Goal: Task Accomplishment & Management: Manage account settings

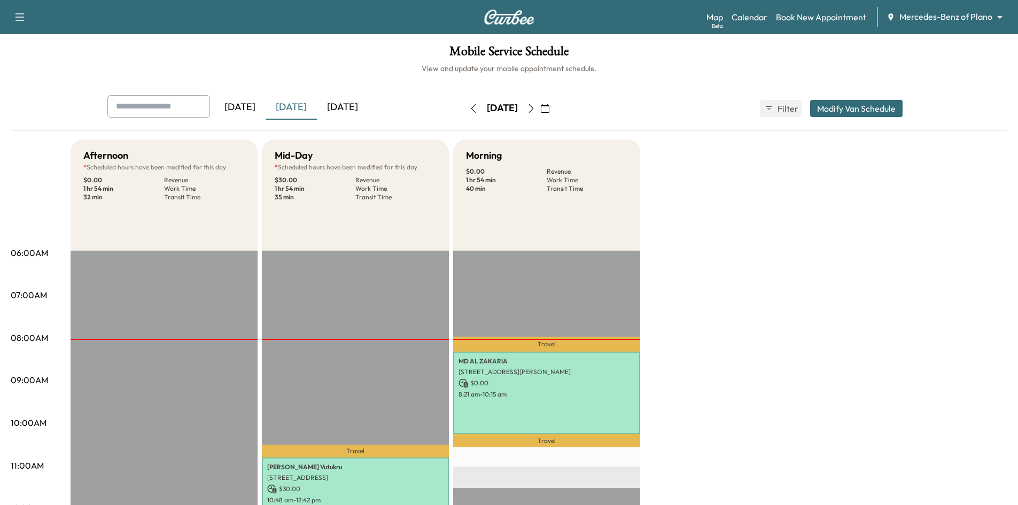
click at [343, 105] on div "[DATE]" at bounding box center [342, 107] width 51 height 25
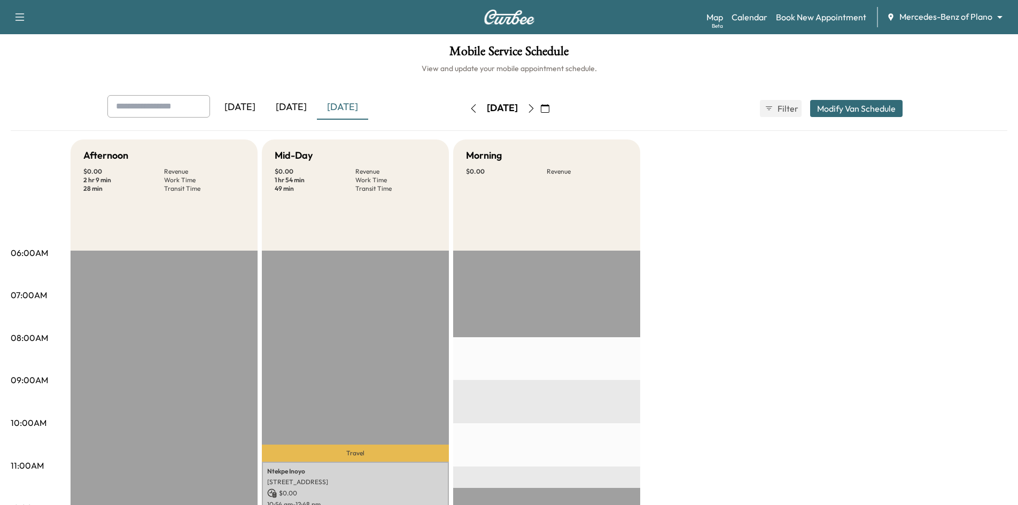
click at [549, 111] on icon "button" at bounding box center [545, 108] width 9 height 9
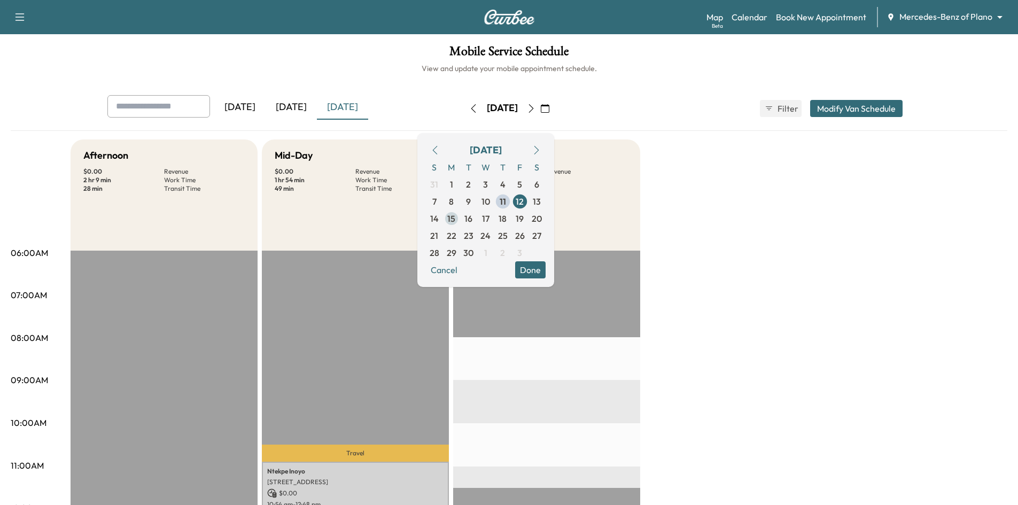
click at [455, 223] on span "15" at bounding box center [451, 218] width 8 height 13
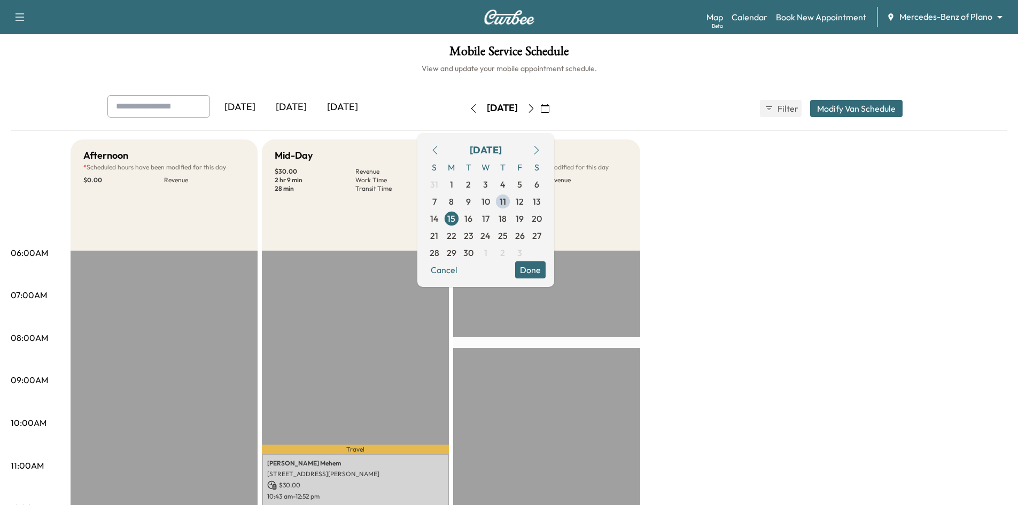
click at [546, 275] on button "Done" at bounding box center [530, 269] width 30 height 17
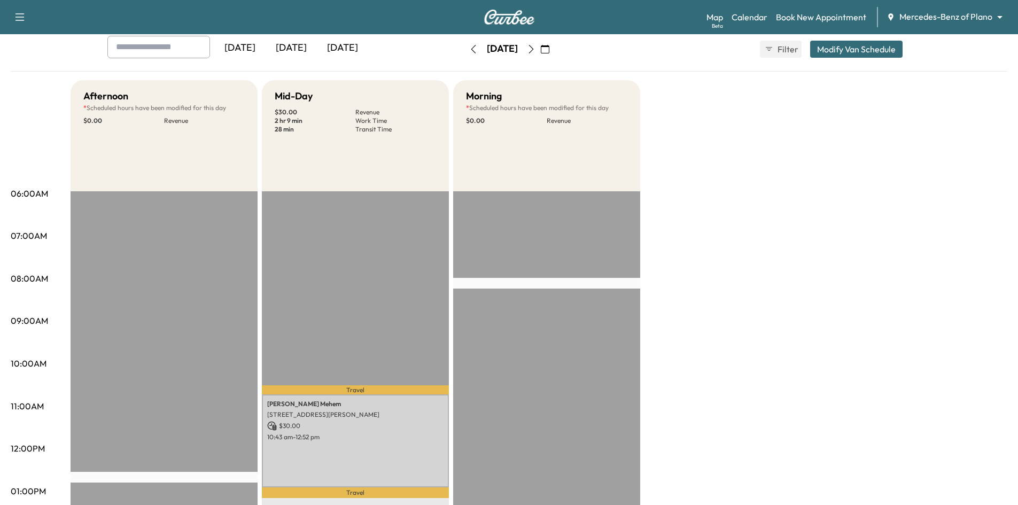
scroll to position [53, 0]
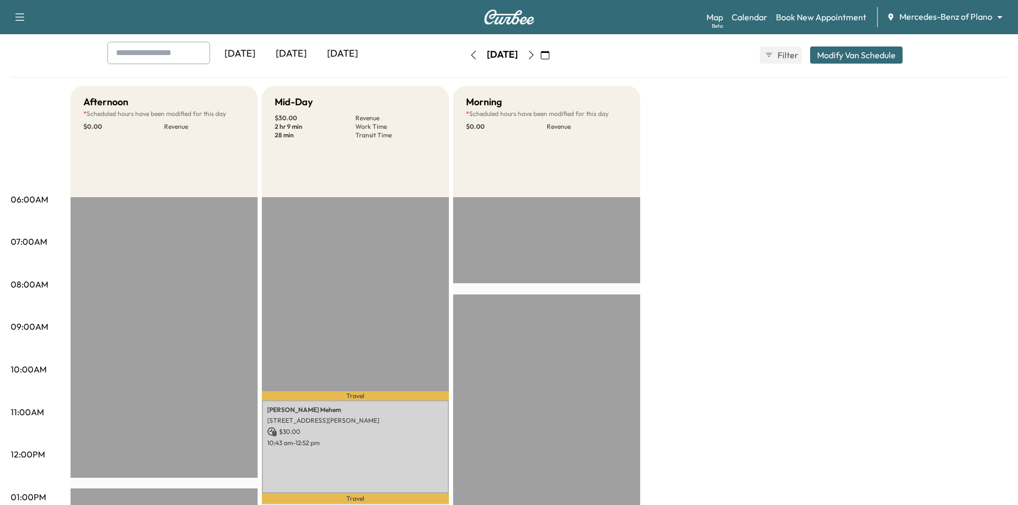
click at [536, 53] on icon "button" at bounding box center [531, 55] width 9 height 9
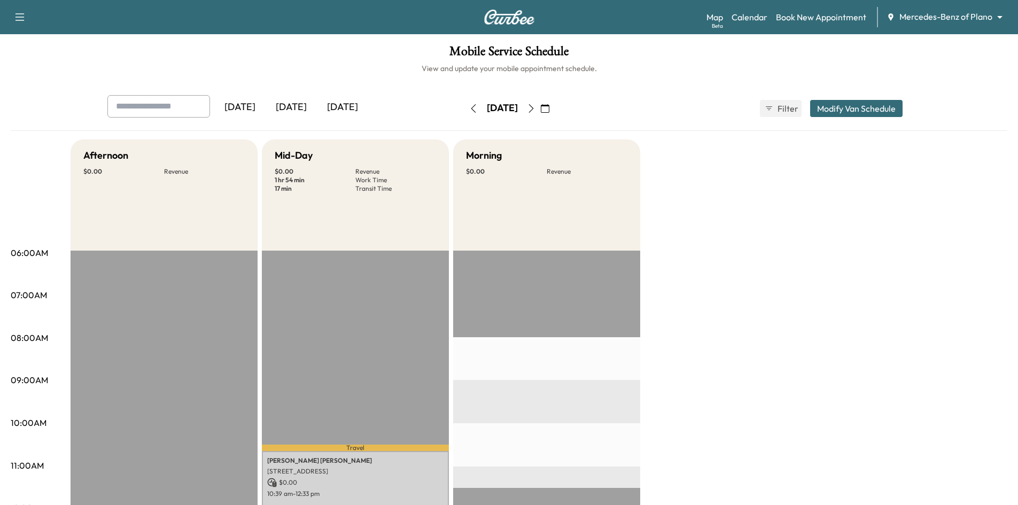
click at [536, 112] on icon "button" at bounding box center [531, 108] width 9 height 9
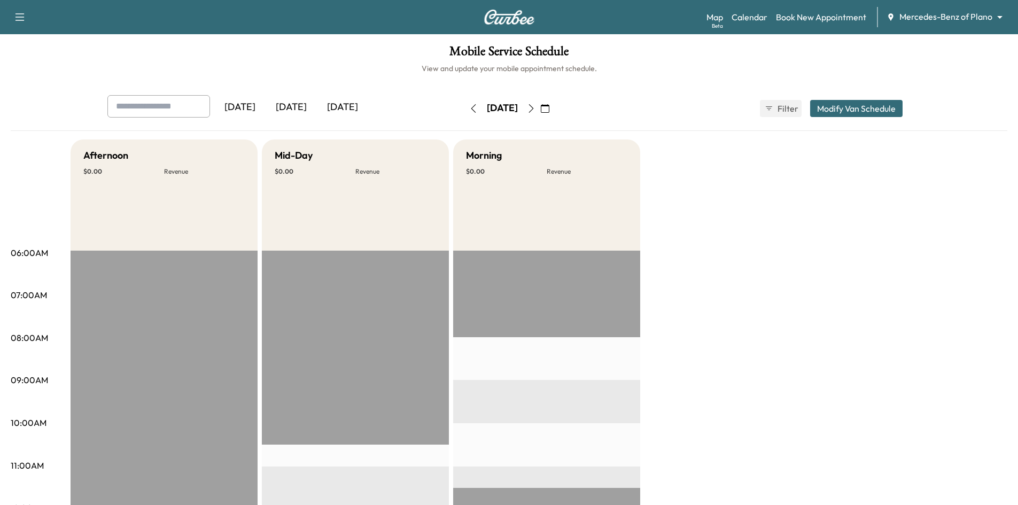
click at [869, 106] on button "Modify Van Schedule" at bounding box center [856, 108] width 92 height 17
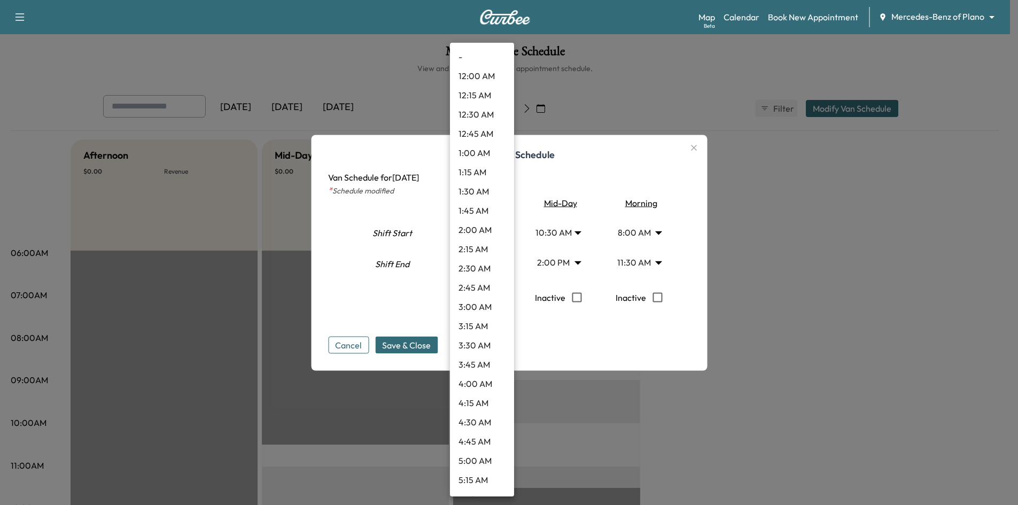
click at [500, 264] on body "Support Log Out Map Beta Calendar Book New Appointment Mercedes-Benz of Plano *…" at bounding box center [509, 252] width 1018 height 505
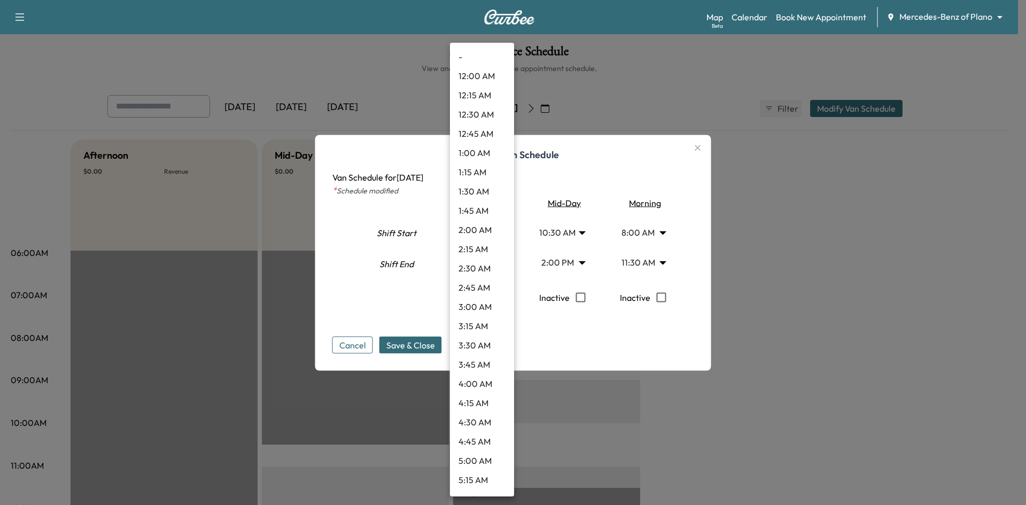
scroll to position [1038, 0]
click at [485, 327] on li "4:45 PM" at bounding box center [482, 326] width 64 height 19
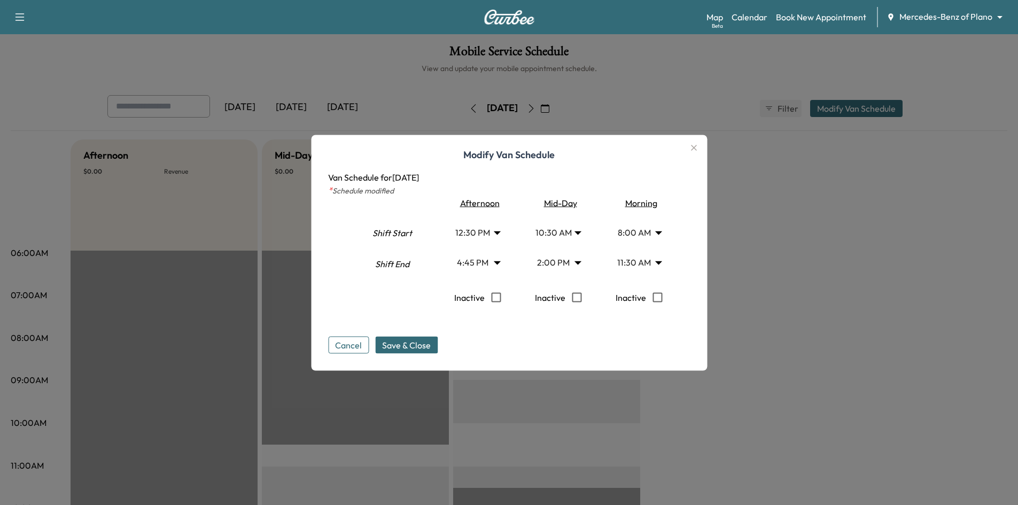
click at [493, 230] on body "Support Log Out Map Beta Calendar Book New Appointment Mercedes-Benz of Plano *…" at bounding box center [509, 252] width 1018 height 505
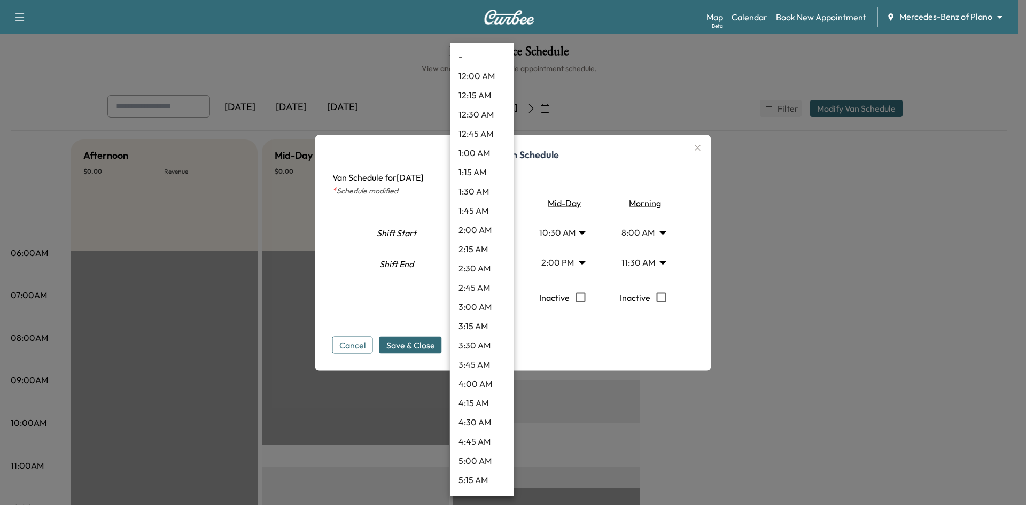
scroll to position [769, 0]
click at [524, 185] on div at bounding box center [513, 252] width 1026 height 505
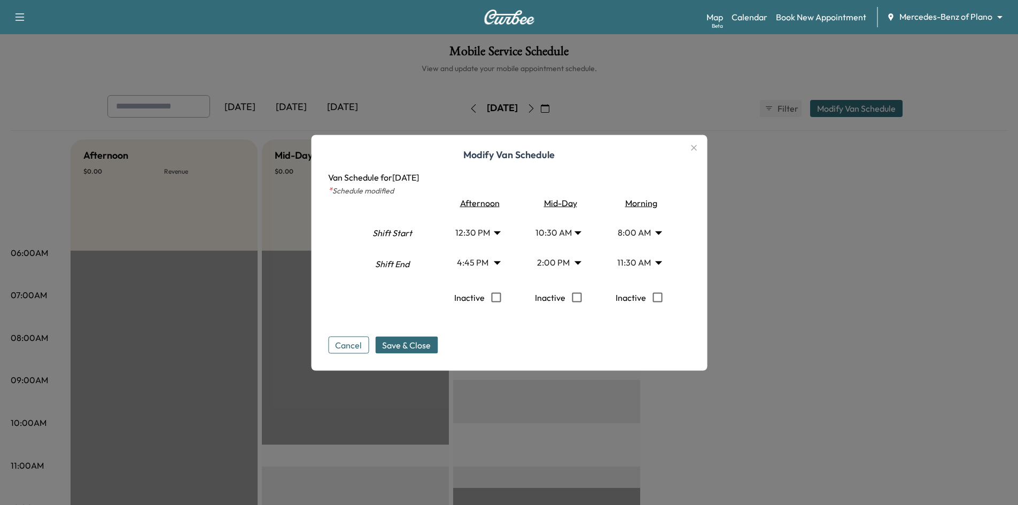
click at [501, 261] on body "Support Log Out Map Beta Calendar Book New Appointment Mercedes-Benz of Plano *…" at bounding box center [509, 252] width 1018 height 505
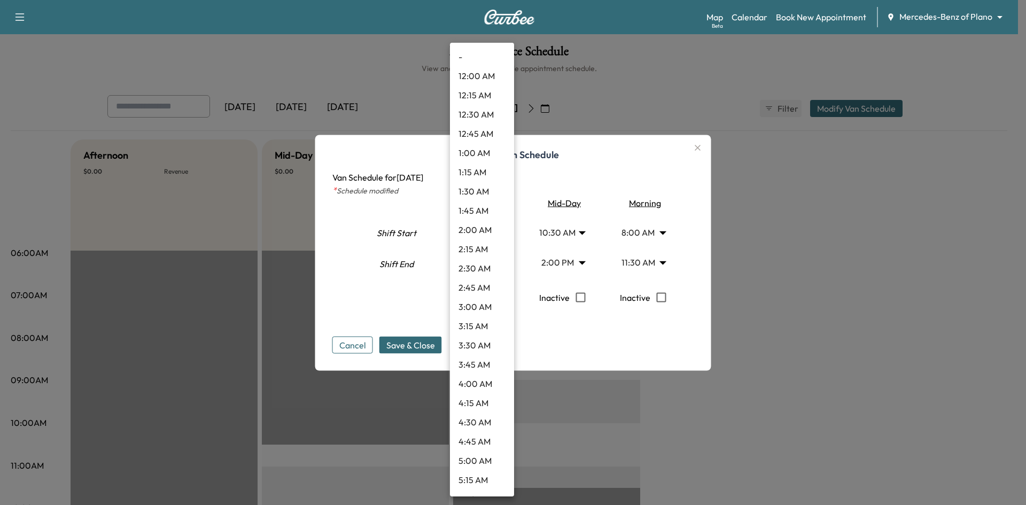
scroll to position [1096, 0]
click at [499, 68] on li "2:15 PM" at bounding box center [482, 76] width 64 height 19
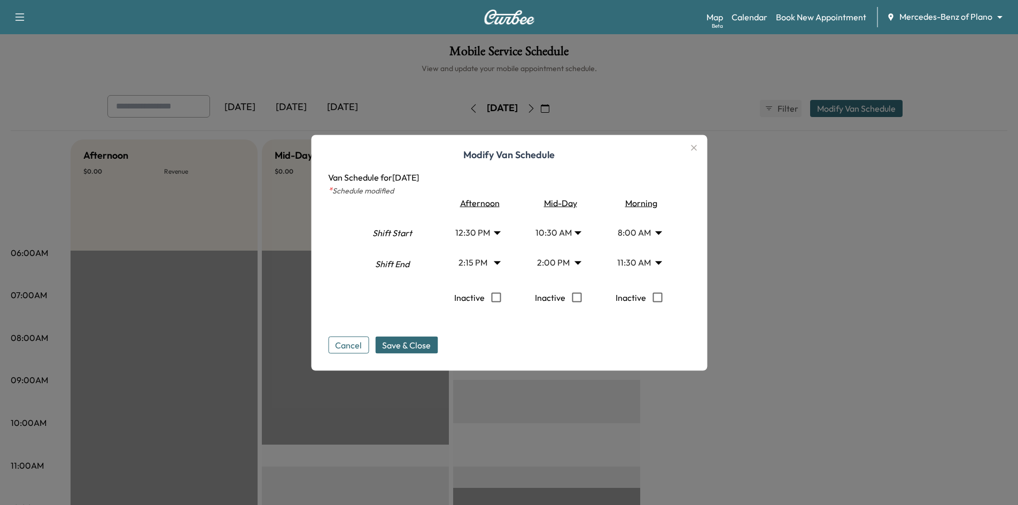
click at [499, 263] on body "Support Log Out Map Beta Calendar Book New Appointment Mercedes-Benz of Plano *…" at bounding box center [509, 252] width 1018 height 505
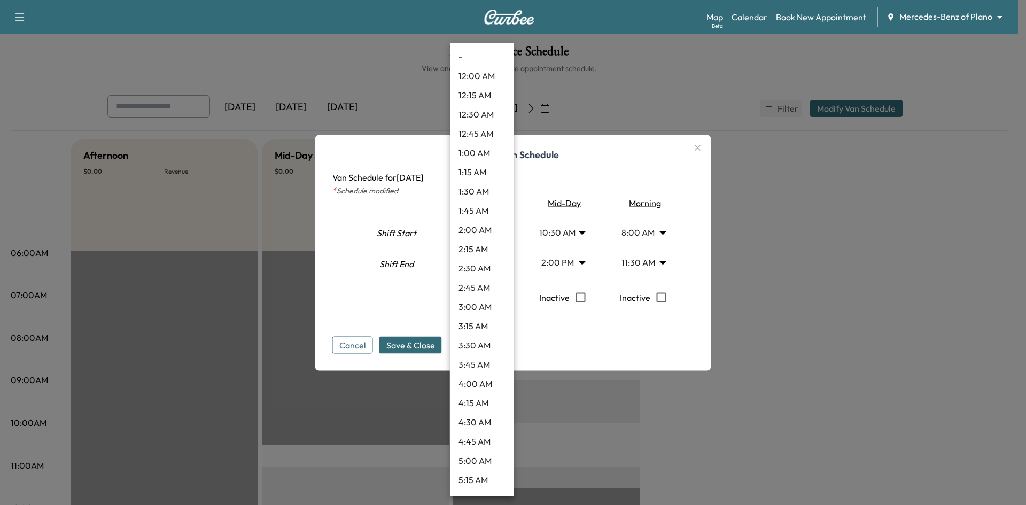
scroll to position [903, 0]
click at [485, 156] on li "12:45 PM" at bounding box center [482, 153] width 64 height 19
type input "*****"
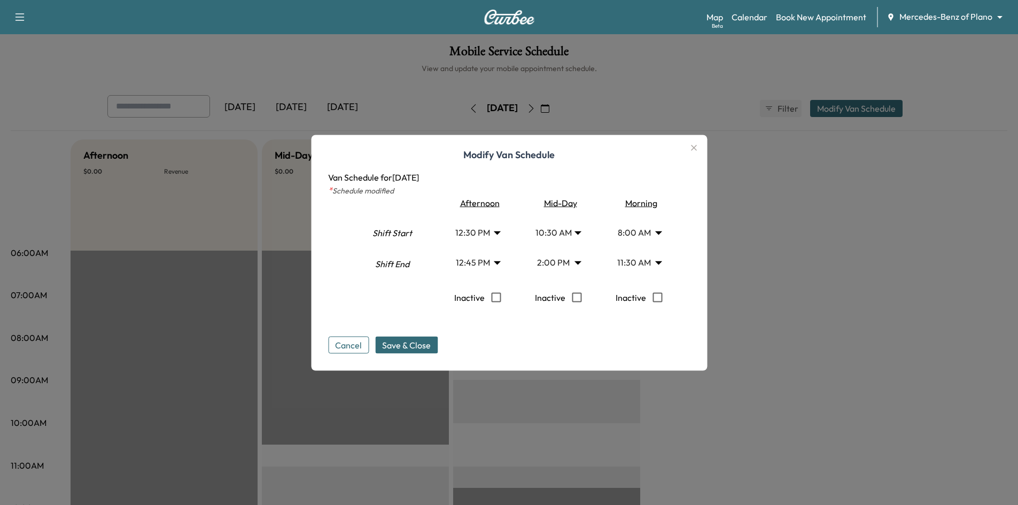
click at [583, 260] on body "Support Log Out Map Beta Calendar Book New Appointment Mercedes-Benz of Plano *…" at bounding box center [509, 252] width 1018 height 505
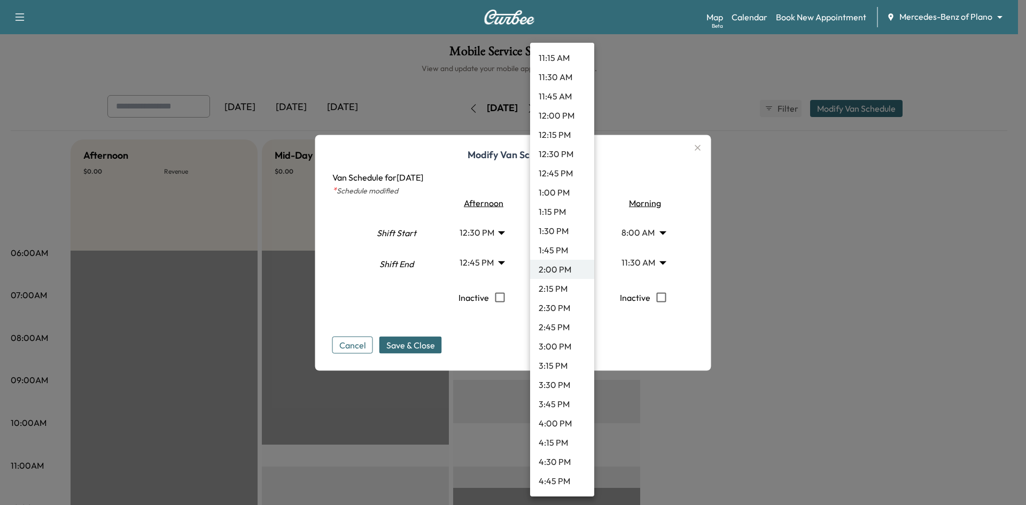
scroll to position [487, 0]
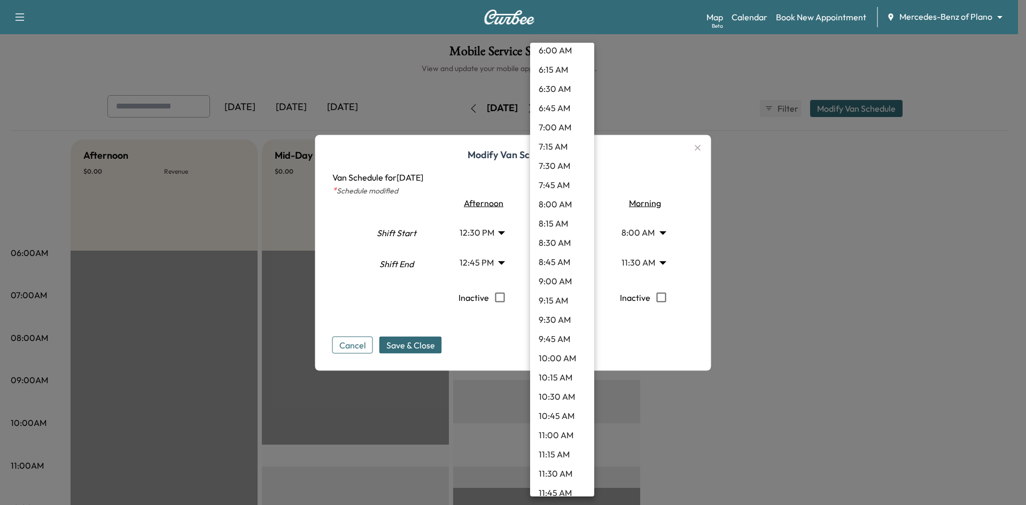
click at [574, 421] on li "10:45 AM" at bounding box center [562, 415] width 64 height 19
type input "*****"
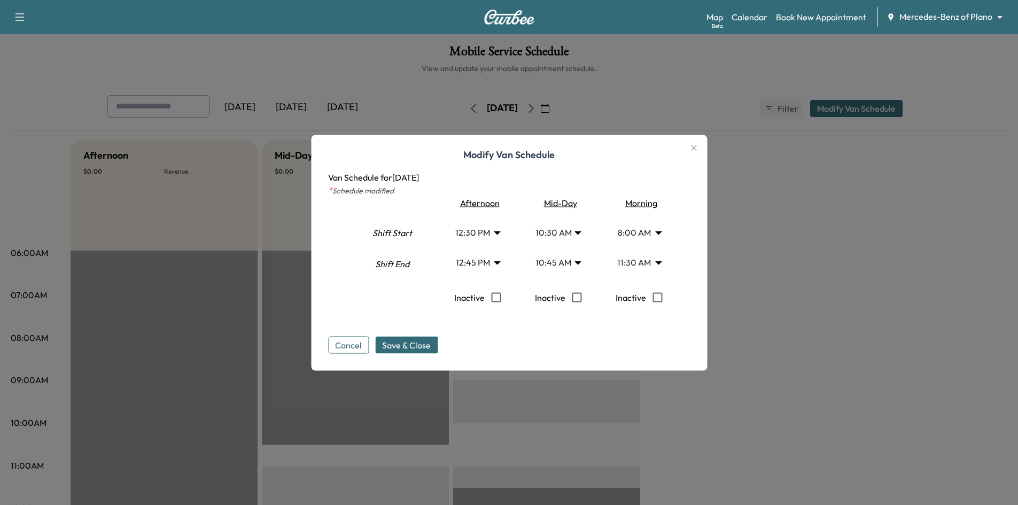
click at [661, 264] on body "Support Log Out Map Beta Calendar Book New Appointment Mercedes-Benz of Plano *…" at bounding box center [509, 252] width 1018 height 505
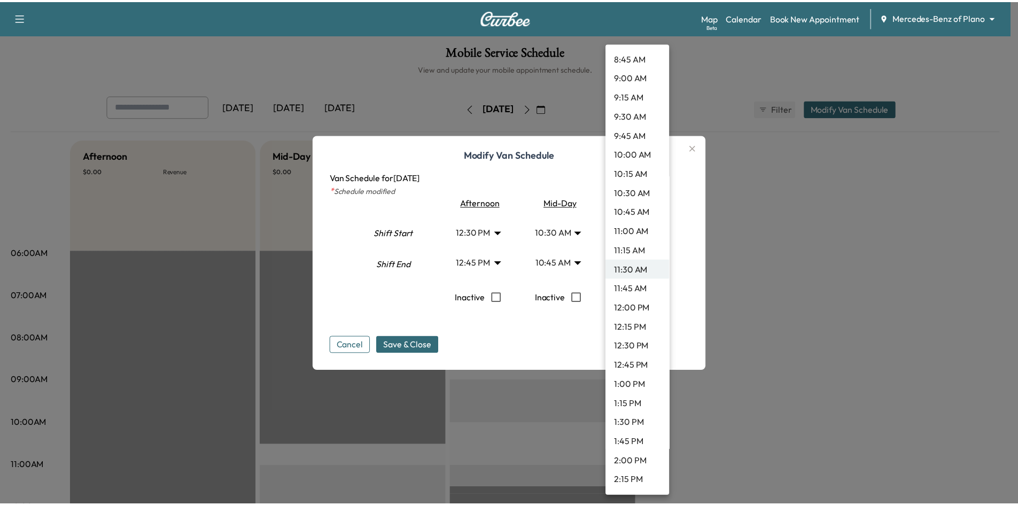
scroll to position [295, 0]
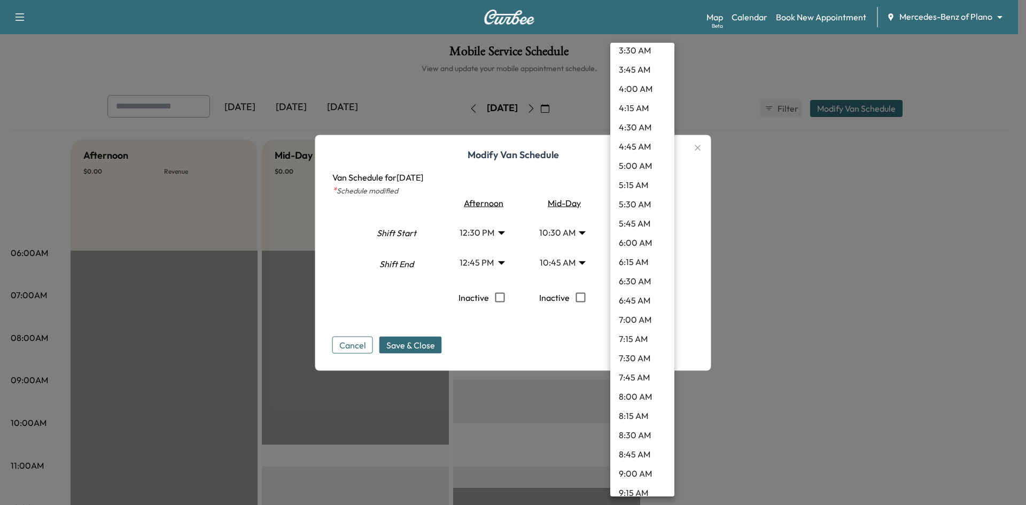
click at [641, 411] on li "8:15 AM" at bounding box center [642, 415] width 64 height 19
type input "****"
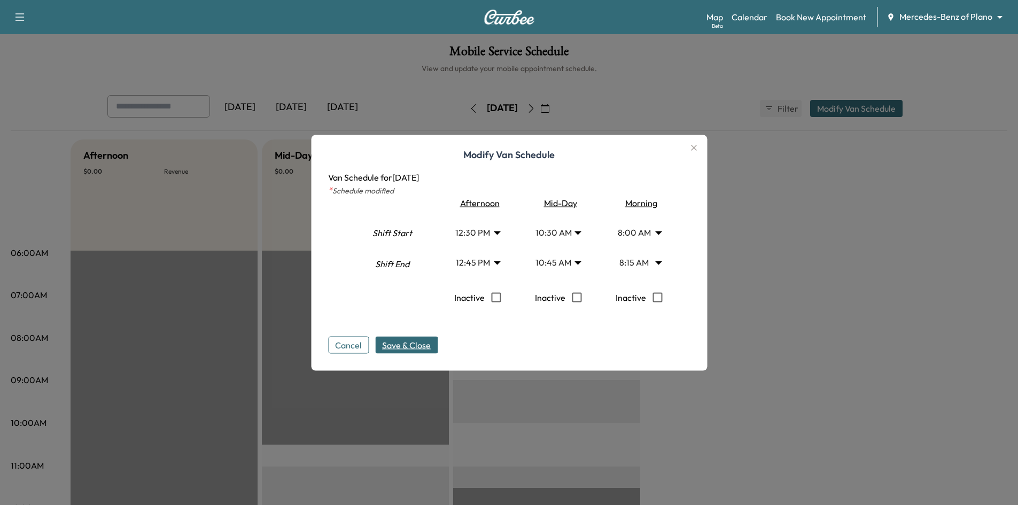
click at [430, 345] on span "Save & Close" at bounding box center [406, 344] width 49 height 13
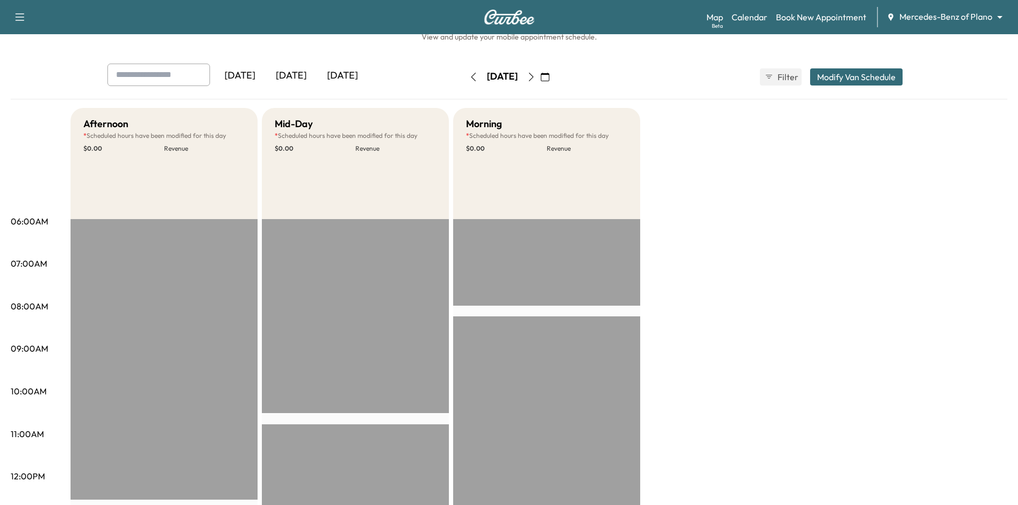
scroll to position [0, 0]
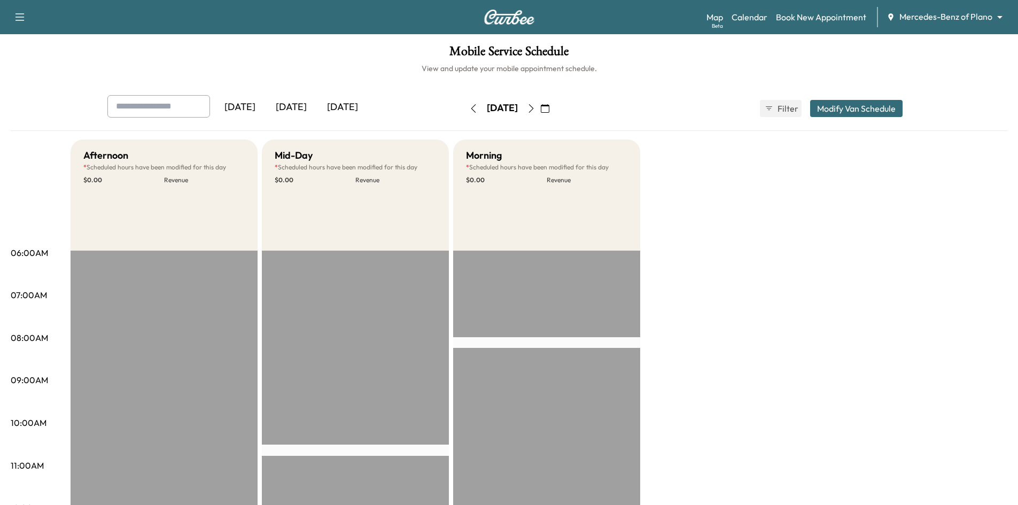
click at [469, 110] on icon "button" at bounding box center [473, 108] width 9 height 9
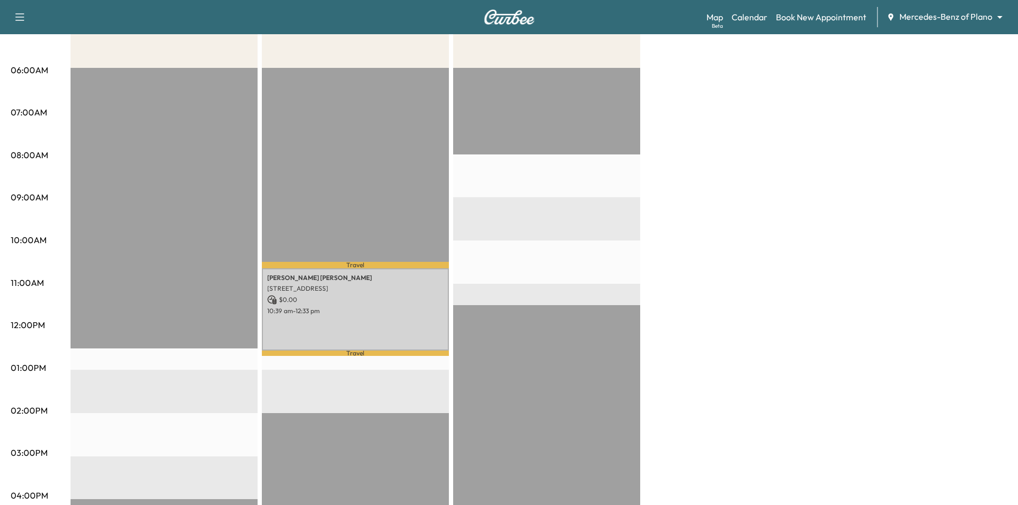
scroll to position [214, 0]
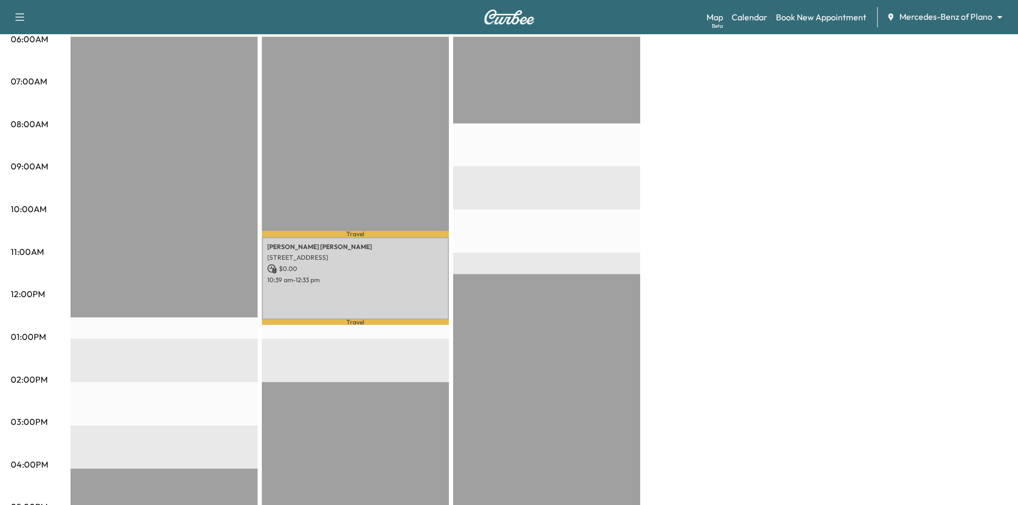
click at [582, 89] on div "EST Start" at bounding box center [546, 382] width 187 height 691
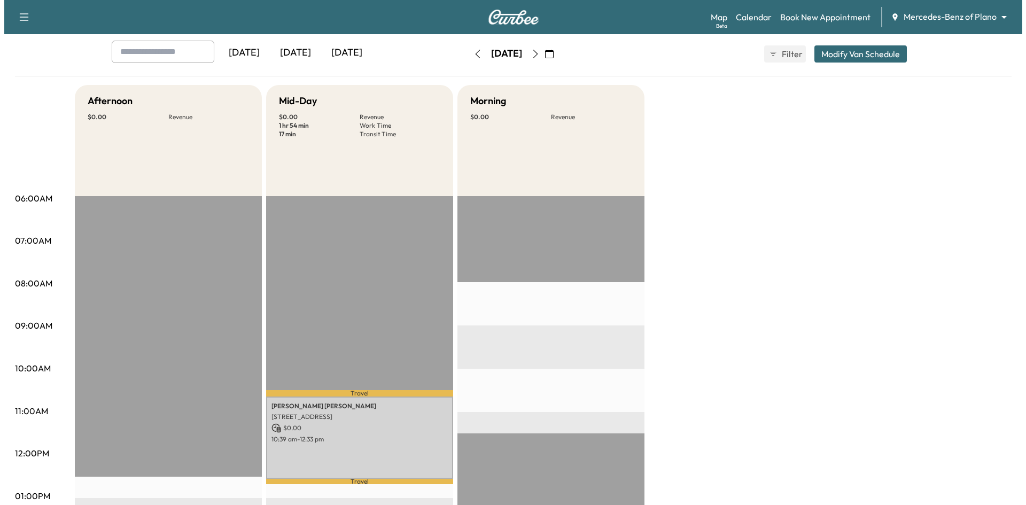
scroll to position [53, 0]
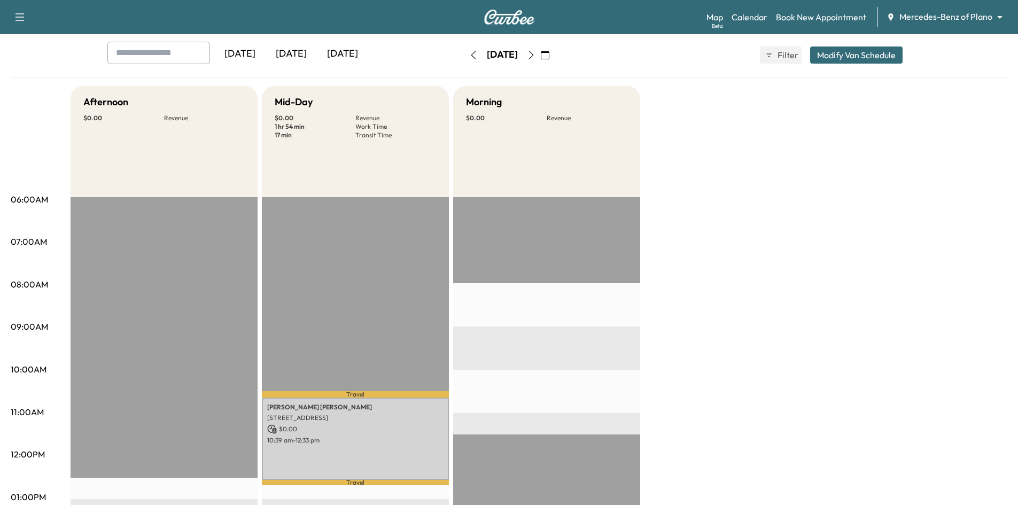
click at [870, 56] on button "Modify Van Schedule" at bounding box center [856, 55] width 92 height 17
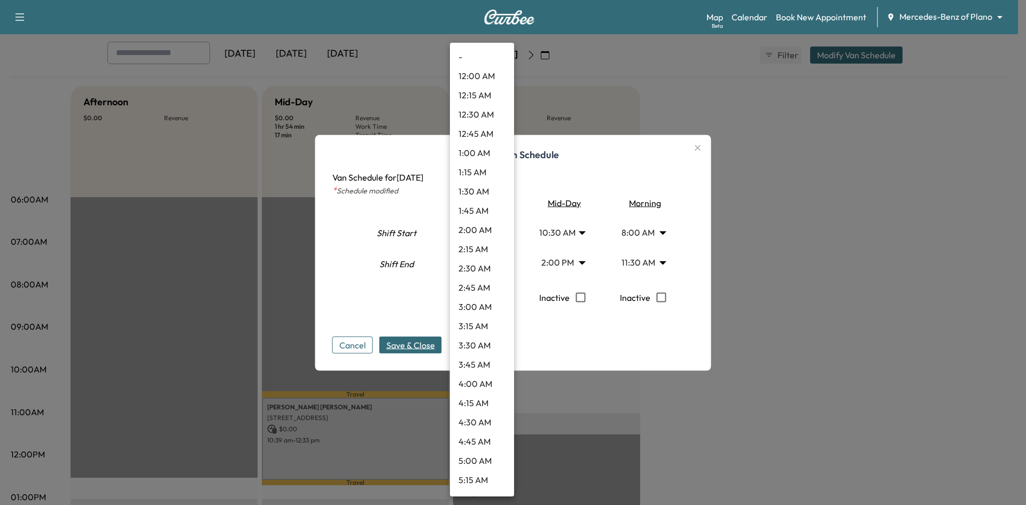
click at [502, 234] on body "Support Log Out Map Beta Calendar Book New Appointment Mercedes-Benz of Plano *…" at bounding box center [513, 199] width 1026 height 505
click at [784, 413] on div at bounding box center [513, 252] width 1026 height 505
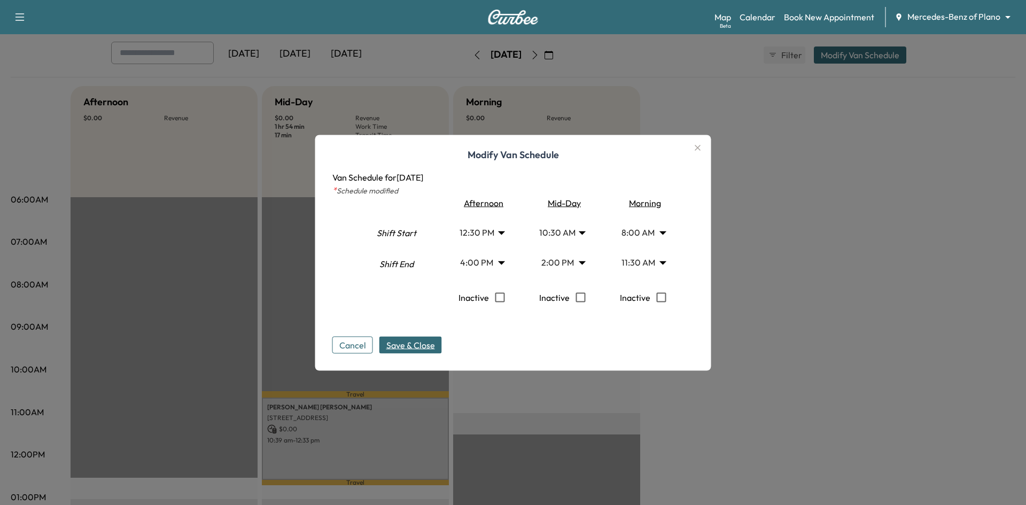
click at [483, 265] on body "Support Log Out Map Beta Calendar Book New Appointment Mercedes-Benz of Plano *…" at bounding box center [513, 199] width 1026 height 505
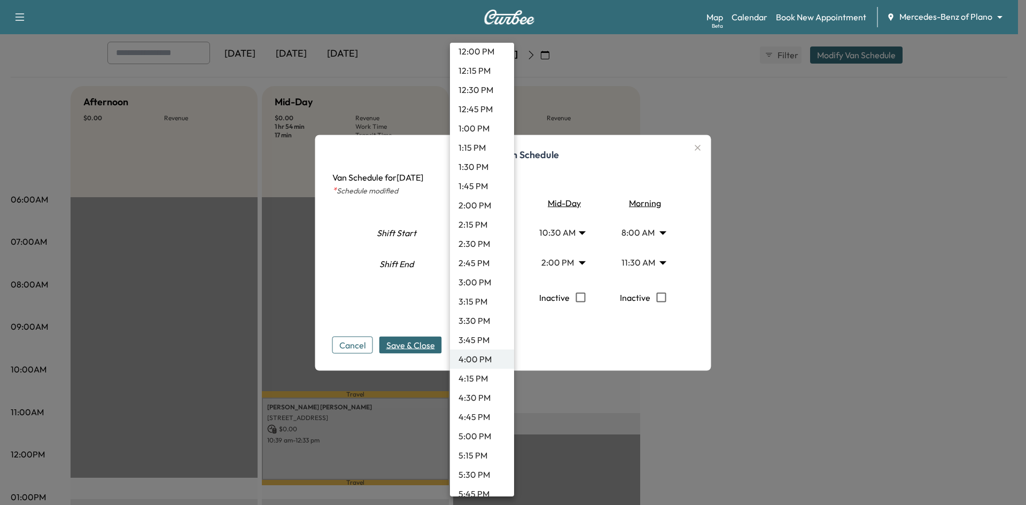
scroll to position [946, 0]
click at [474, 108] on li "12:45 PM" at bounding box center [482, 111] width 64 height 19
type input "*****"
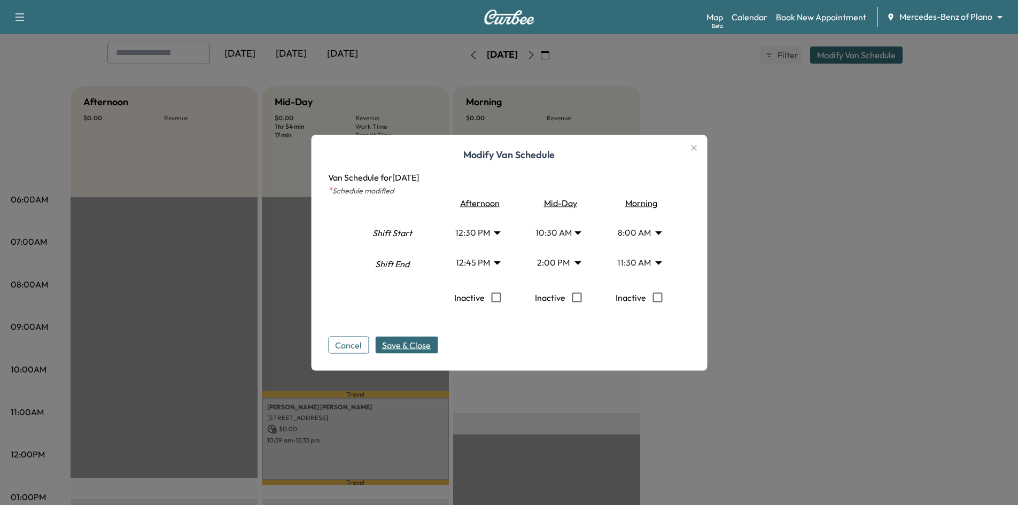
click at [665, 265] on body "Support Log Out Map Beta Calendar Book New Appointment Mercedes-Benz of Plano *…" at bounding box center [509, 199] width 1018 height 505
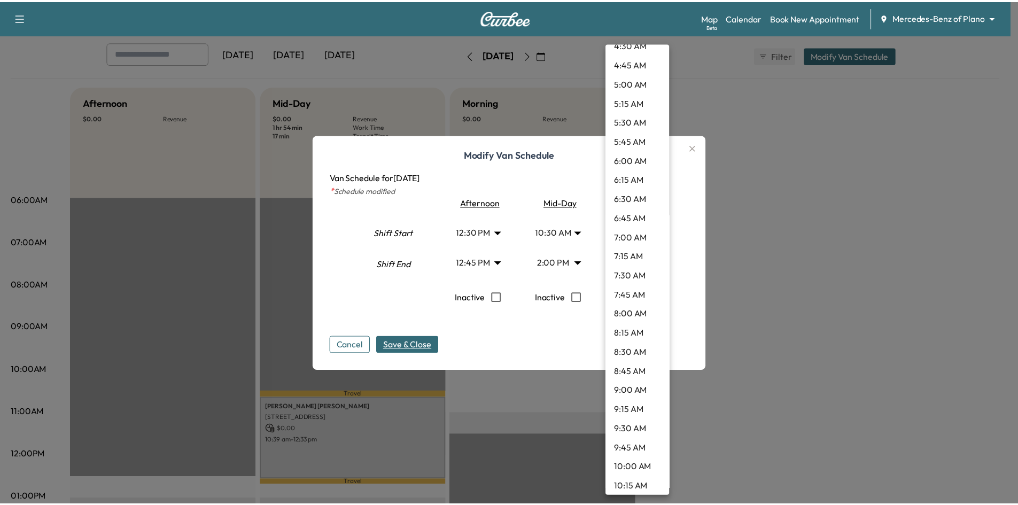
scroll to position [380, 0]
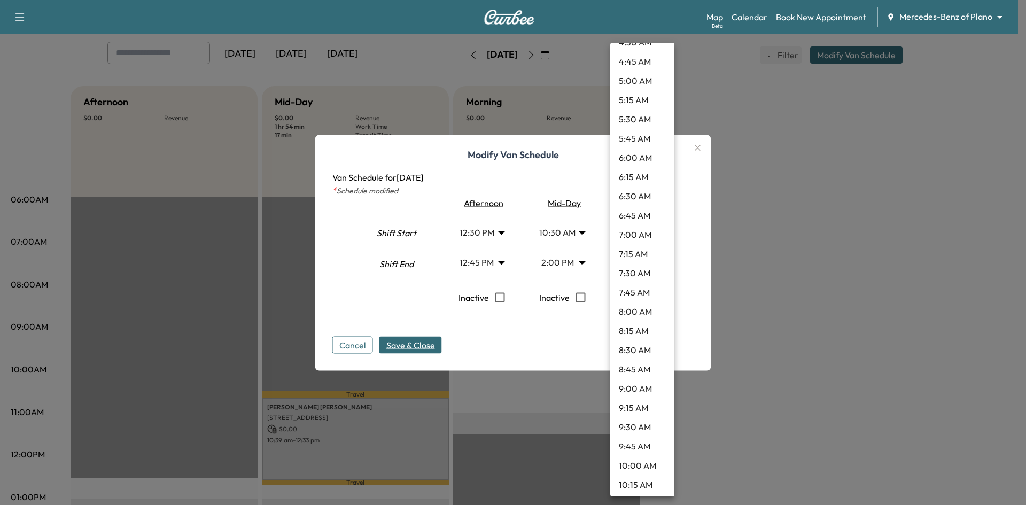
drag, startPoint x: 638, startPoint y: 329, endPoint x: 645, endPoint y: 326, distance: 7.7
click at [639, 328] on li "8:15 AM" at bounding box center [642, 330] width 64 height 19
type input "****"
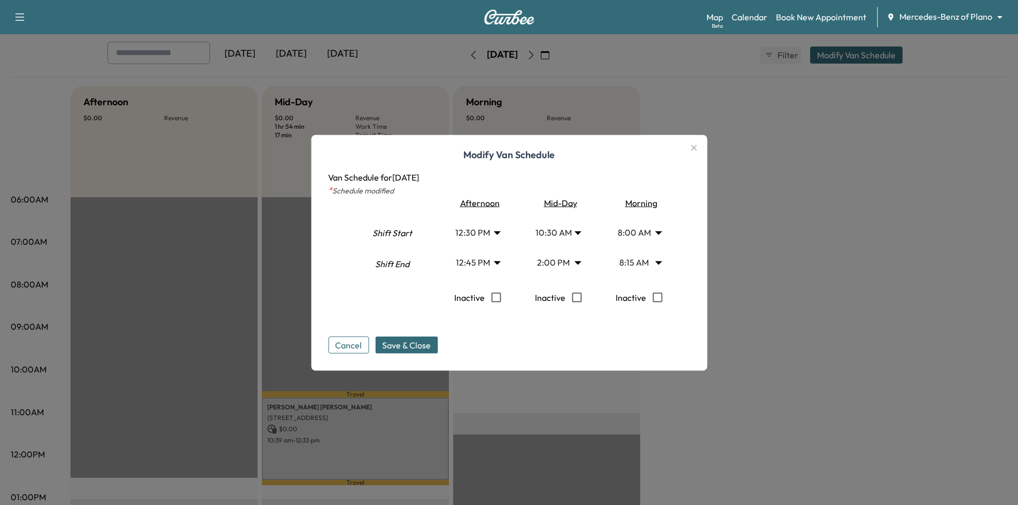
drag, startPoint x: 414, startPoint y: 345, endPoint x: 423, endPoint y: 335, distance: 13.6
click at [414, 346] on span "Save & Close" at bounding box center [406, 344] width 49 height 13
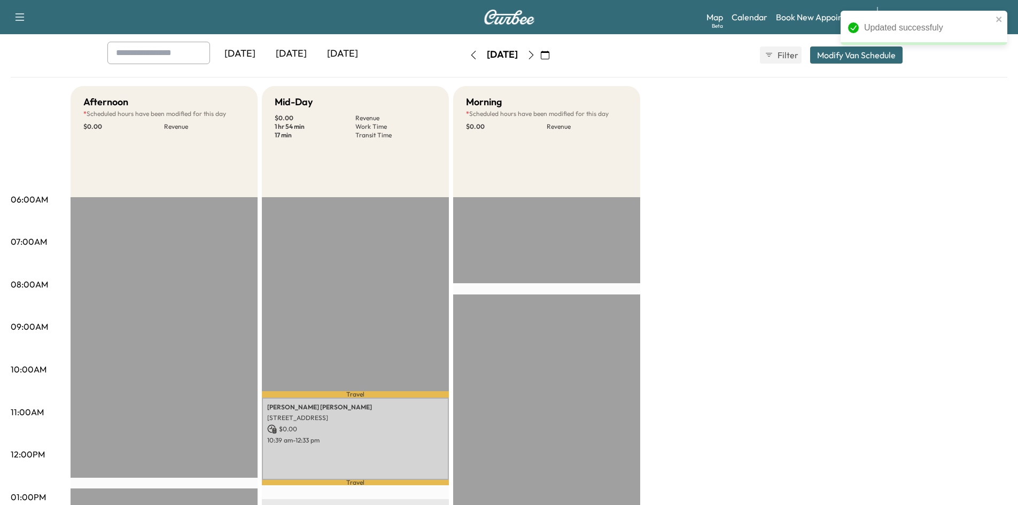
click at [469, 57] on icon "button" at bounding box center [473, 55] width 9 height 9
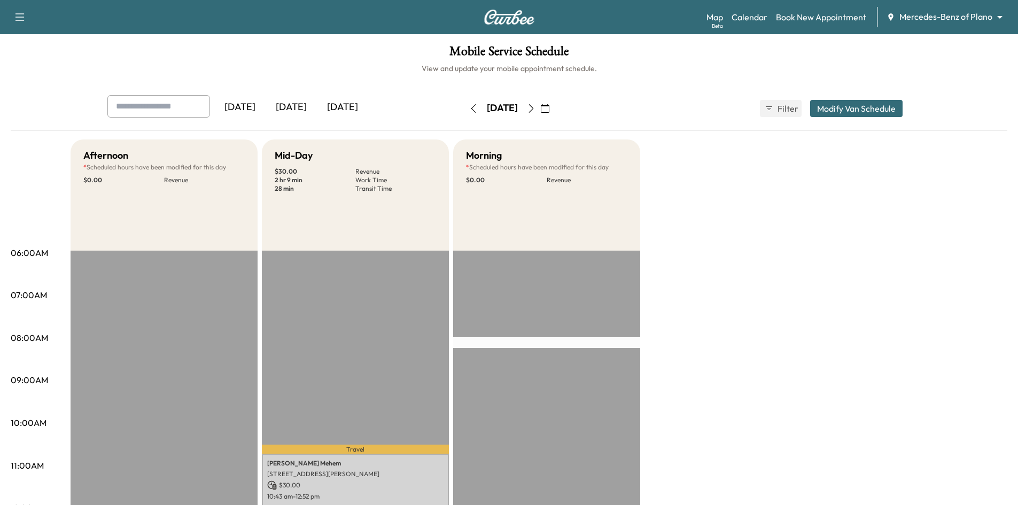
click at [298, 110] on div "[DATE]" at bounding box center [291, 107] width 51 height 25
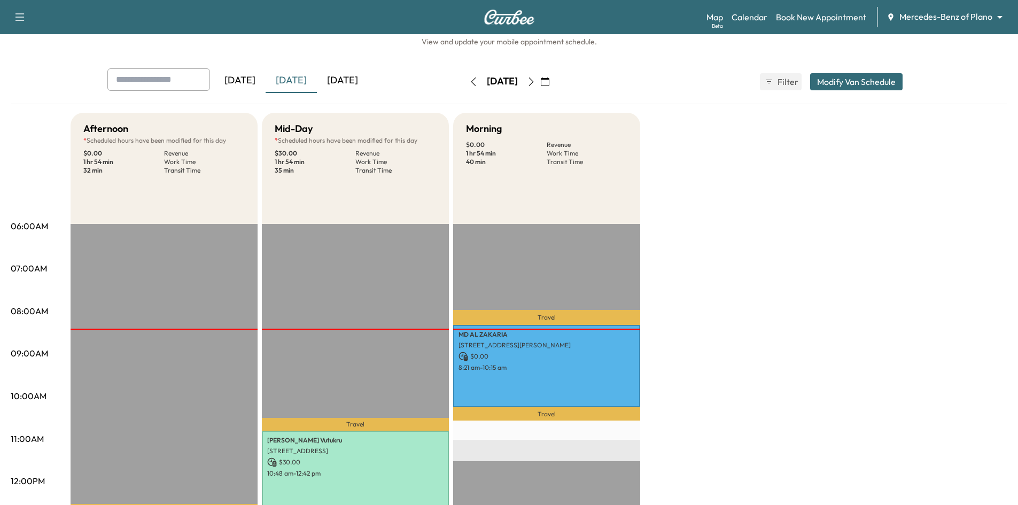
scroll to position [107, 0]
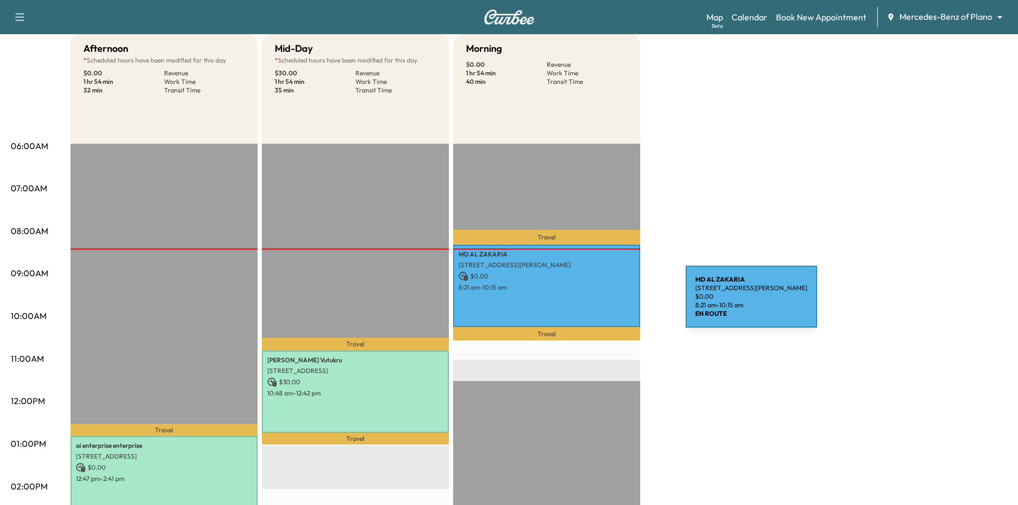
click at [606, 303] on div "MD AL ZAKARIA 11656 Alejandra Ln, Frisco, TX 75035, USA $ 0.00 8:21 am - 10:15 …" at bounding box center [546, 286] width 187 height 82
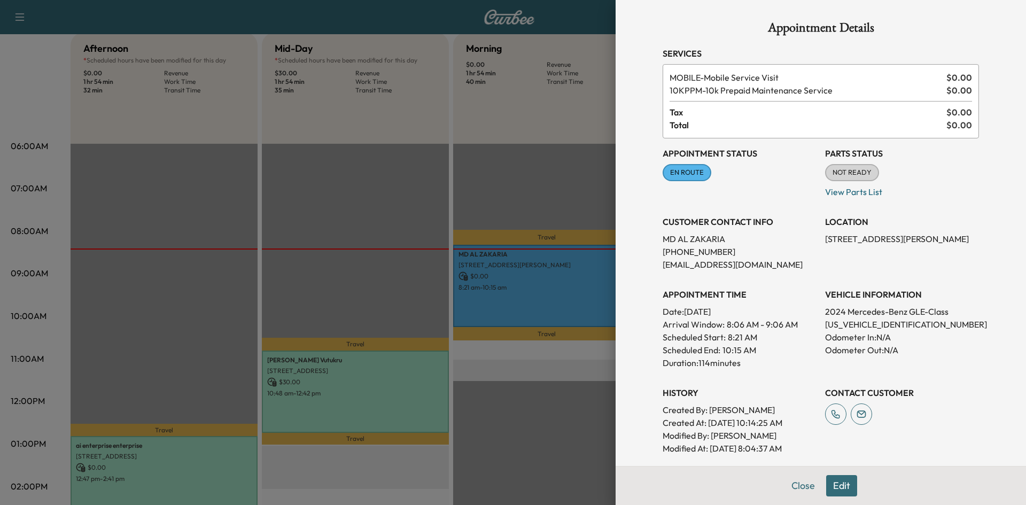
drag, startPoint x: 533, startPoint y: 143, endPoint x: 554, endPoint y: 96, distance: 51.7
click at [533, 143] on div at bounding box center [513, 252] width 1026 height 505
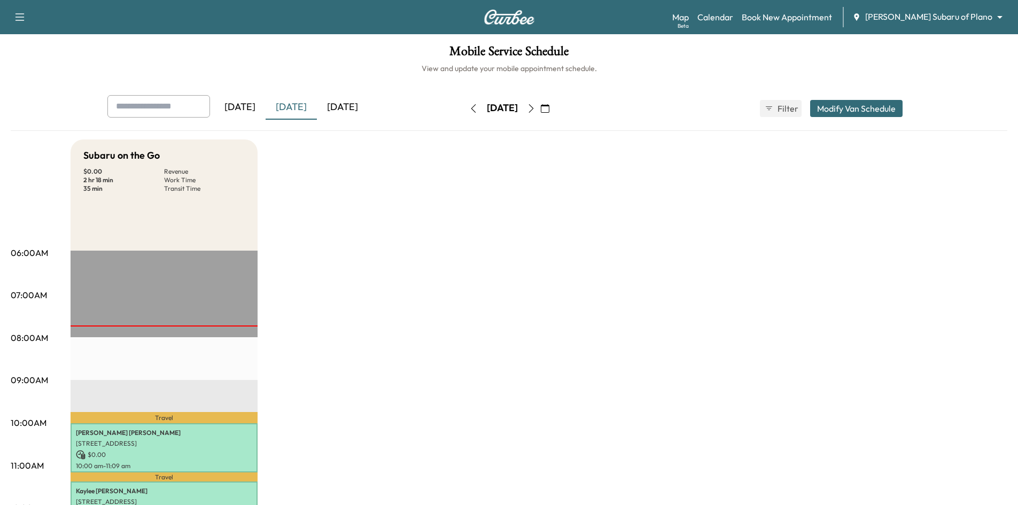
click at [549, 111] on icon "button" at bounding box center [545, 108] width 9 height 9
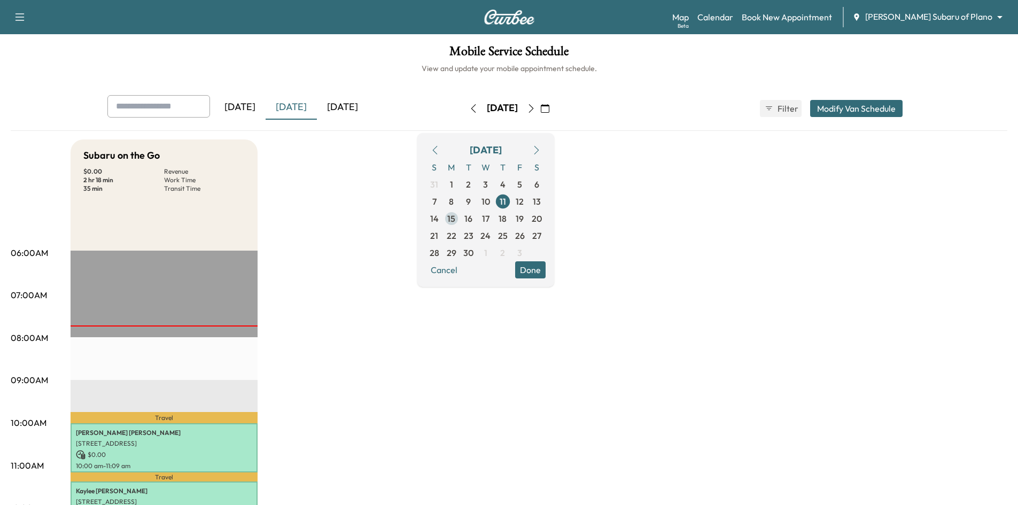
click at [455, 216] on span "15" at bounding box center [451, 218] width 8 height 13
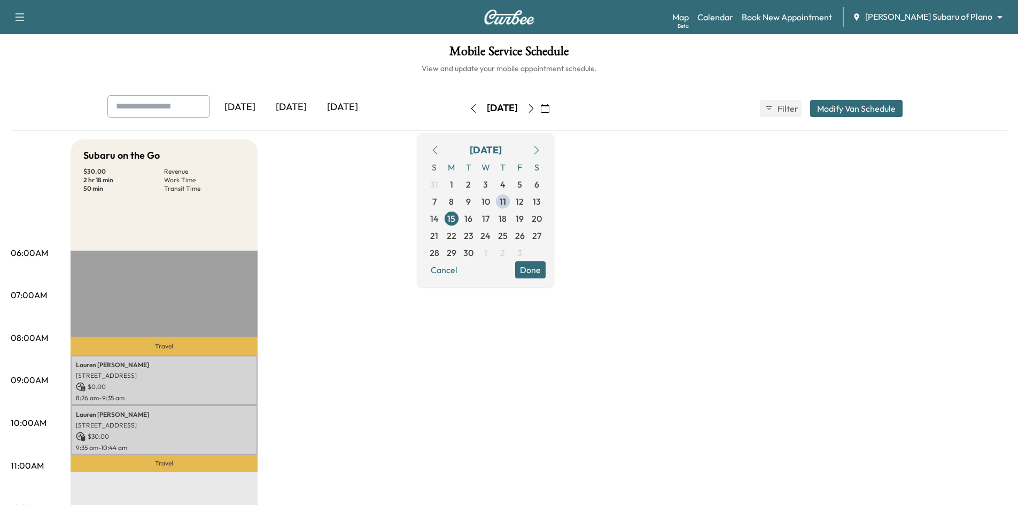
click at [354, 53] on h1 "Mobile Service Schedule" at bounding box center [509, 54] width 997 height 18
click at [546, 267] on button "Done" at bounding box center [530, 269] width 30 height 17
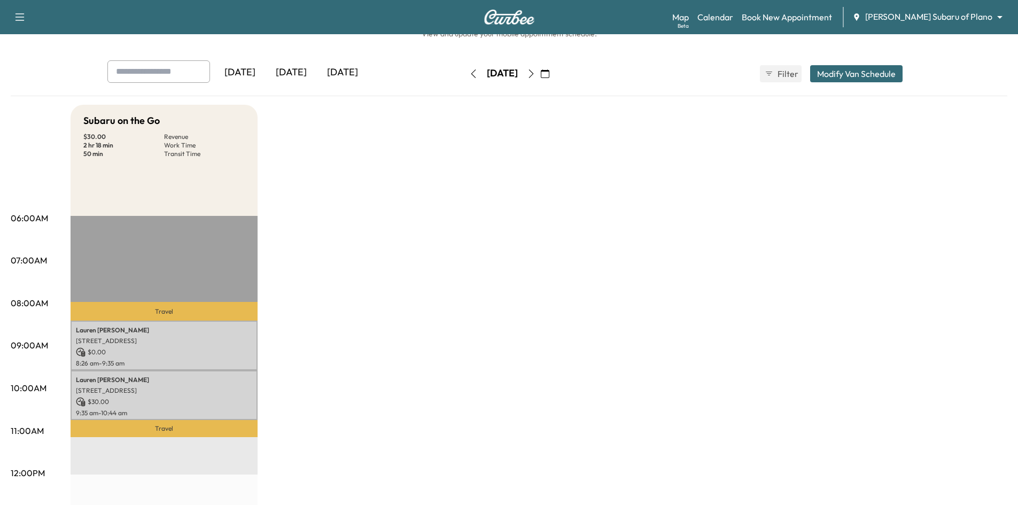
scroll to position [53, 0]
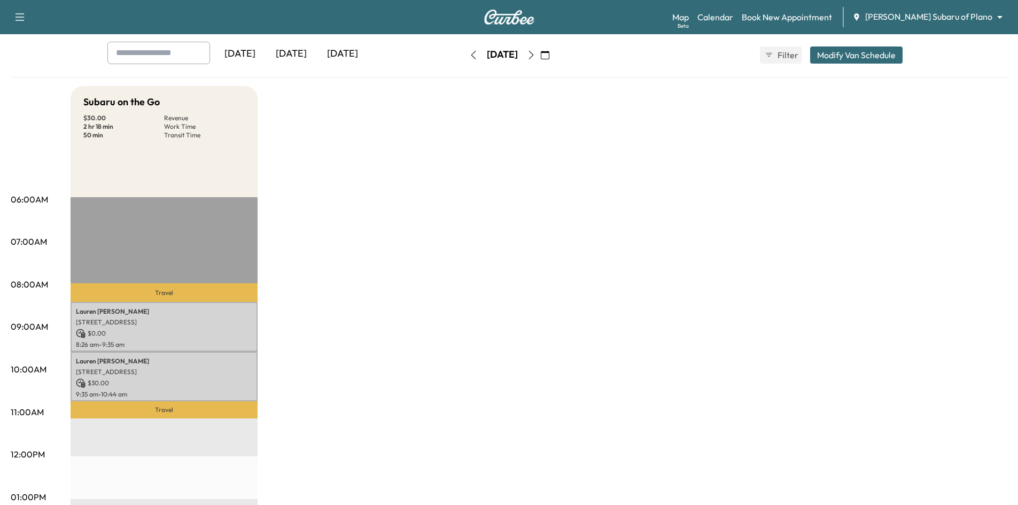
click at [292, 53] on div "[DATE]" at bounding box center [291, 54] width 51 height 25
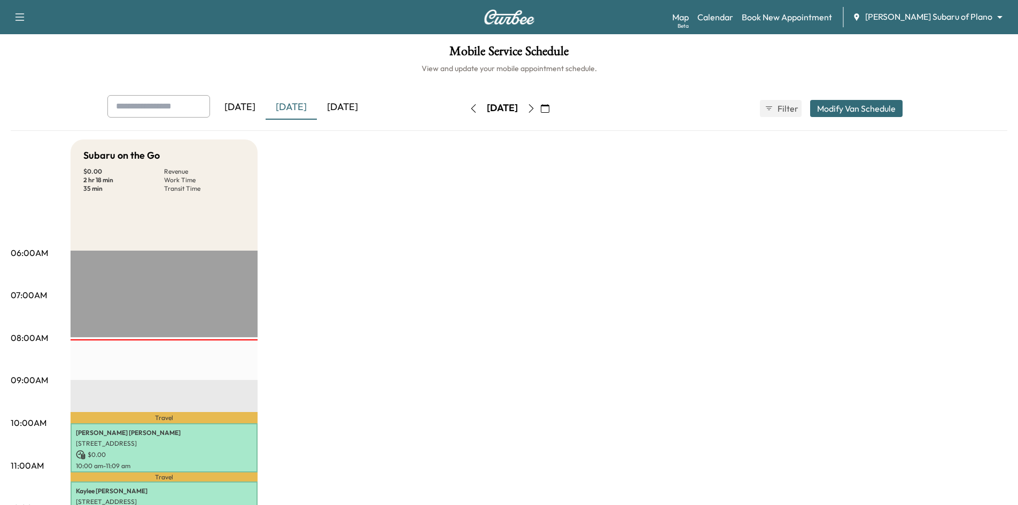
click at [359, 110] on div "[DATE]" at bounding box center [342, 107] width 51 height 25
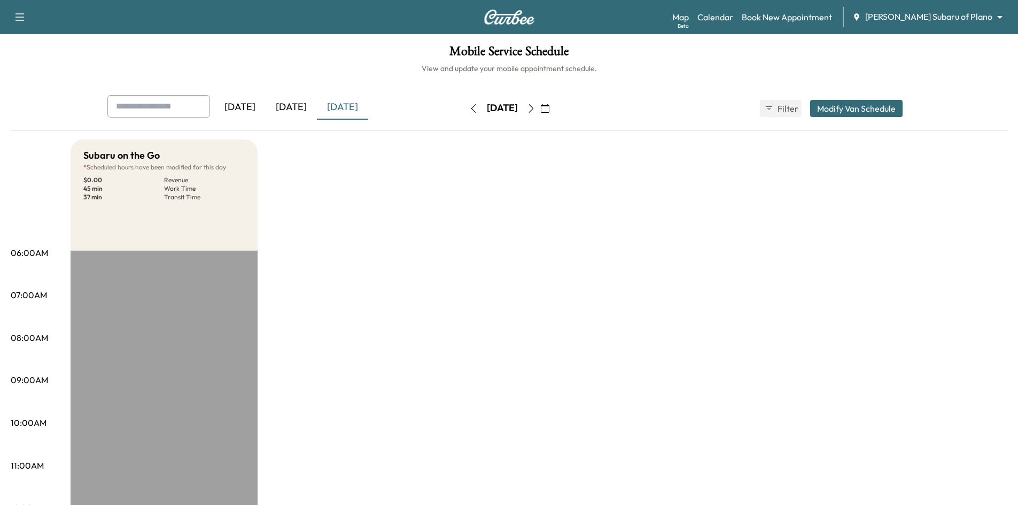
click at [290, 107] on div "[DATE]" at bounding box center [291, 107] width 51 height 25
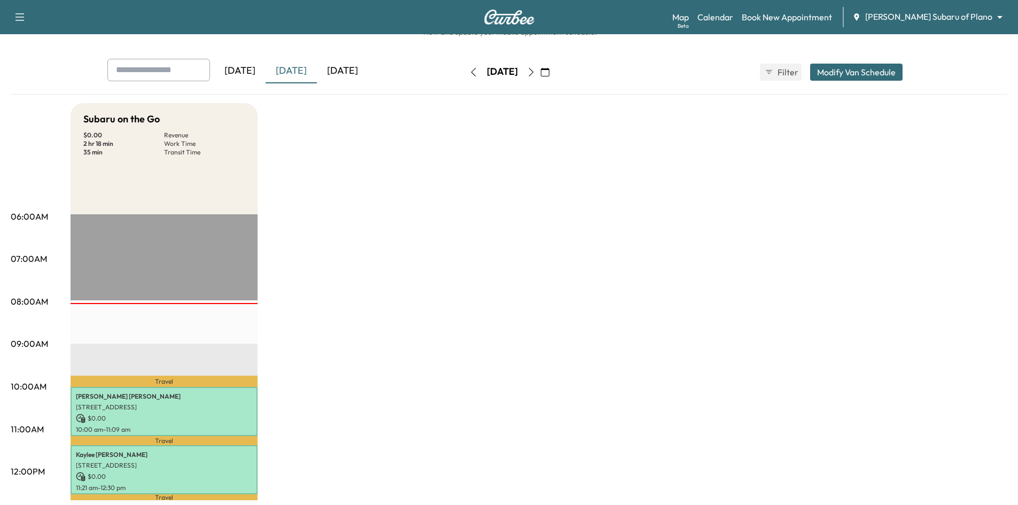
scroll to position [107, 0]
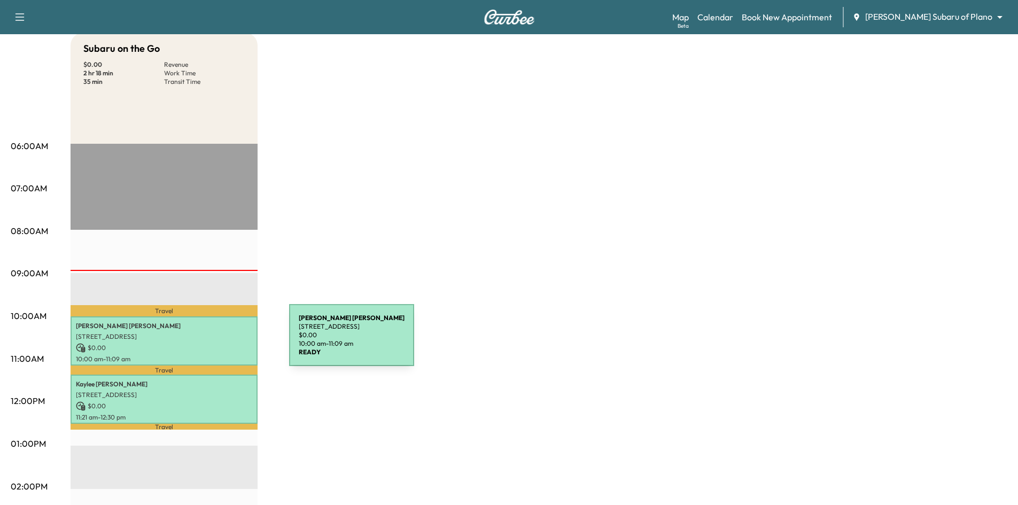
click at [209, 343] on p "$ 0.00" at bounding box center [164, 348] width 176 height 10
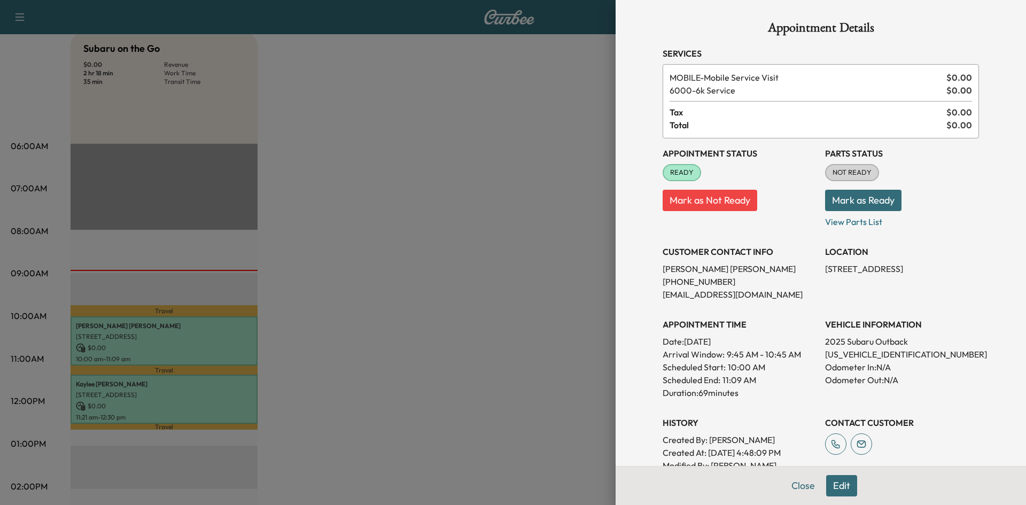
drag, startPoint x: 437, startPoint y: 295, endPoint x: 423, endPoint y: 296, distance: 14.5
click at [437, 295] on div at bounding box center [513, 252] width 1026 height 505
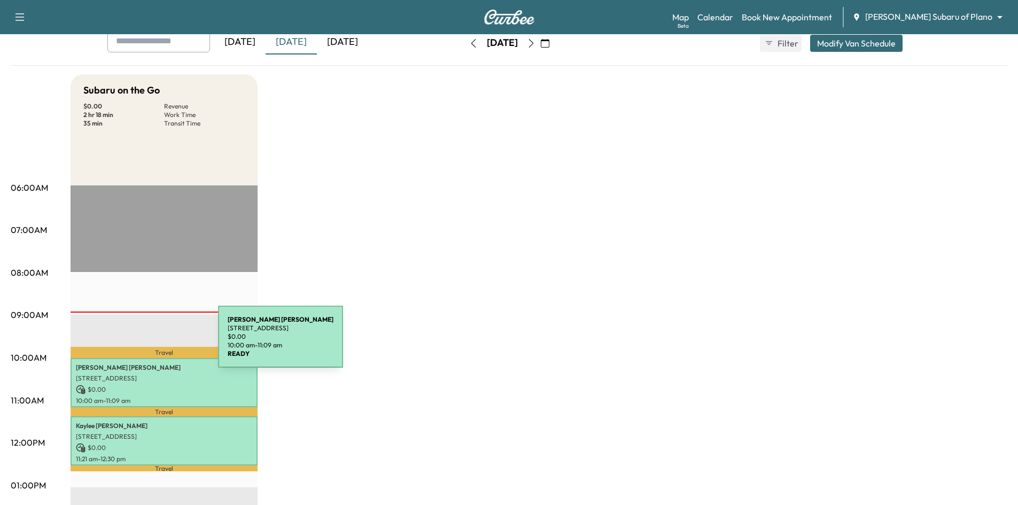
scroll to position [53, 0]
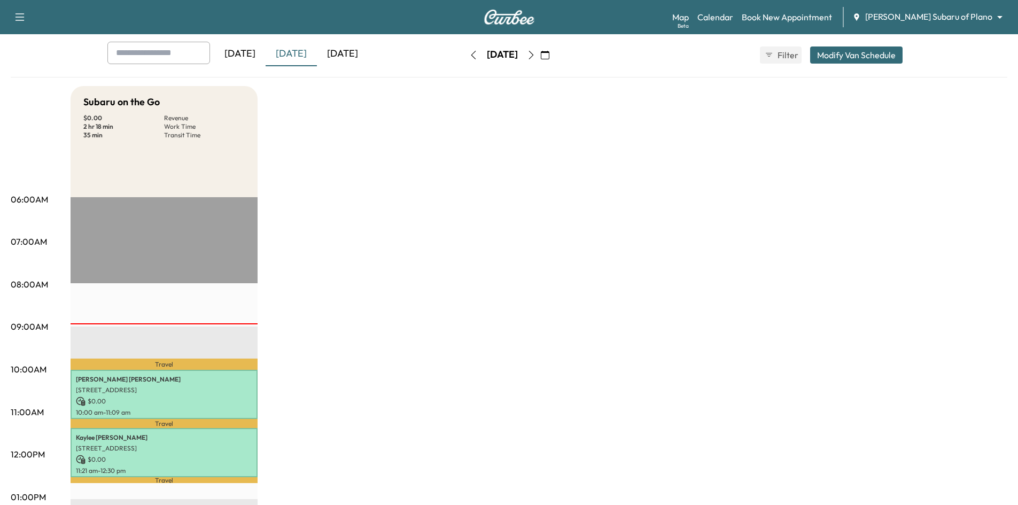
click at [282, 49] on div "[DATE]" at bounding box center [291, 54] width 51 height 25
click at [286, 51] on div "[DATE]" at bounding box center [291, 54] width 51 height 25
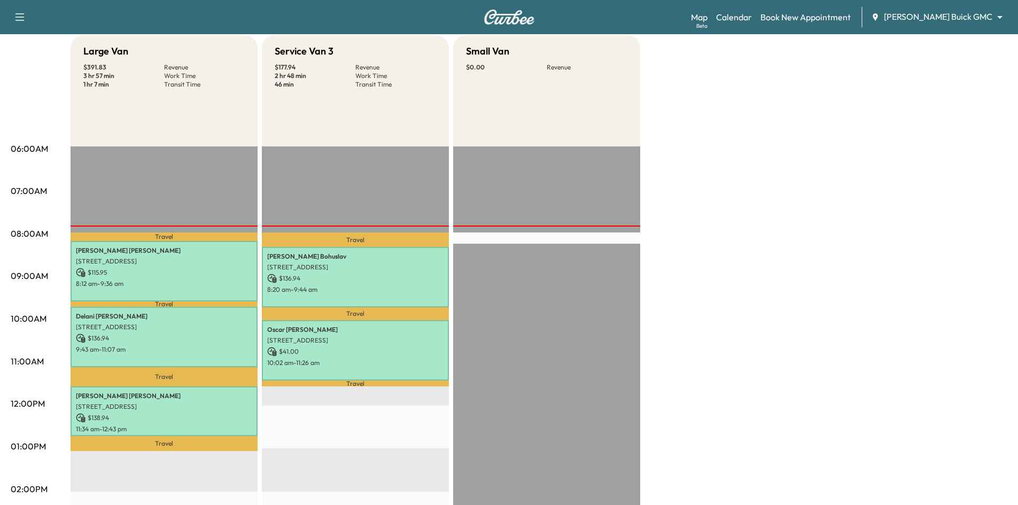
scroll to position [107, 0]
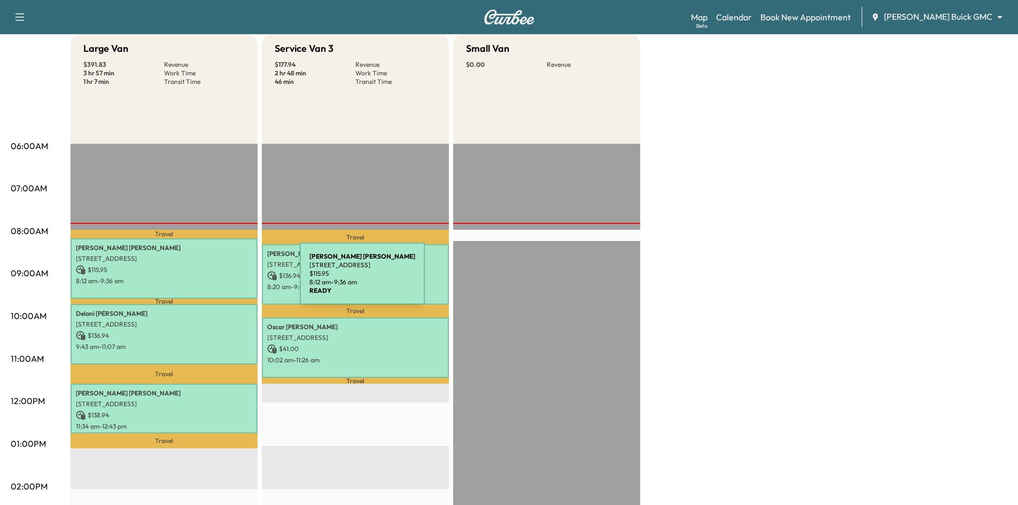
click at [220, 280] on p "8:12 am - 9:36 am" at bounding box center [164, 281] width 176 height 9
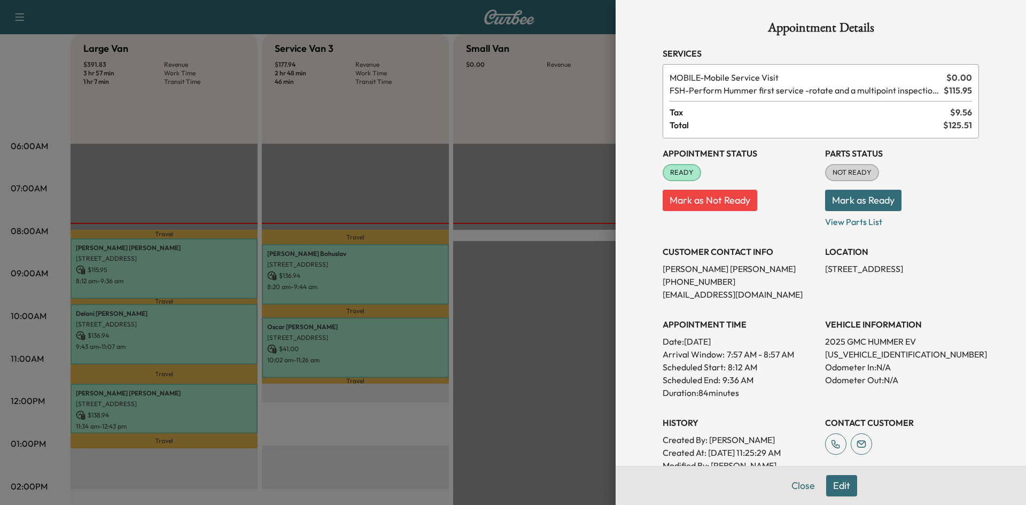
click at [229, 336] on div at bounding box center [513, 252] width 1026 height 505
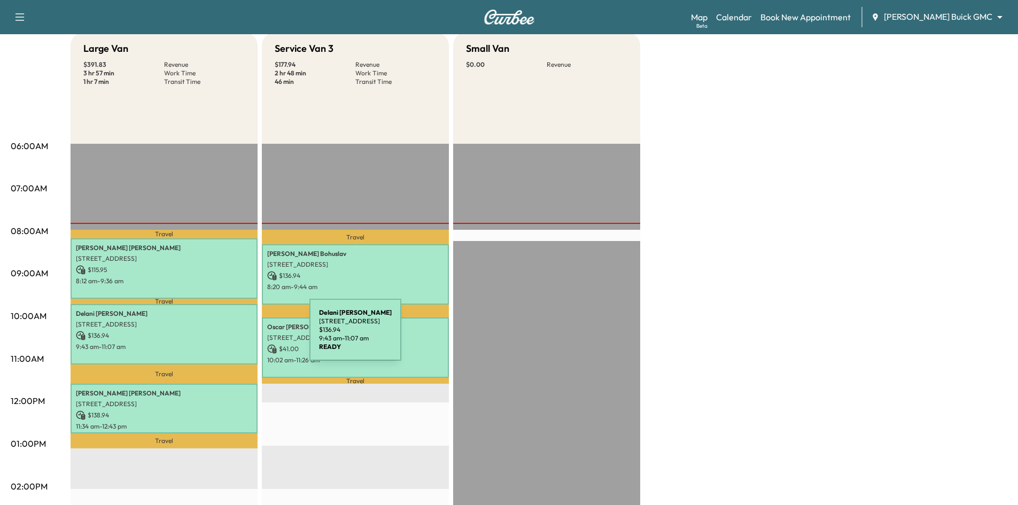
click at [230, 337] on p "$ 136.94" at bounding box center [164, 336] width 176 height 10
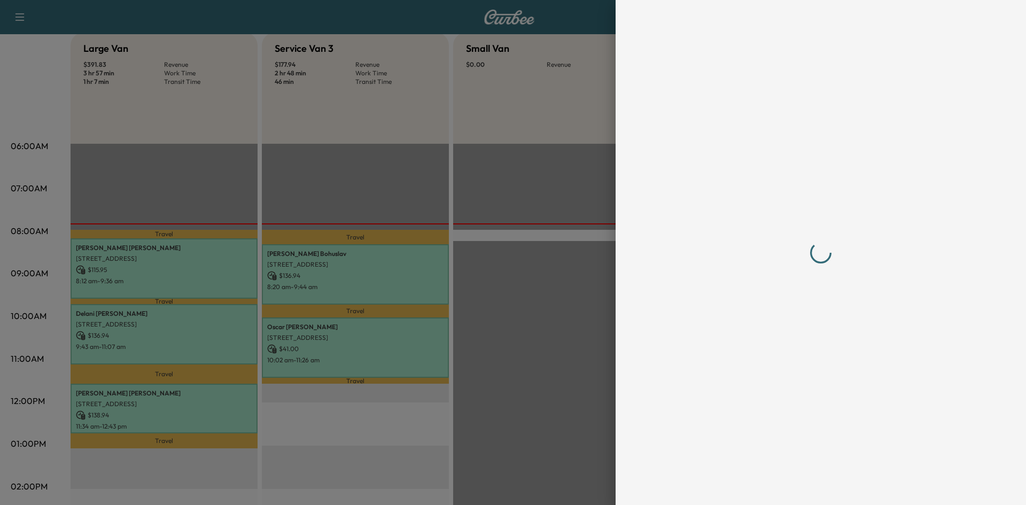
click at [221, 269] on div at bounding box center [513, 252] width 1026 height 505
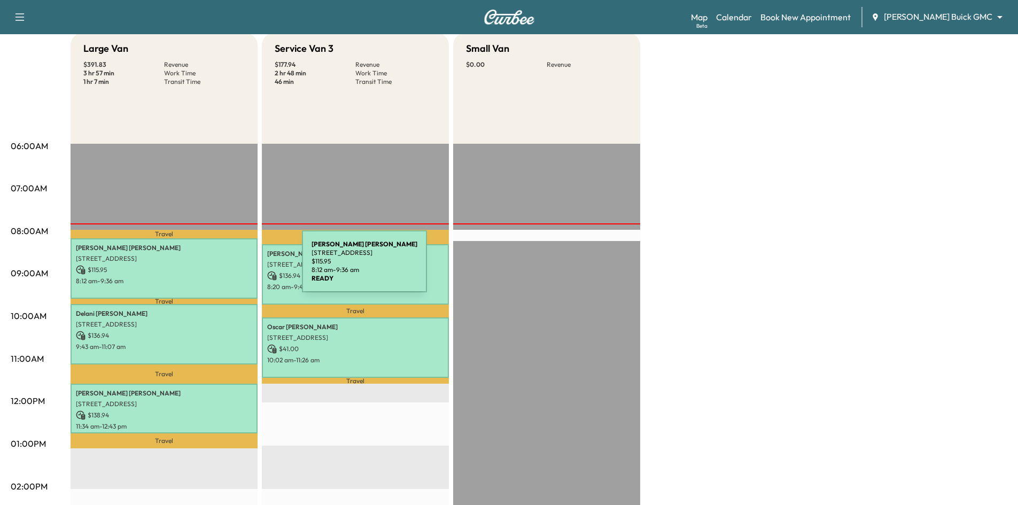
click at [222, 268] on p "$ 115.95" at bounding box center [164, 270] width 176 height 10
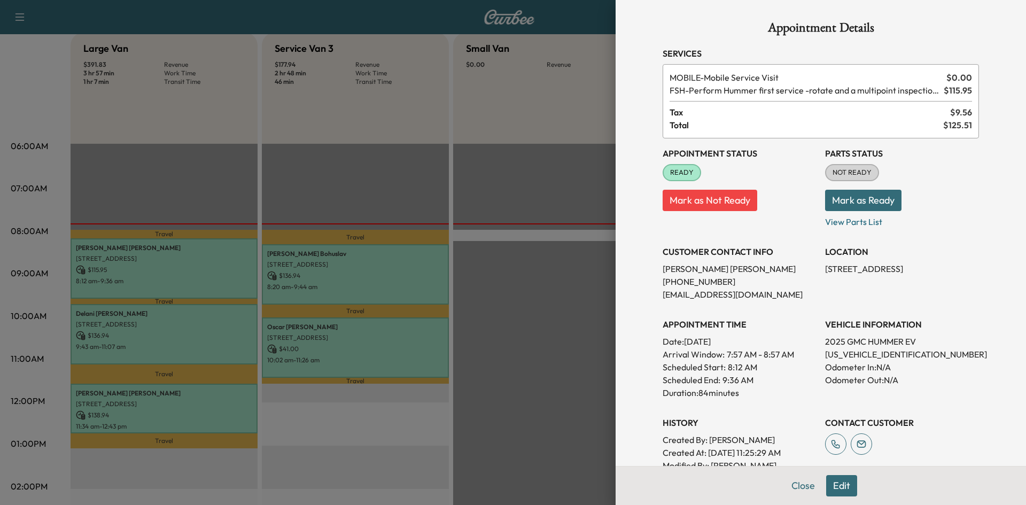
click at [211, 346] on div at bounding box center [513, 252] width 1026 height 505
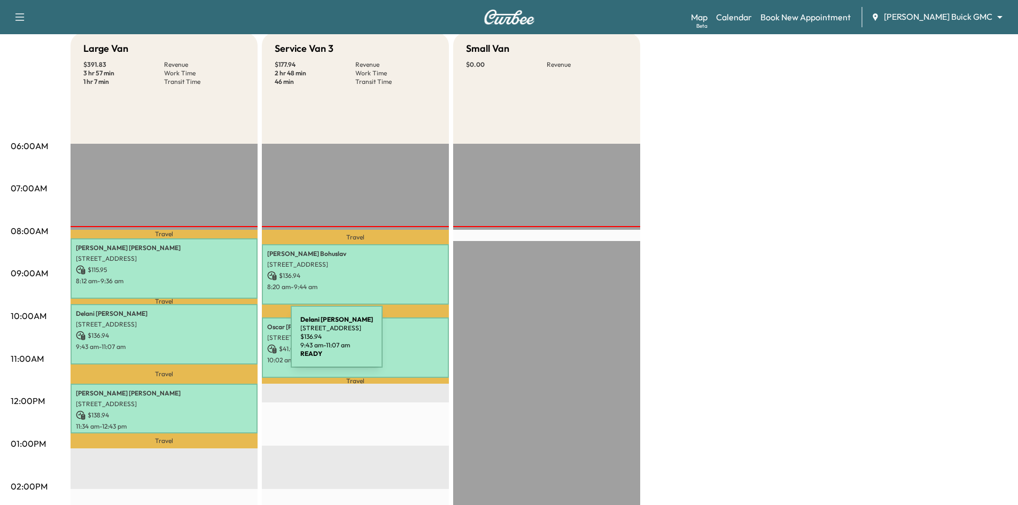
click at [209, 333] on p "$ 136.94" at bounding box center [164, 336] width 176 height 10
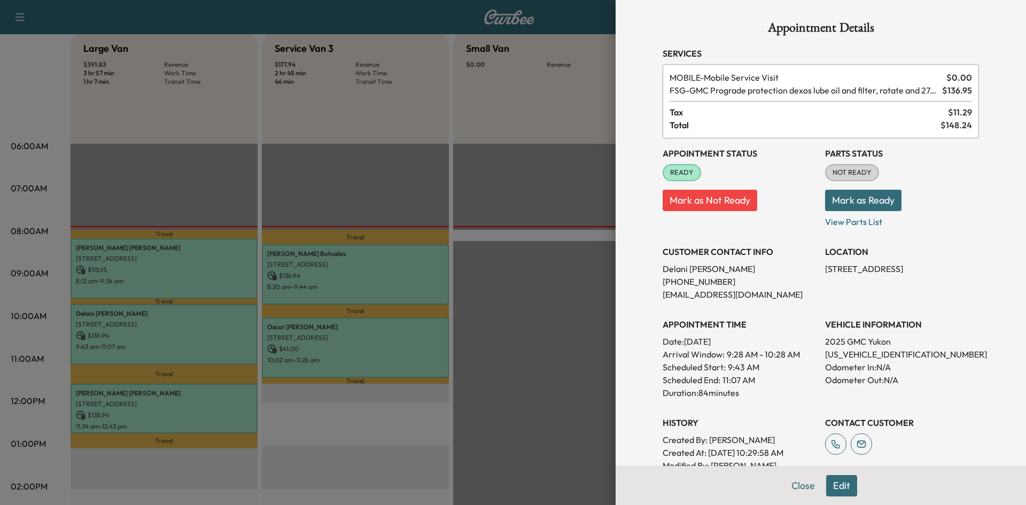
click at [446, 143] on div at bounding box center [513, 252] width 1026 height 505
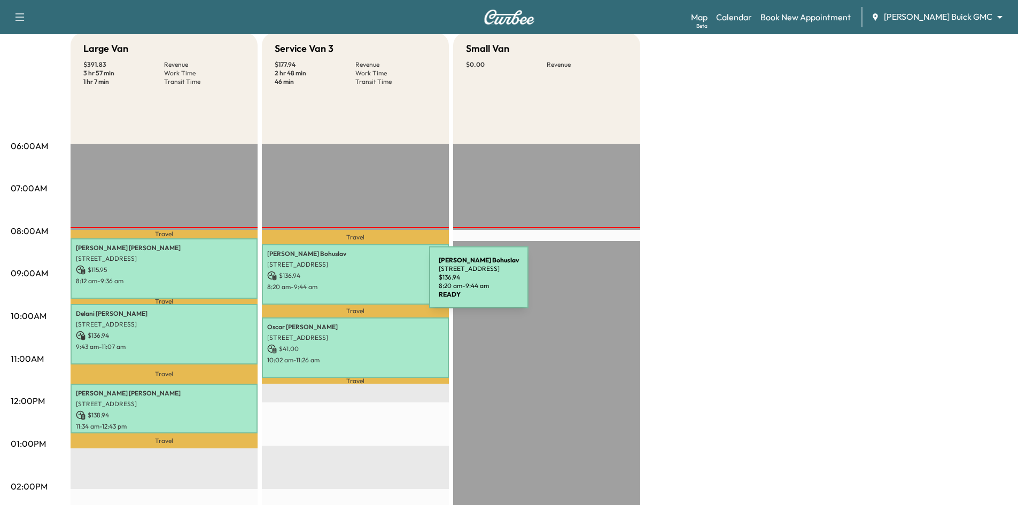
click at [349, 284] on p "8:20 am - 9:44 am" at bounding box center [355, 287] width 176 height 9
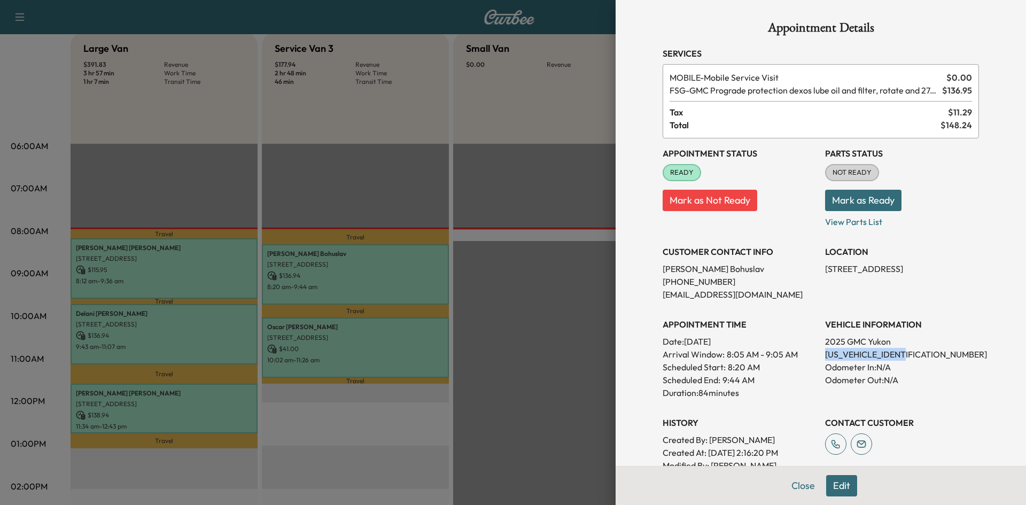
drag, startPoint x: 817, startPoint y: 353, endPoint x: 928, endPoint y: 356, distance: 111.8
click at [928, 356] on div "Appointment Status READY Mark as Not Ready Parts Status NOT READY Mark as Ready…" at bounding box center [821, 311] width 316 height 346
copy p "[US_VEHICLE_IDENTIFICATION_NUMBER]"
click at [652, 189] on div "Appointment Details Services MOBILE - Mobile Service Visit $ 0.00 FSG - GMC Pro…" at bounding box center [821, 320] width 342 height 641
click at [227, 322] on div at bounding box center [513, 252] width 1026 height 505
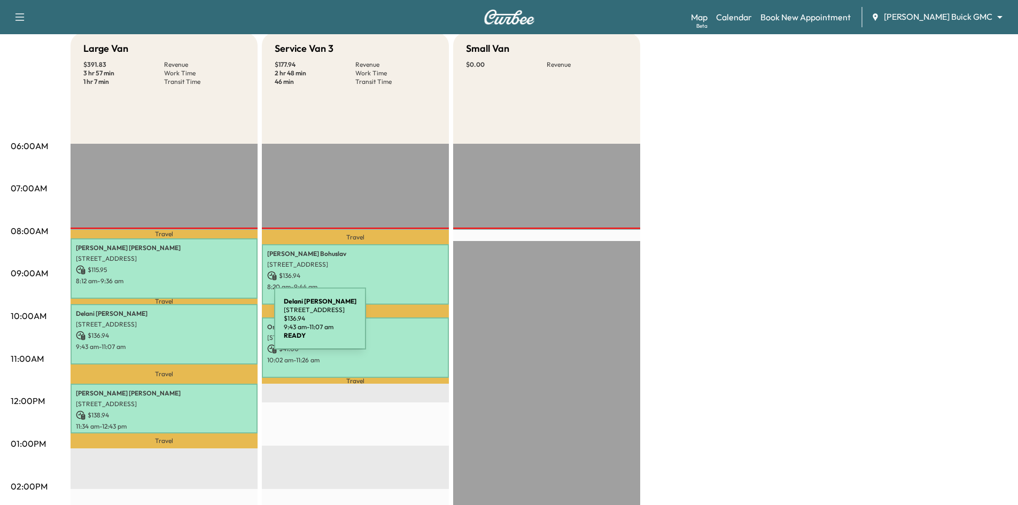
click at [194, 325] on p "[STREET_ADDRESS]" at bounding box center [164, 324] width 176 height 9
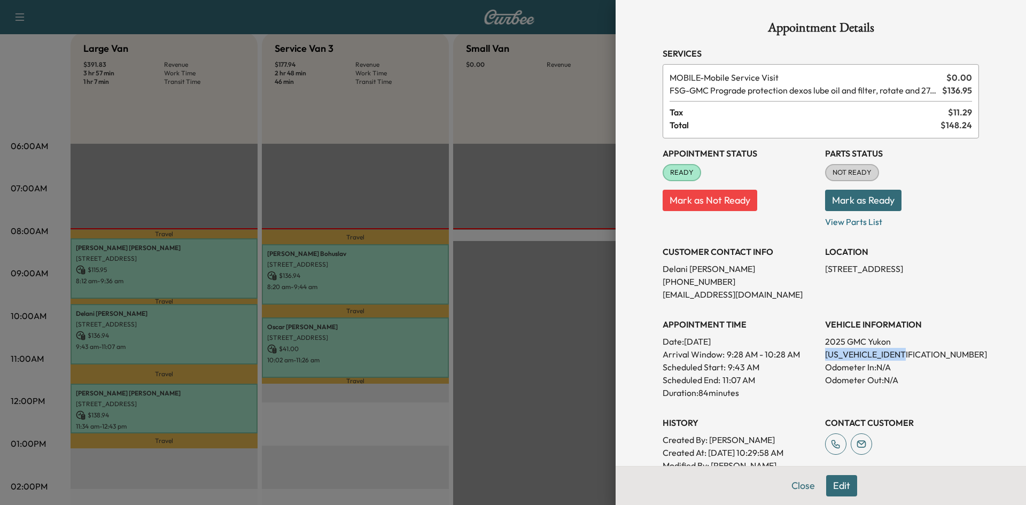
drag, startPoint x: 816, startPoint y: 353, endPoint x: 905, endPoint y: 360, distance: 89.6
click at [930, 354] on div "Appointment Status READY Mark as Not Ready Parts Status NOT READY Mark as Ready…" at bounding box center [821, 311] width 316 height 346
copy p "[US_VEHICLE_IDENTIFICATION_NUMBER]"
click at [446, 170] on div at bounding box center [513, 252] width 1026 height 505
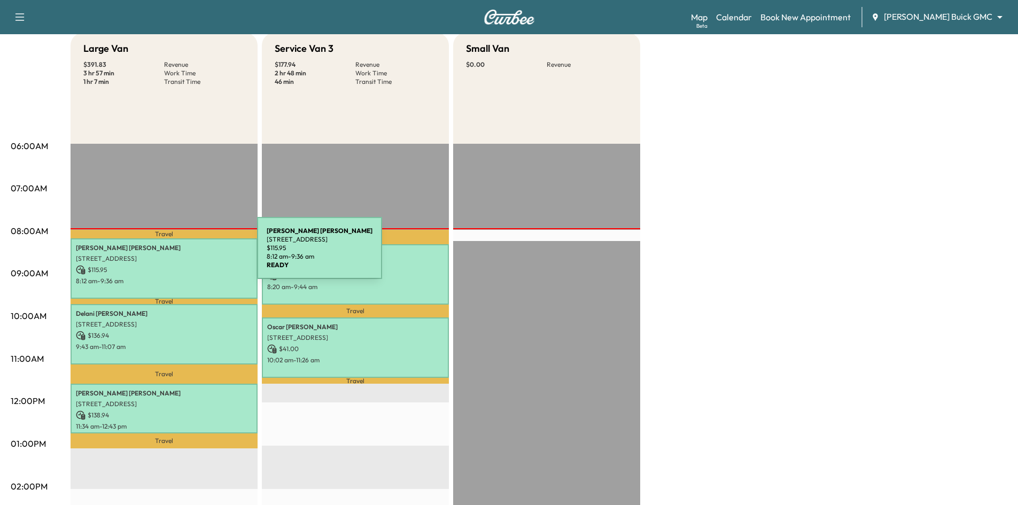
click at [178, 254] on p "[STREET_ADDRESS]" at bounding box center [164, 258] width 176 height 9
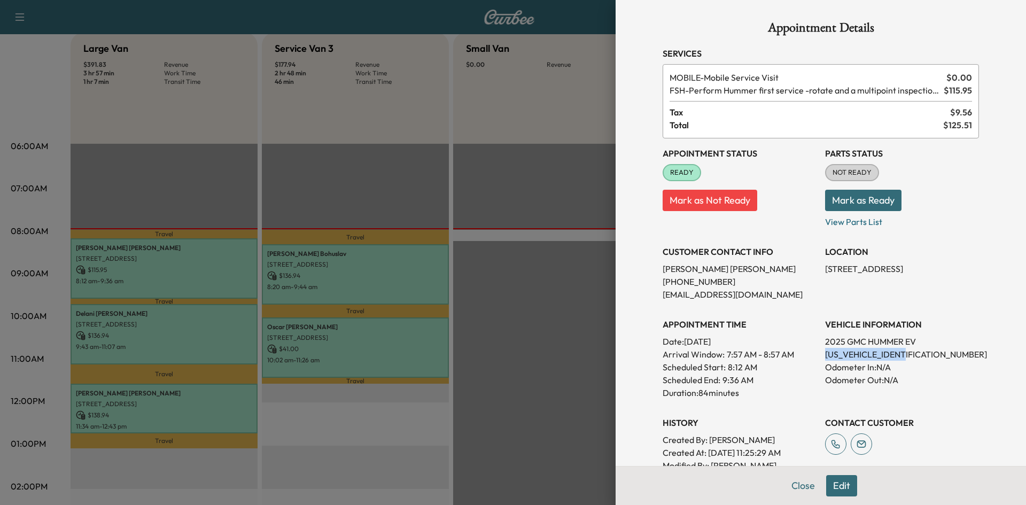
drag, startPoint x: 817, startPoint y: 355, endPoint x: 916, endPoint y: 342, distance: 99.9
click at [924, 351] on p "[US_VEHICLE_IDENTIFICATION_NUMBER]" at bounding box center [902, 354] width 154 height 13
copy p "[US_VEHICLE_IDENTIFICATION_NUMBER]"
drag, startPoint x: 539, startPoint y: 149, endPoint x: 456, endPoint y: 221, distance: 110.2
click at [539, 149] on div at bounding box center [513, 252] width 1026 height 505
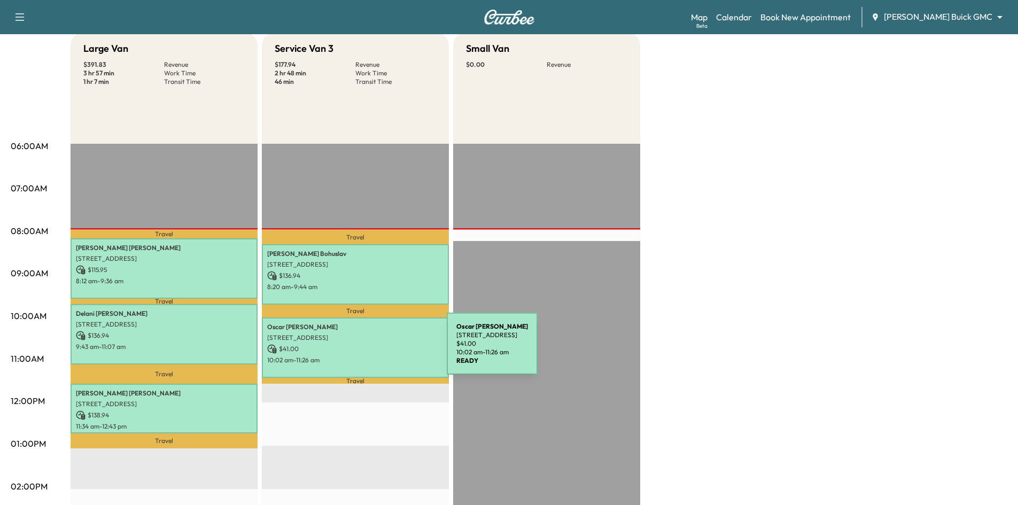
click at [366, 350] on p "$ 41.00" at bounding box center [355, 349] width 176 height 10
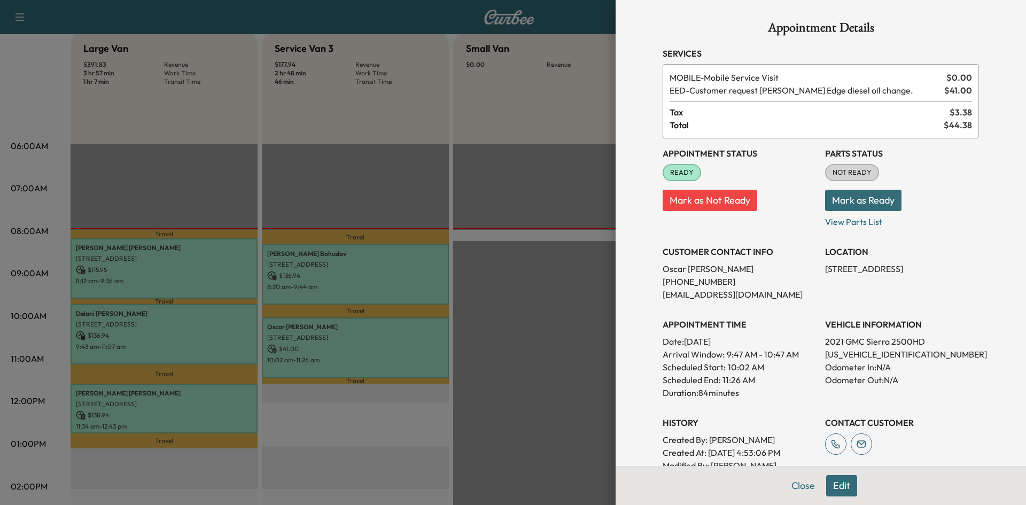
click at [351, 432] on div at bounding box center [513, 252] width 1026 height 505
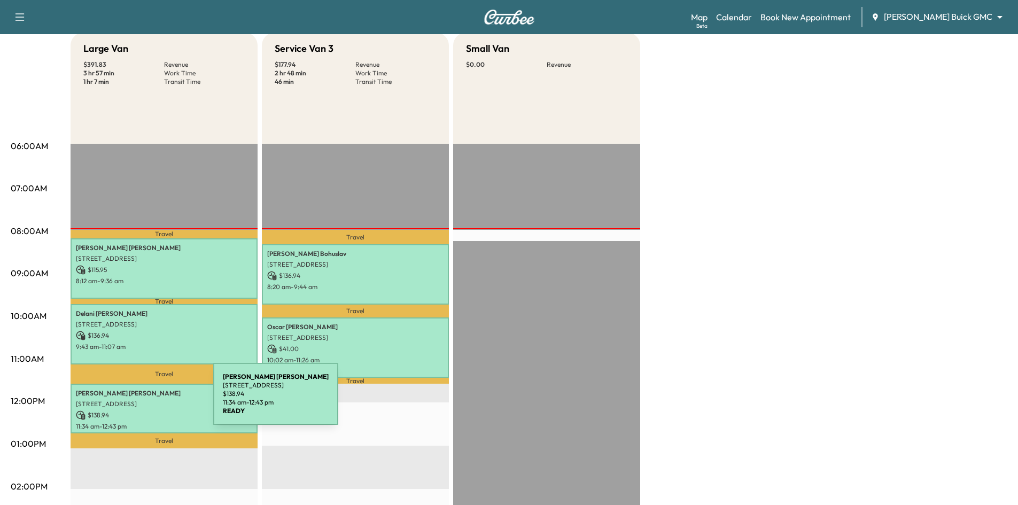
click at [144, 400] on p "[STREET_ADDRESS]" at bounding box center [164, 404] width 176 height 9
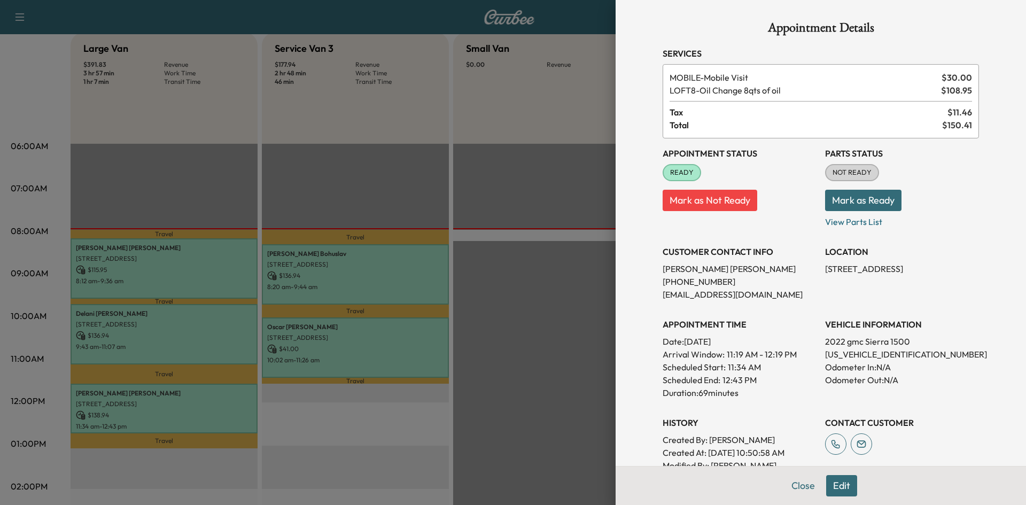
click at [313, 424] on div at bounding box center [513, 252] width 1026 height 505
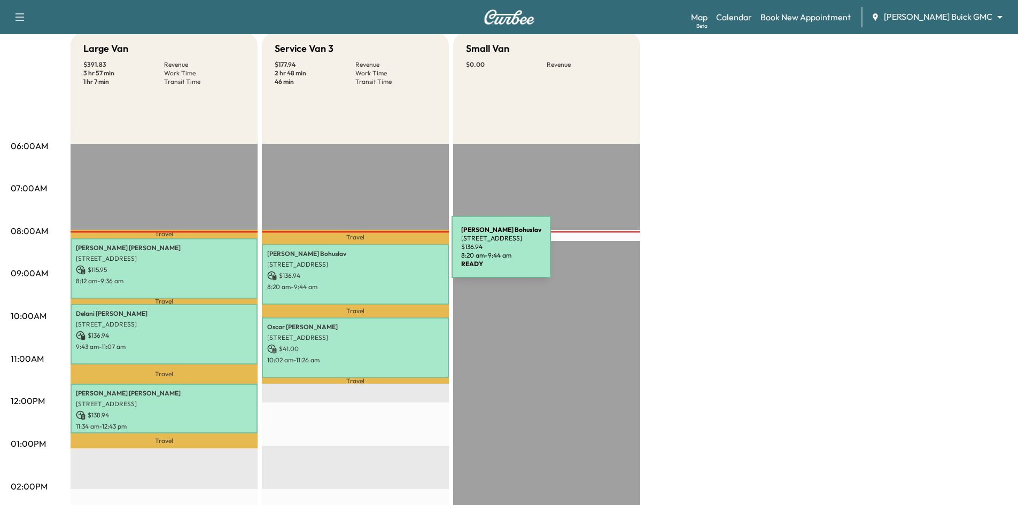
scroll to position [0, 0]
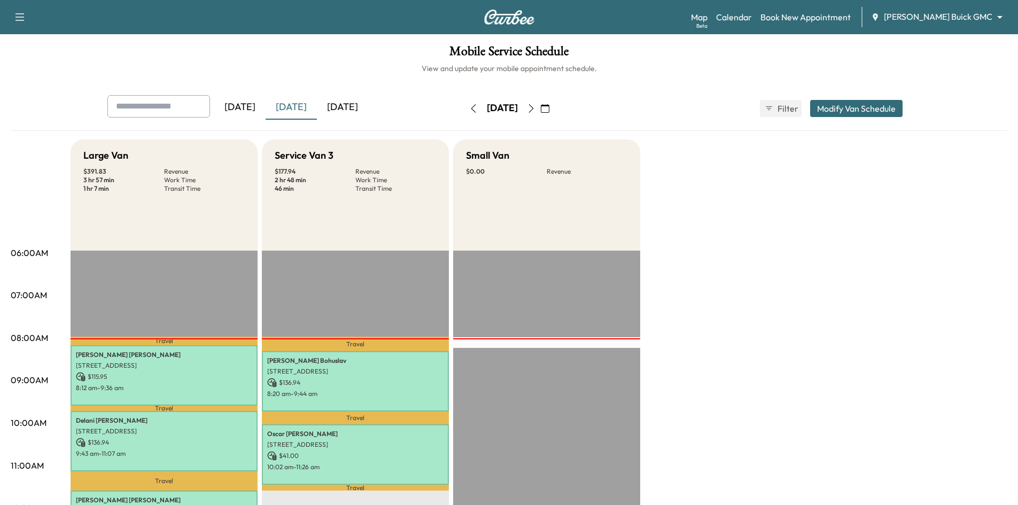
click at [540, 103] on button "button" at bounding box center [531, 108] width 18 height 17
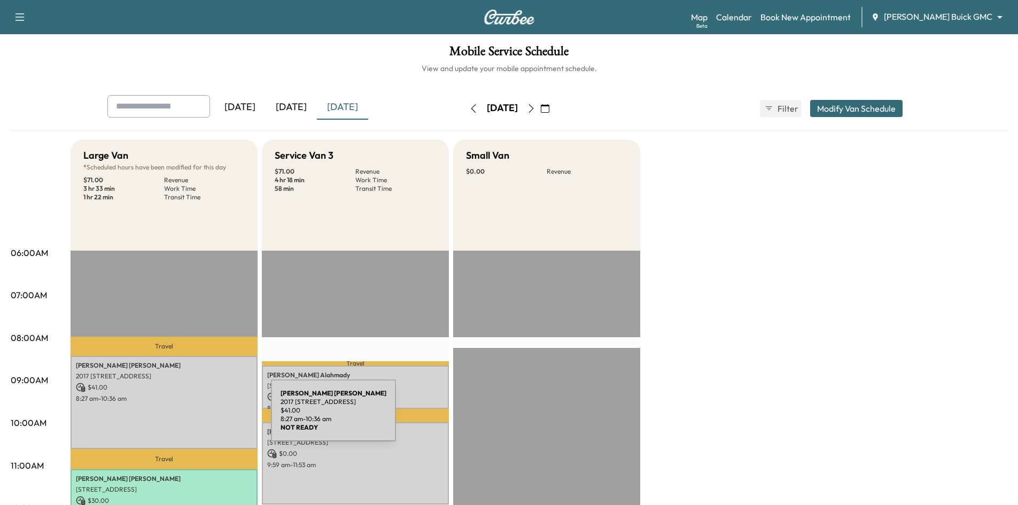
click at [192, 416] on div "[PERSON_NAME] 2017 [STREET_ADDRESS] $ 41.00 8:27 am - 10:36 am" at bounding box center [164, 402] width 187 height 93
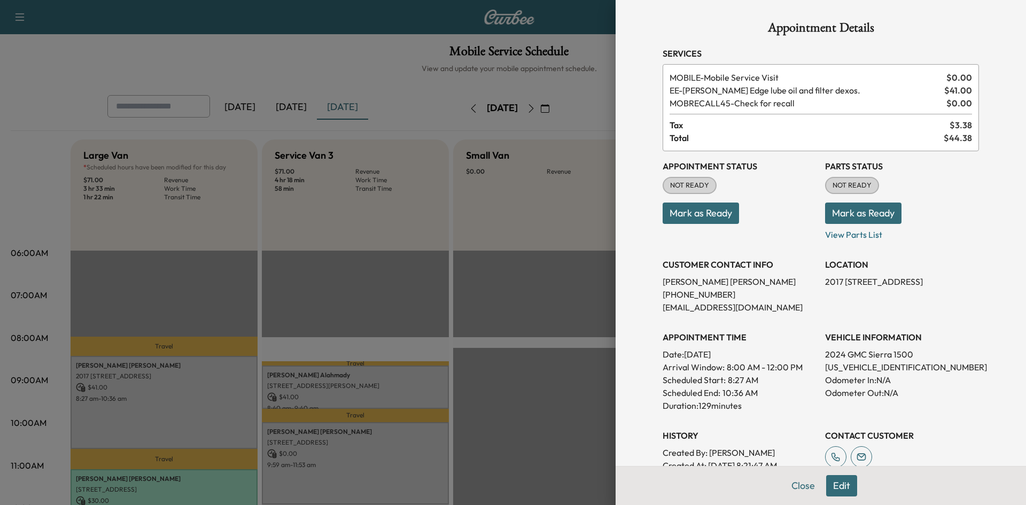
click at [302, 397] on div at bounding box center [513, 252] width 1026 height 505
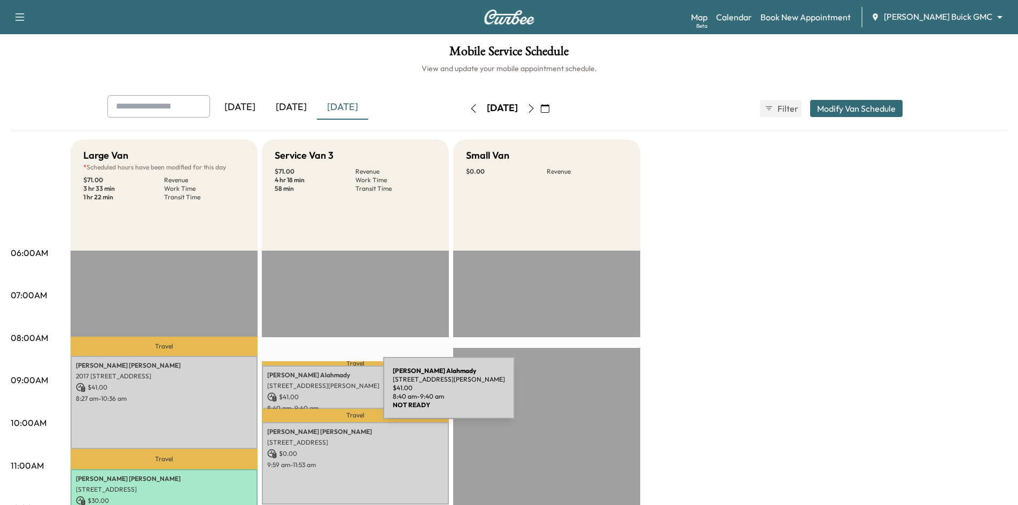
click at [303, 396] on p "$ 41.00" at bounding box center [355, 397] width 176 height 10
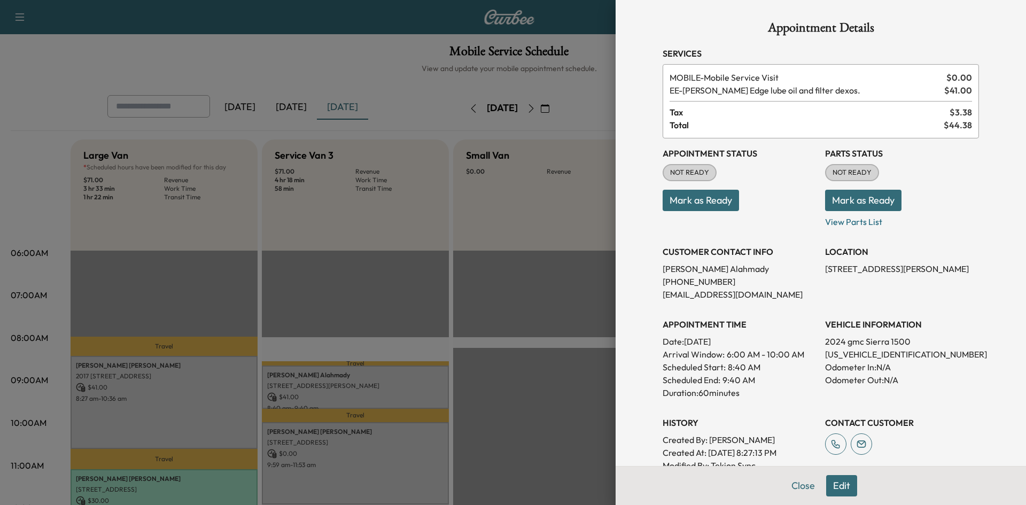
click at [324, 453] on div at bounding box center [513, 252] width 1026 height 505
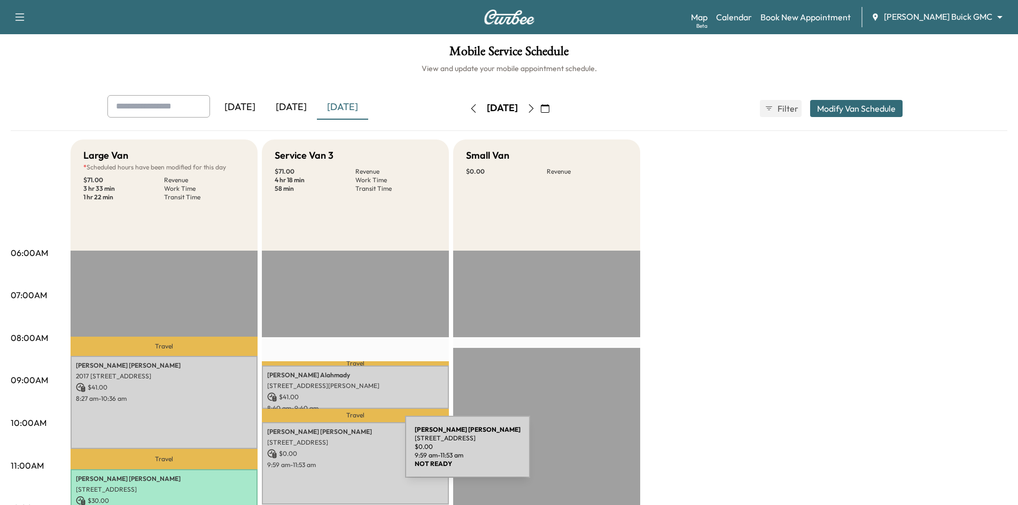
click at [326, 453] on p "$ 0.00" at bounding box center [355, 454] width 176 height 10
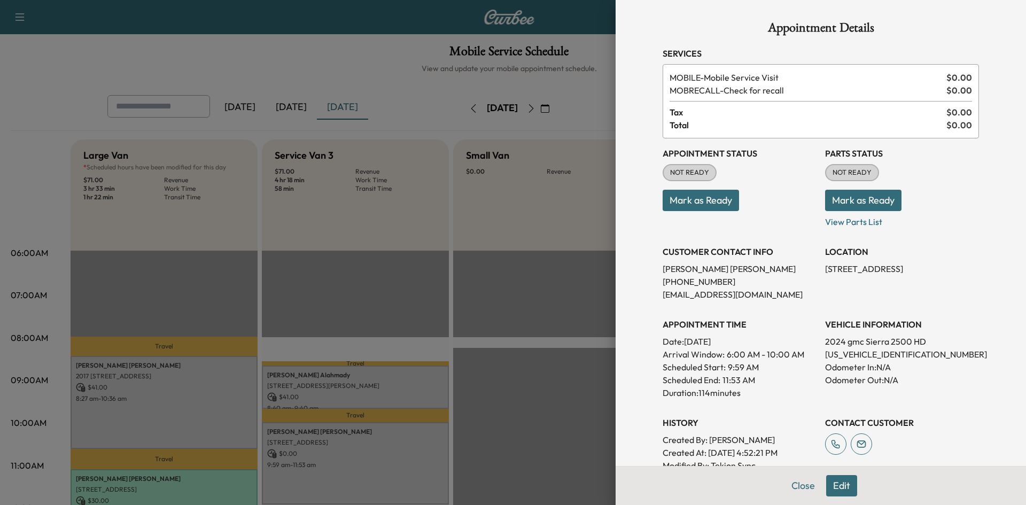
click at [517, 285] on div at bounding box center [513, 252] width 1026 height 505
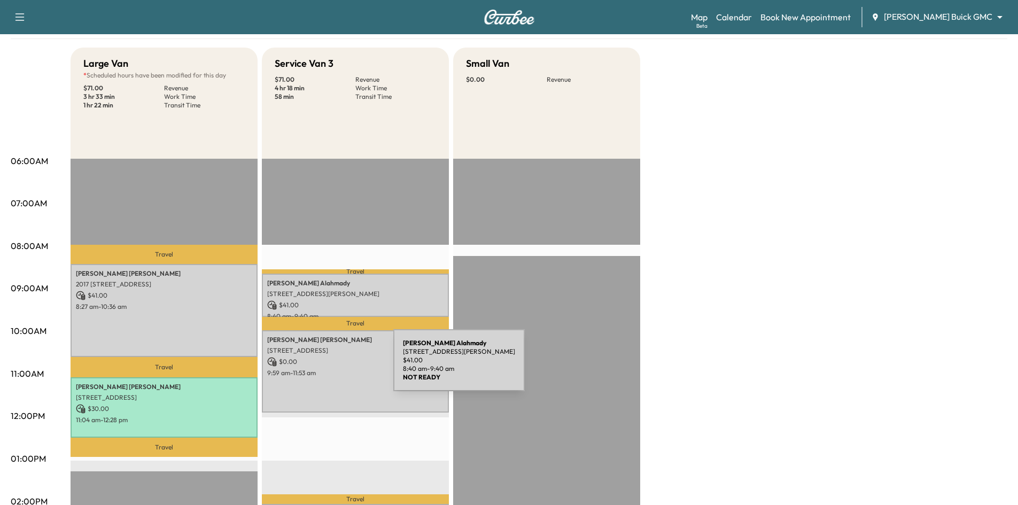
scroll to position [214, 0]
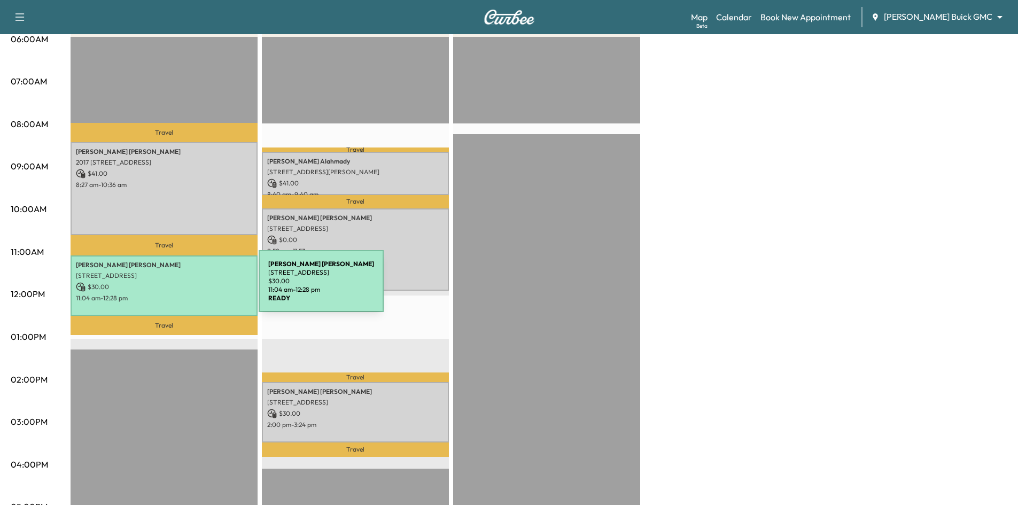
click at [180, 290] on div "[PERSON_NAME] [STREET_ADDRESS] $ 30.00 11:04 am - 12:28 pm" at bounding box center [164, 285] width 187 height 60
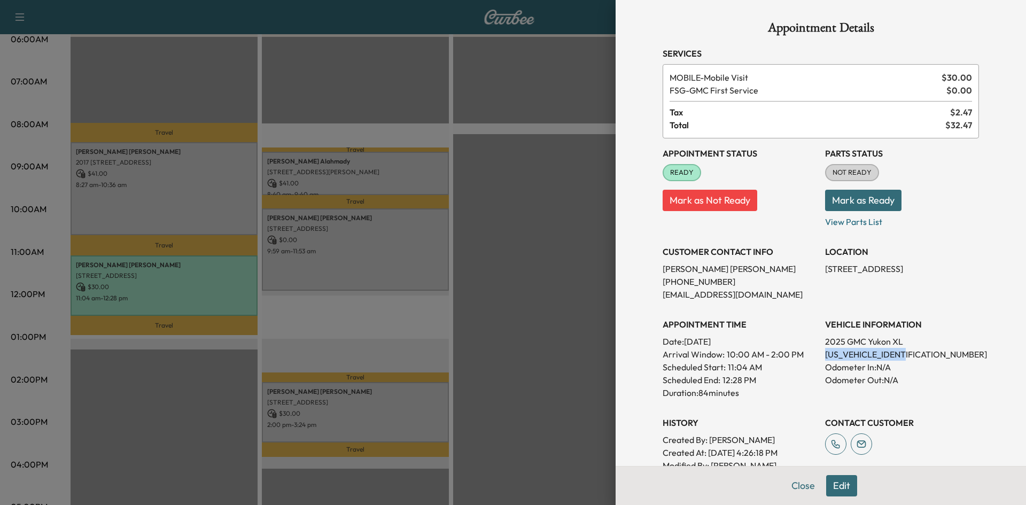
drag, startPoint x: 816, startPoint y: 355, endPoint x: 932, endPoint y: 365, distance: 116.4
click at [926, 357] on div "Appointment Status READY Mark as Not Ready Parts Status NOT READY Mark as Ready…" at bounding box center [821, 311] width 316 height 346
copy p "[US_VEHICLE_IDENTIFICATION_NUMBER]"
click at [544, 197] on div at bounding box center [513, 252] width 1026 height 505
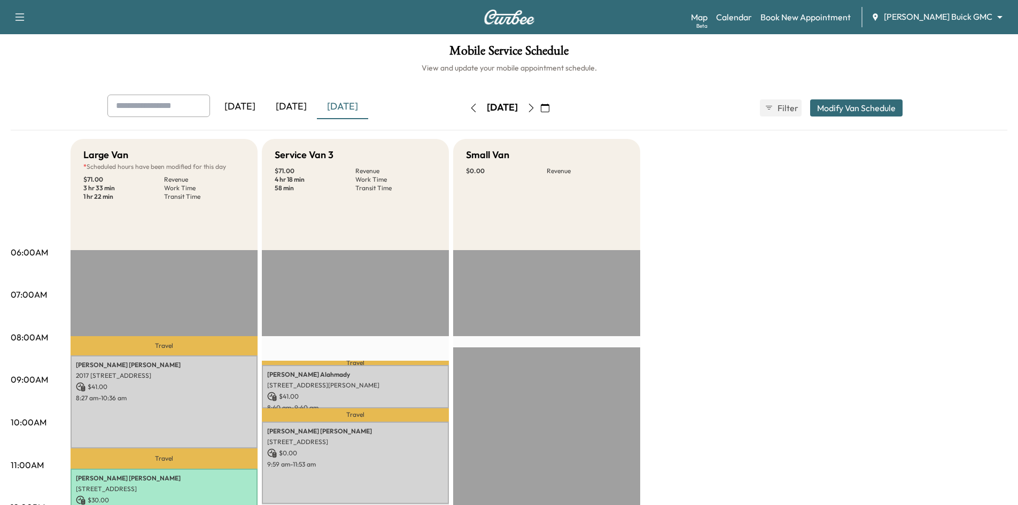
scroll to position [0, 0]
click at [549, 110] on icon "button" at bounding box center [545, 108] width 9 height 9
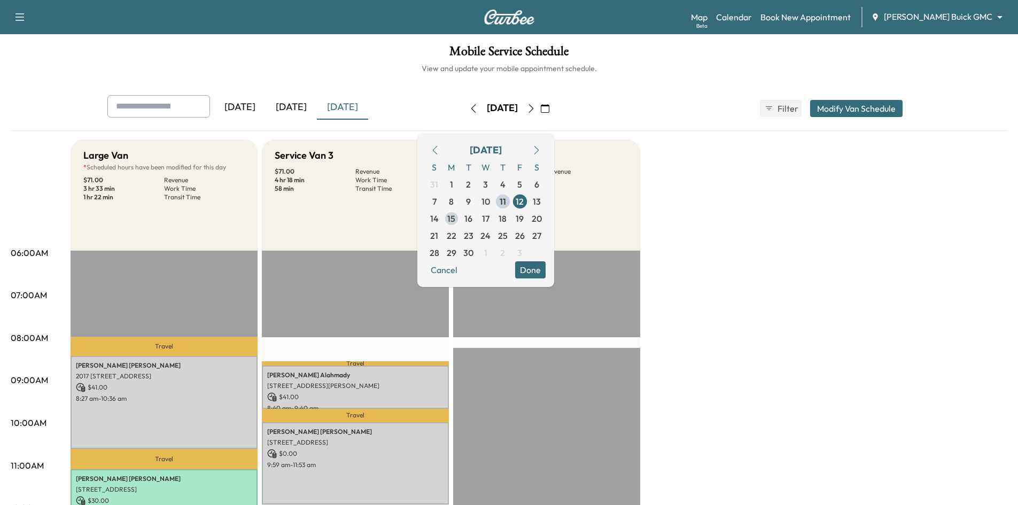
click at [455, 218] on span "15" at bounding box center [451, 218] width 8 height 13
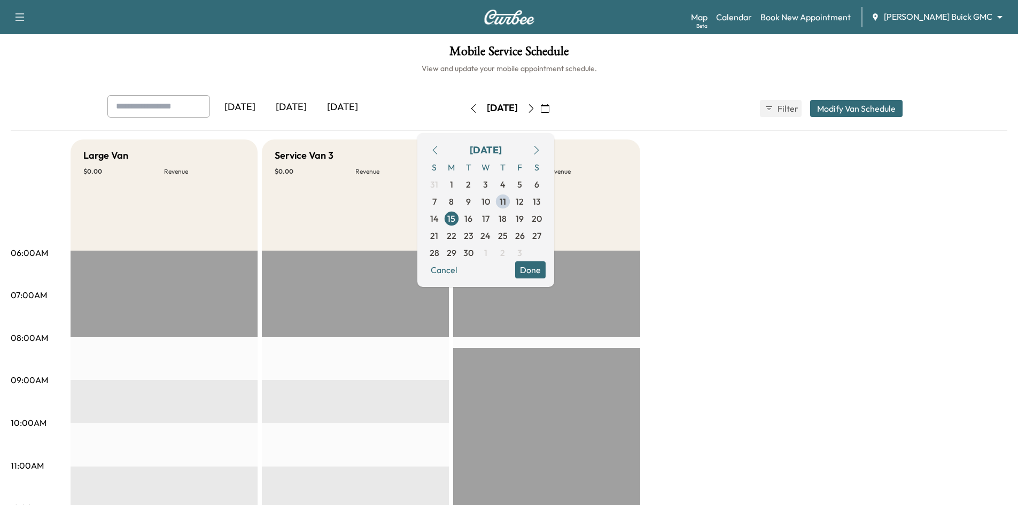
click at [546, 268] on button "Done" at bounding box center [530, 269] width 30 height 17
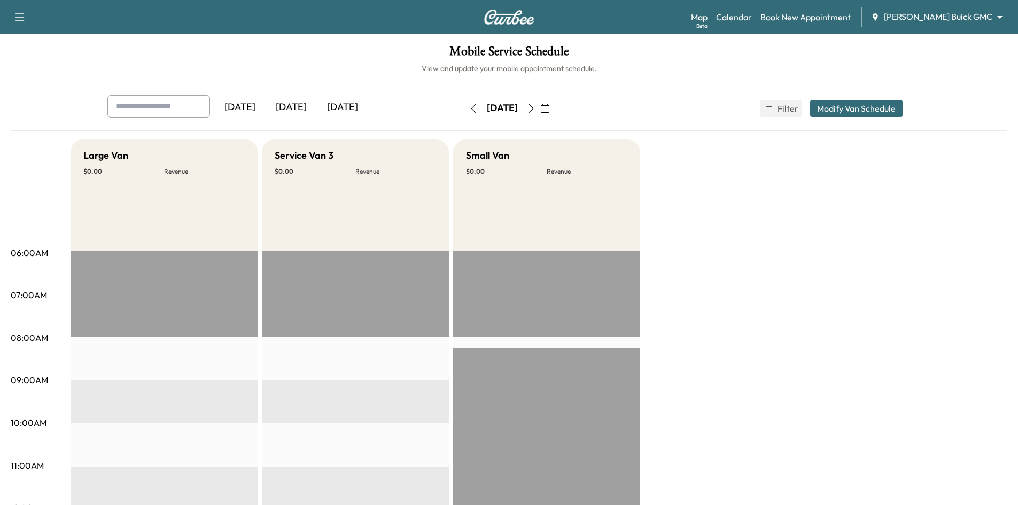
click at [299, 107] on div "[DATE]" at bounding box center [291, 107] width 51 height 25
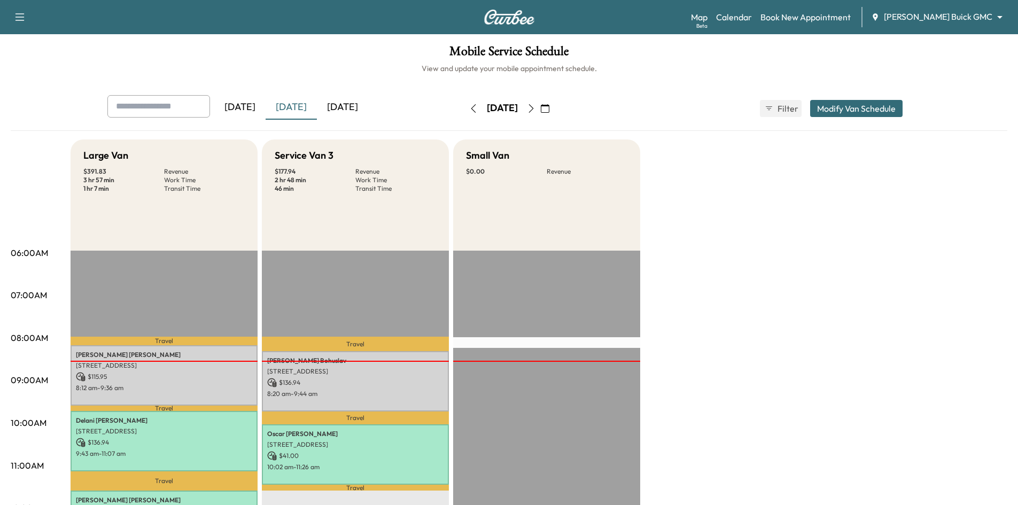
click at [536, 110] on icon "button" at bounding box center [531, 108] width 9 height 9
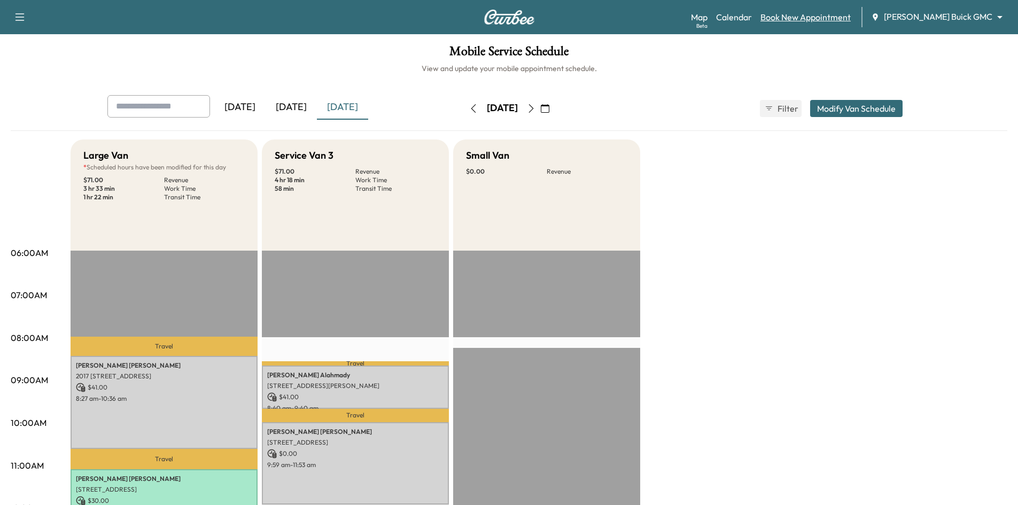
click at [820, 16] on link "Book New Appointment" at bounding box center [806, 17] width 90 height 13
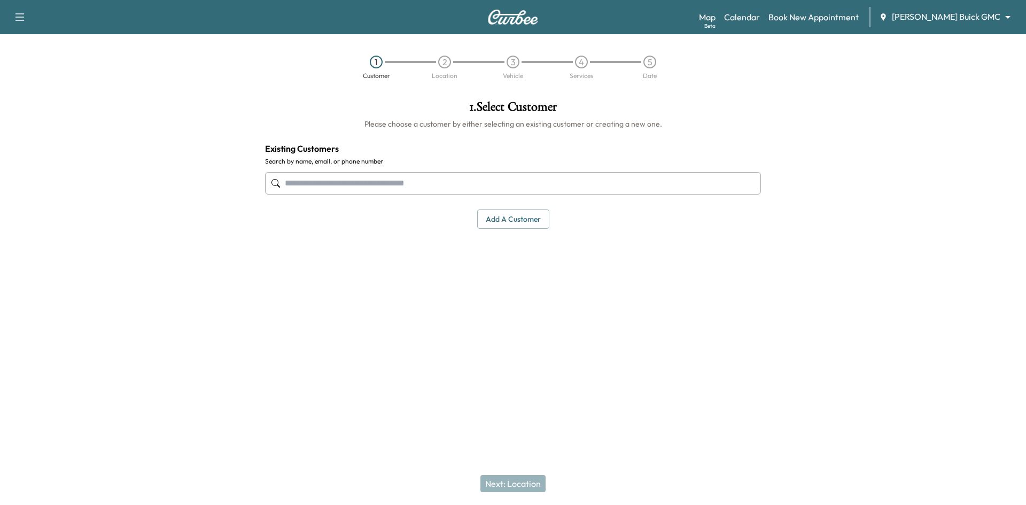
click at [497, 185] on input "text" at bounding box center [513, 183] width 496 height 22
click at [215, 65] on div "1 Customer 2 Location 3 Vehicle 4 Services 5 Date" at bounding box center [513, 67] width 1026 height 49
drag, startPoint x: 353, startPoint y: 181, endPoint x: 369, endPoint y: 178, distance: 16.8
click at [353, 181] on input "text" at bounding box center [513, 183] width 496 height 22
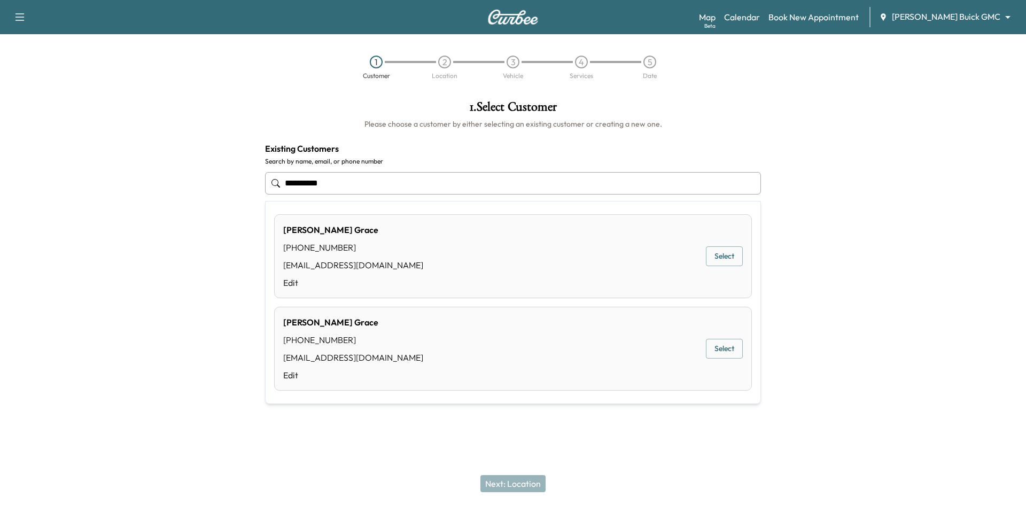
click at [729, 260] on button "Select" at bounding box center [724, 256] width 37 height 20
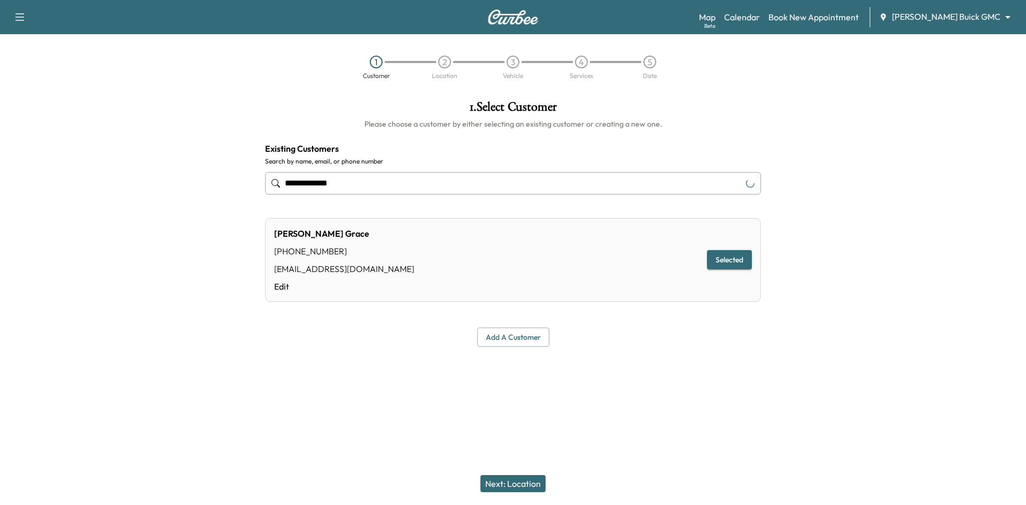
type input "**********"
click at [537, 481] on button "Next: Location" at bounding box center [513, 483] width 65 height 17
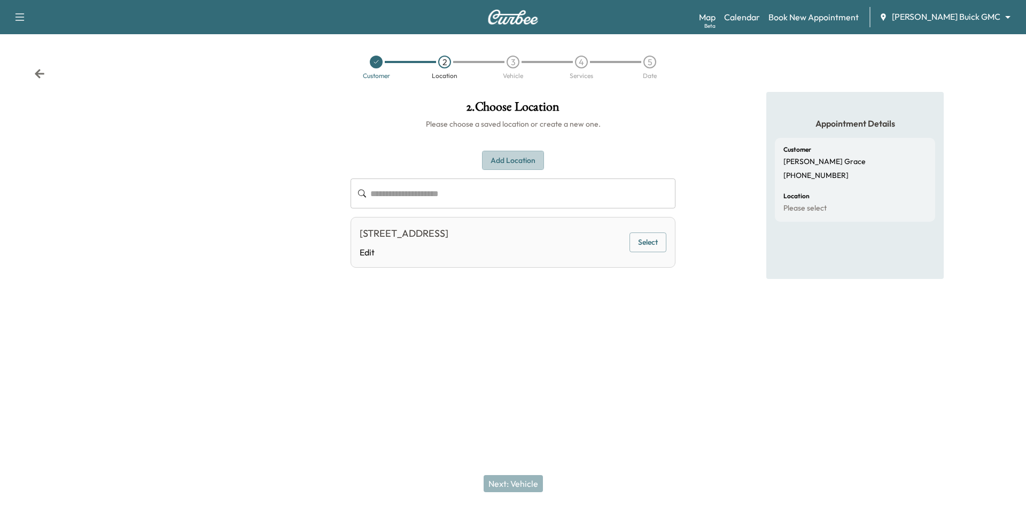
click at [516, 159] on button "Add Location" at bounding box center [513, 161] width 62 height 20
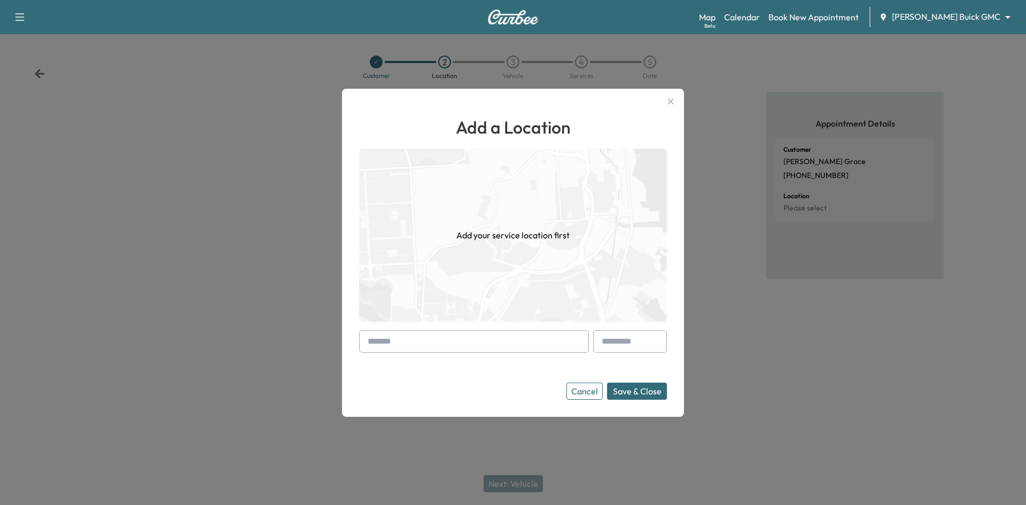
click at [446, 340] on input "text" at bounding box center [474, 341] width 230 height 22
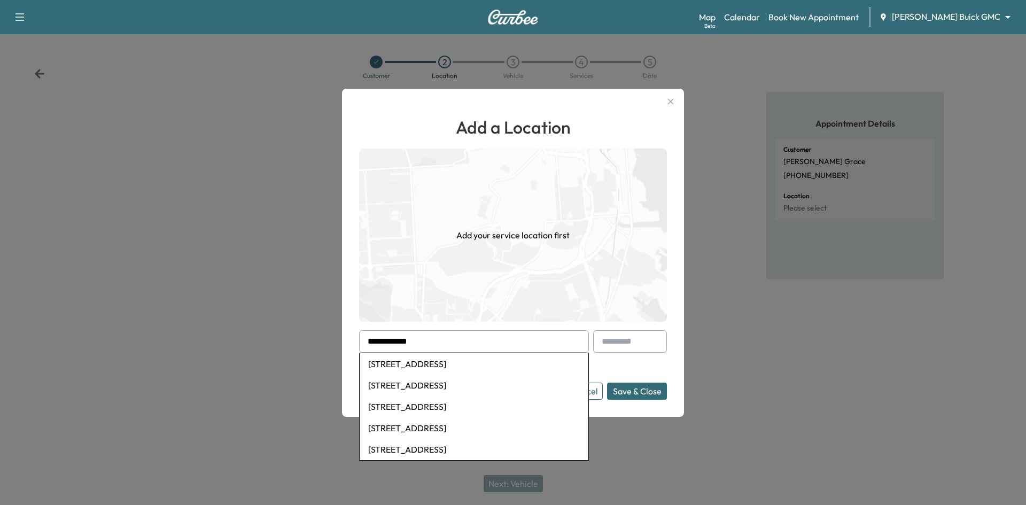
click at [483, 365] on li "[STREET_ADDRESS]" at bounding box center [474, 363] width 229 height 21
type input "**********"
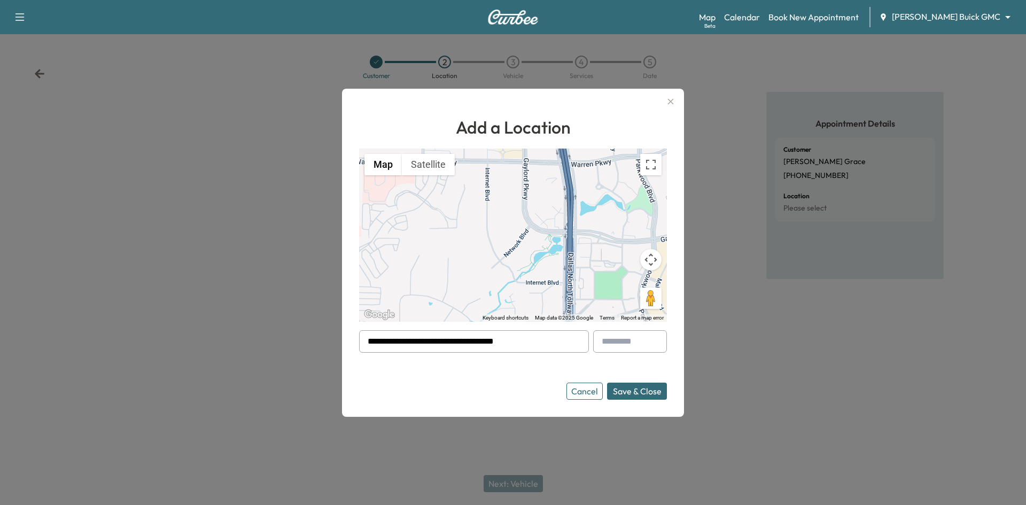
drag, startPoint x: 655, startPoint y: 392, endPoint x: 656, endPoint y: 385, distance: 7.0
click at [656, 392] on button "Save & Close" at bounding box center [637, 391] width 60 height 17
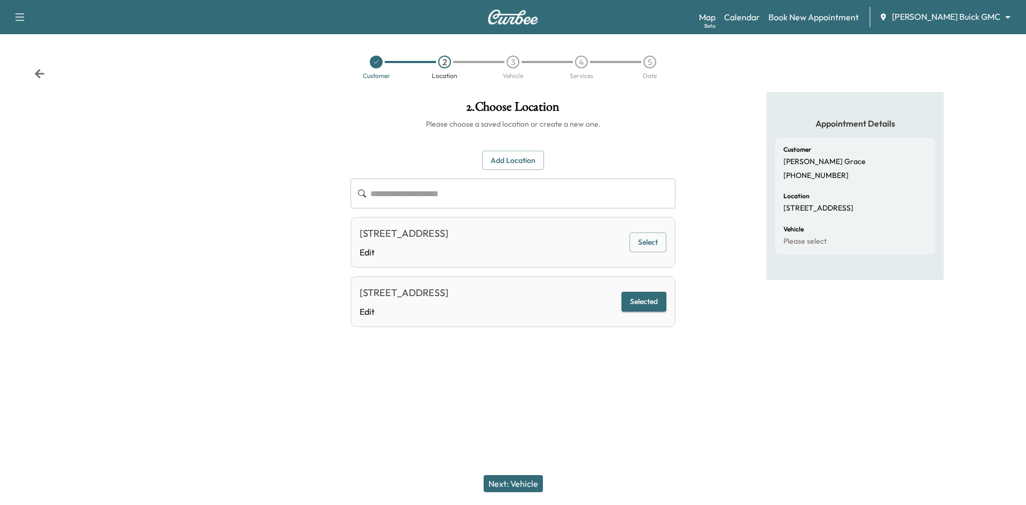
click at [520, 486] on button "Next: Vehicle" at bounding box center [513, 483] width 59 height 17
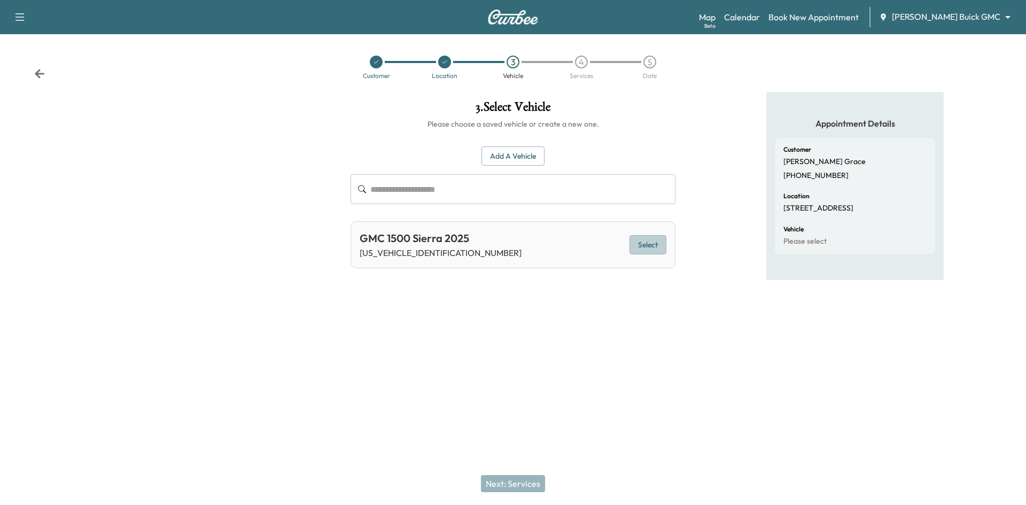
click at [650, 253] on button "Select" at bounding box center [648, 245] width 37 height 20
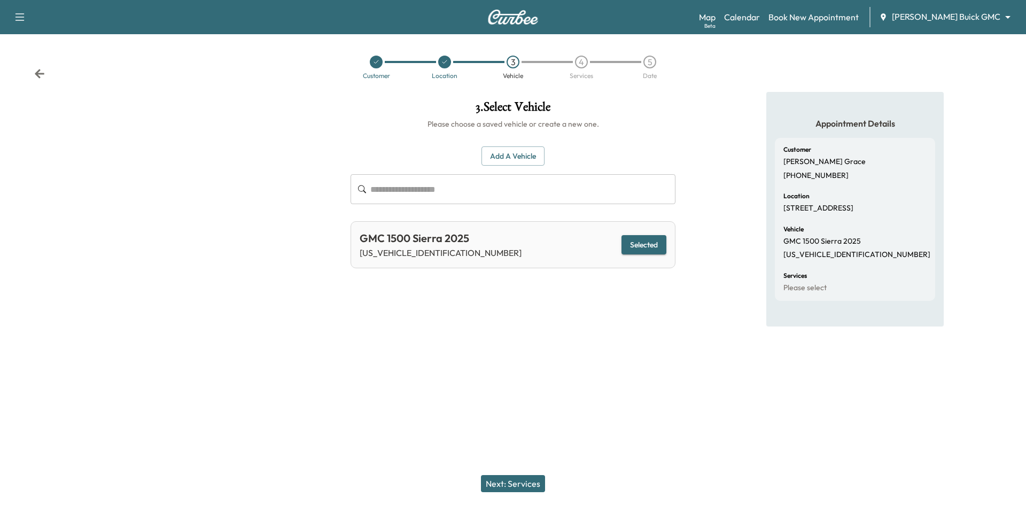
drag, startPoint x: 521, startPoint y: 490, endPoint x: 523, endPoint y: 481, distance: 8.8
click at [523, 487] on button "Next: Services" at bounding box center [513, 483] width 64 height 17
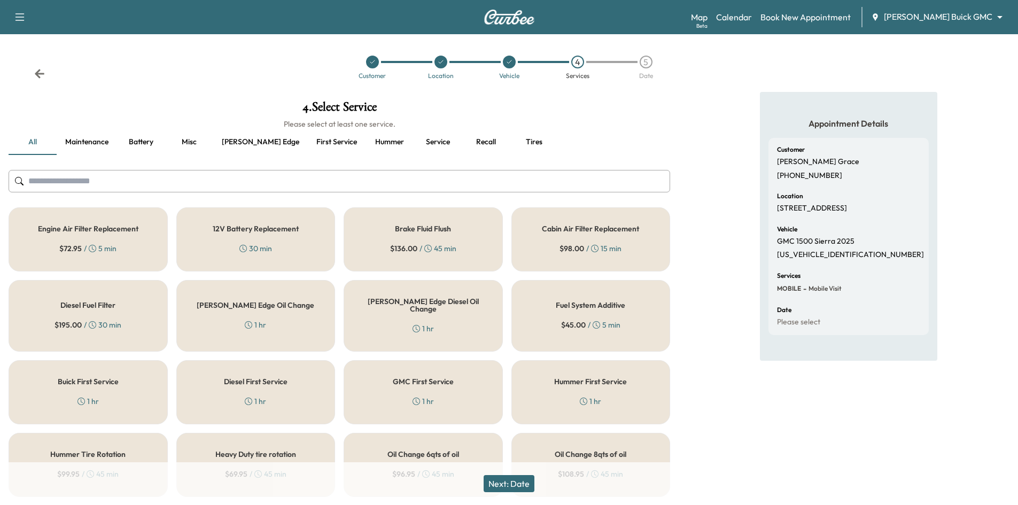
click at [308, 145] on button "First service" at bounding box center [337, 142] width 58 height 26
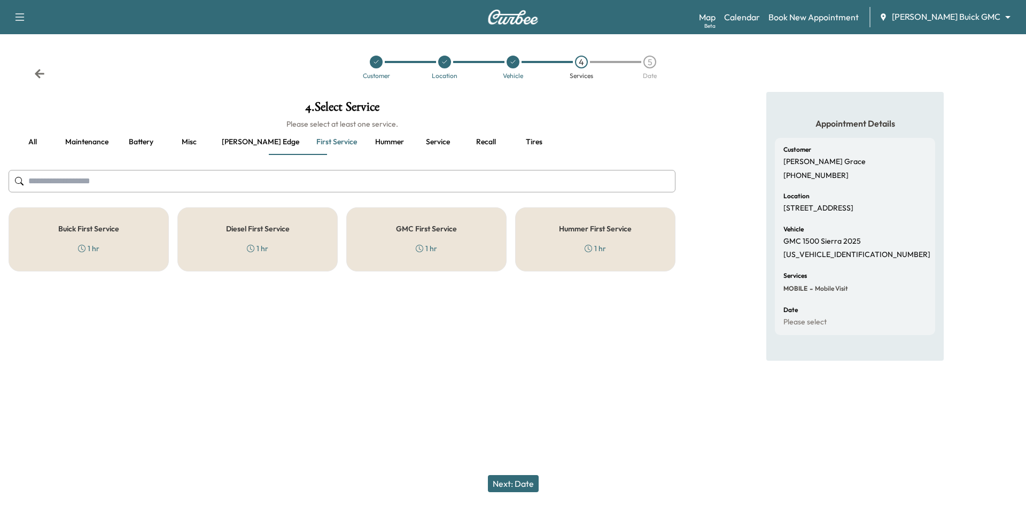
click at [461, 257] on div "GMC First Service 1 hr" at bounding box center [426, 239] width 160 height 64
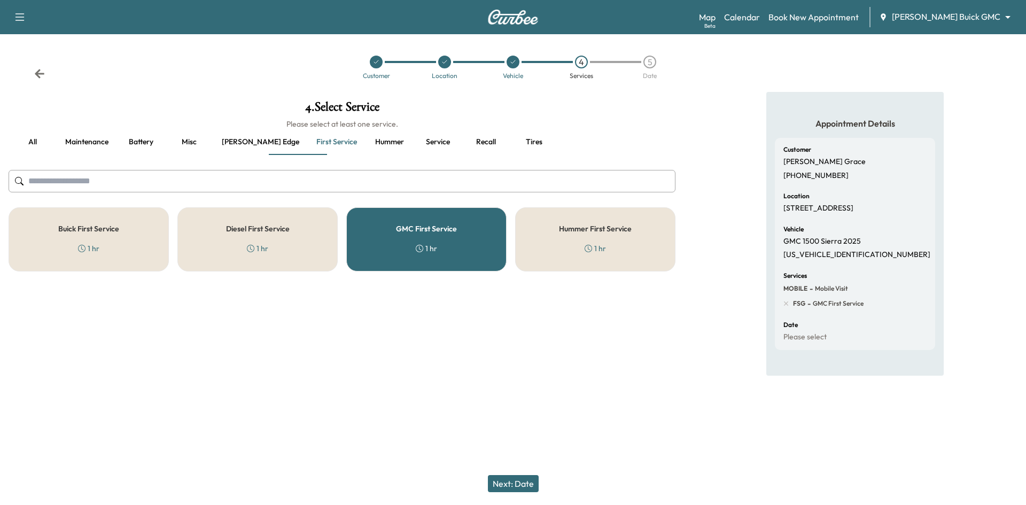
click at [502, 488] on button "Next: Date" at bounding box center [513, 483] width 51 height 17
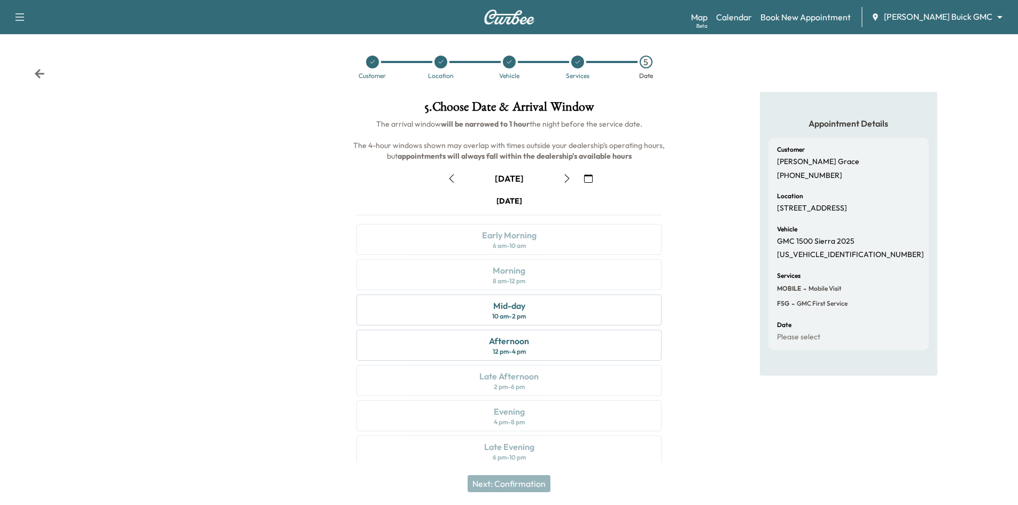
click at [585, 178] on icon "button" at bounding box center [588, 178] width 9 height 9
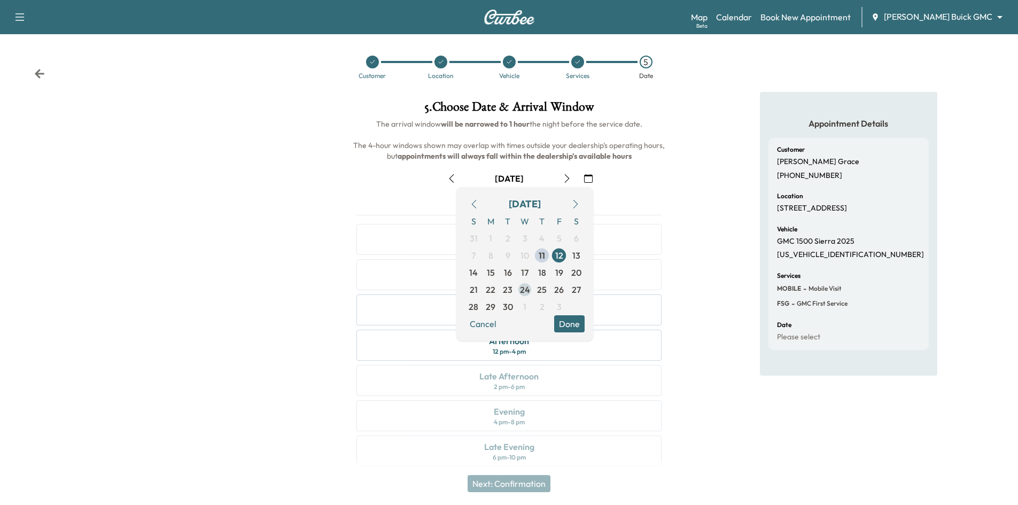
click at [529, 289] on span "24" at bounding box center [525, 289] width 10 height 13
click at [669, 173] on div "[DATE]" at bounding box center [509, 178] width 322 height 17
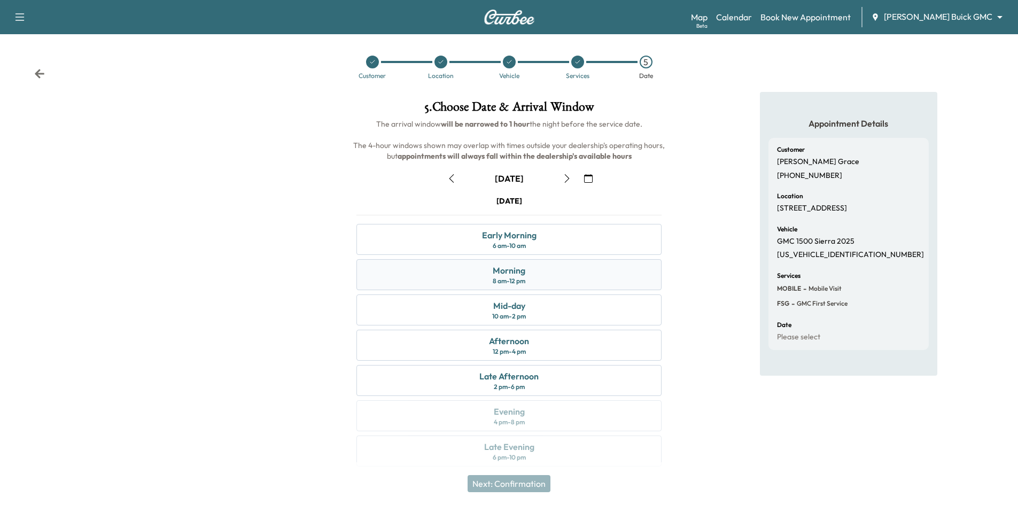
click at [552, 268] on div "Morning 8 am - 12 pm" at bounding box center [509, 274] width 305 height 31
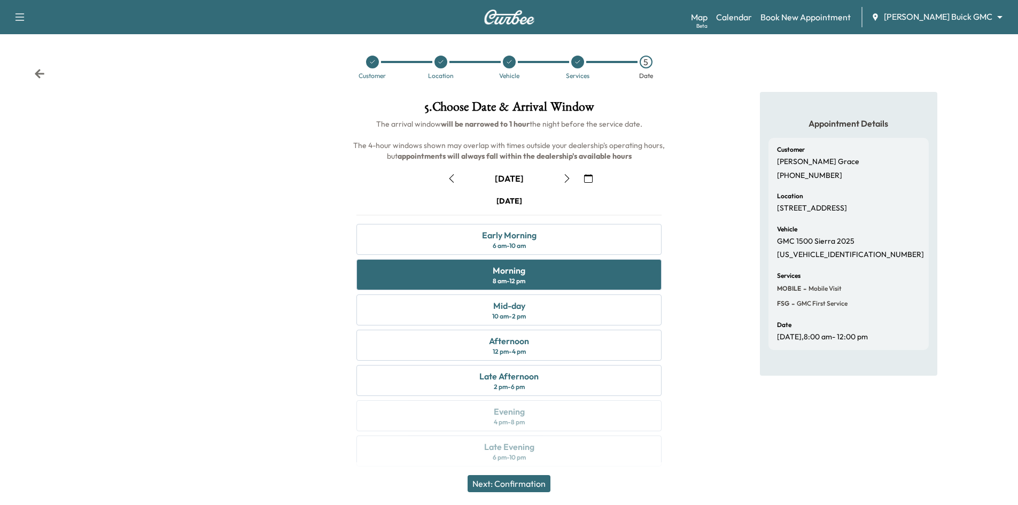
click at [534, 483] on button "Next: Confirmation" at bounding box center [509, 483] width 83 height 17
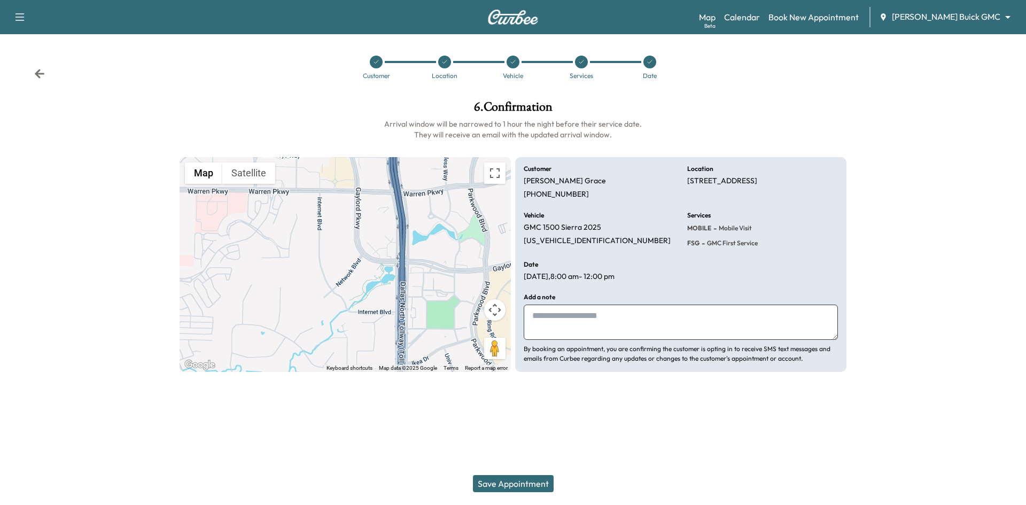
click at [658, 322] on textarea at bounding box center [681, 322] width 314 height 35
type textarea "**********"
click at [582, 57] on div at bounding box center [581, 62] width 13 height 13
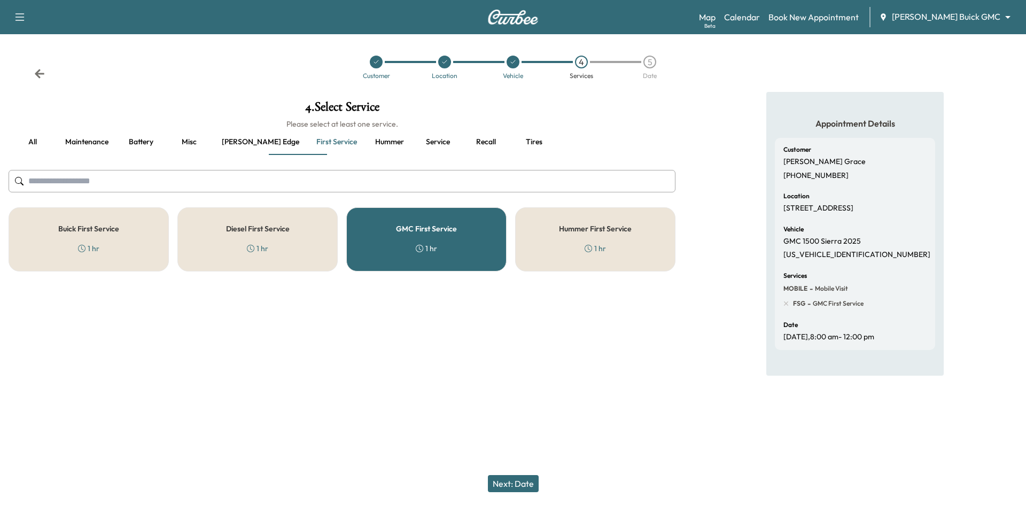
click at [653, 60] on div "5" at bounding box center [650, 62] width 13 height 13
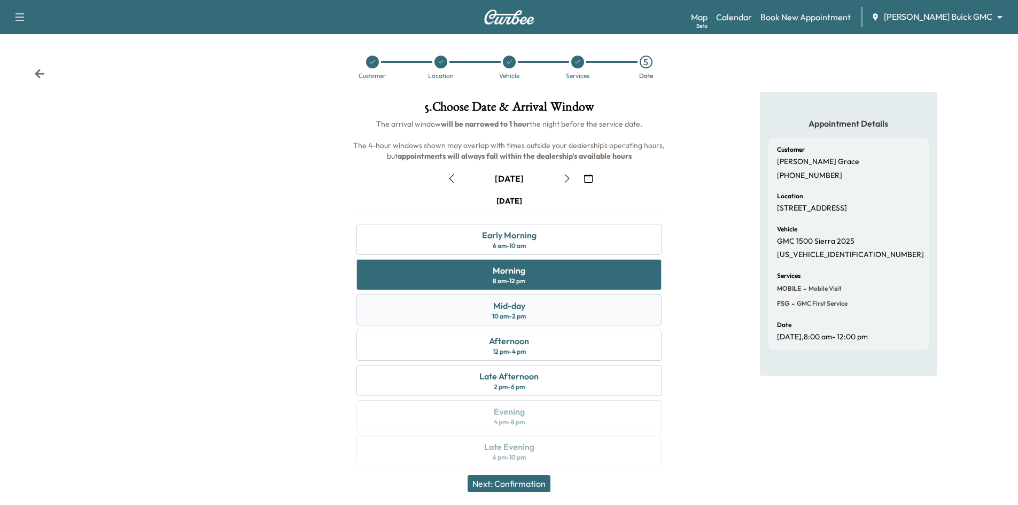
click at [551, 308] on div "Mid-day 10 am - 2 pm" at bounding box center [509, 310] width 305 height 31
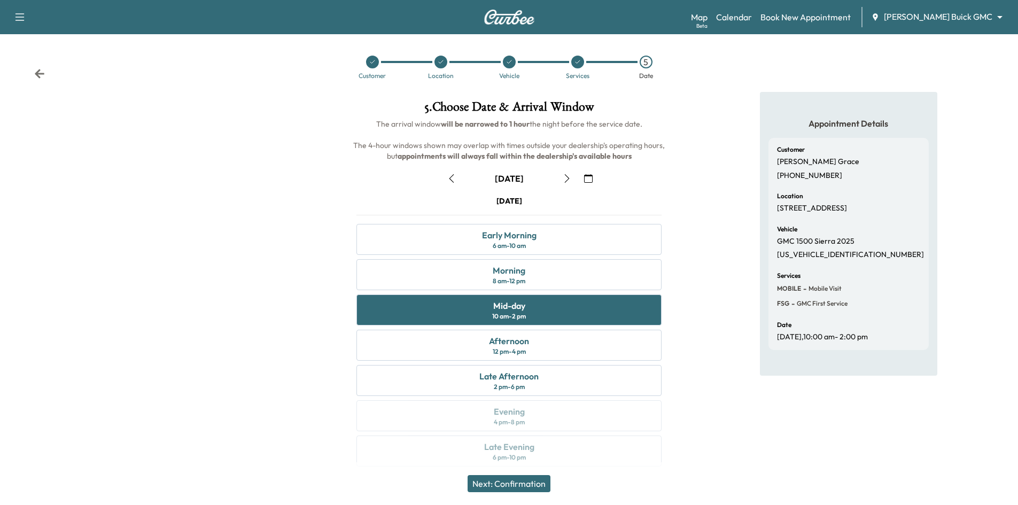
click at [507, 483] on button "Next: Confirmation" at bounding box center [509, 483] width 83 height 17
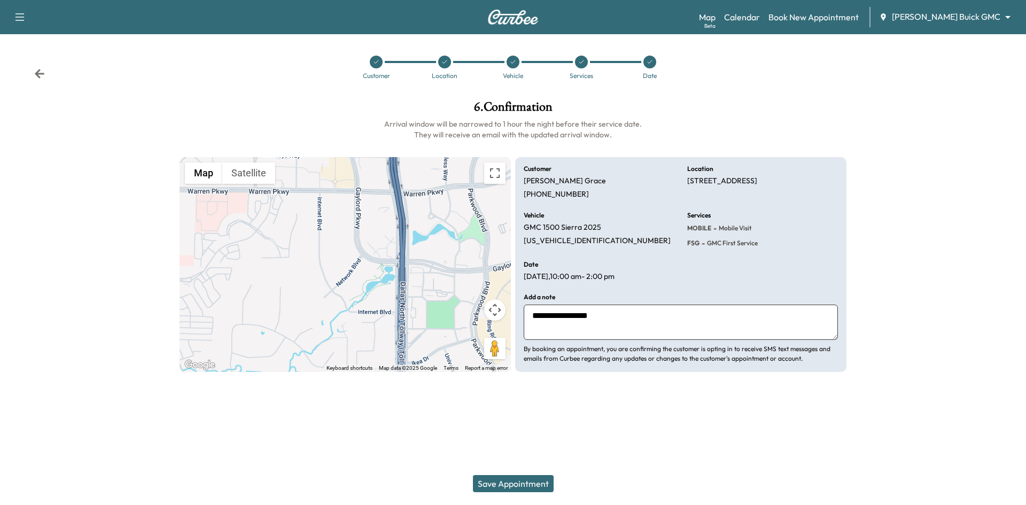
drag, startPoint x: 611, startPoint y: 313, endPoint x: 497, endPoint y: 314, distance: 114.4
click at [487, 314] on div "**********" at bounding box center [513, 264] width 667 height 215
drag, startPoint x: 504, startPoint y: 483, endPoint x: 505, endPoint y: 476, distance: 7.0
click at [503, 482] on button "Save Appointment" at bounding box center [513, 483] width 81 height 17
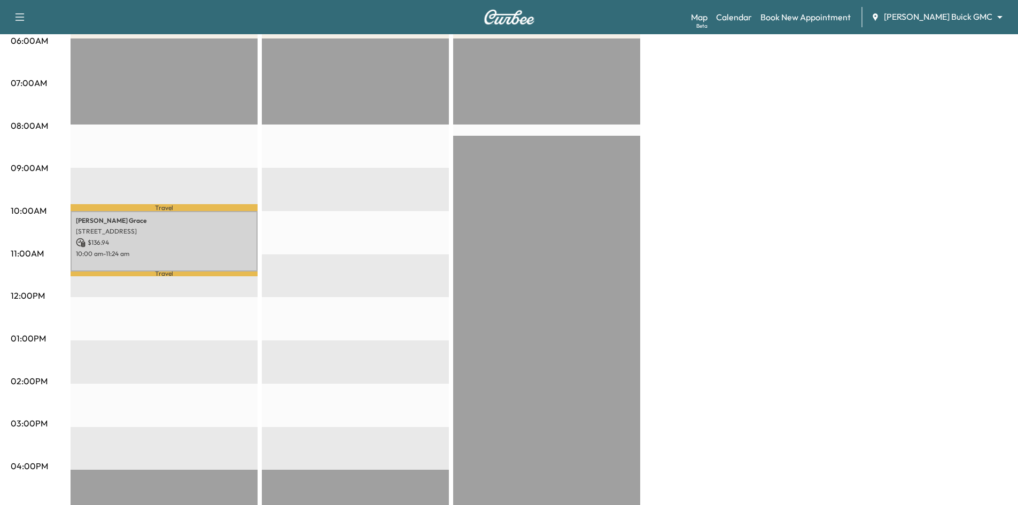
scroll to position [53, 0]
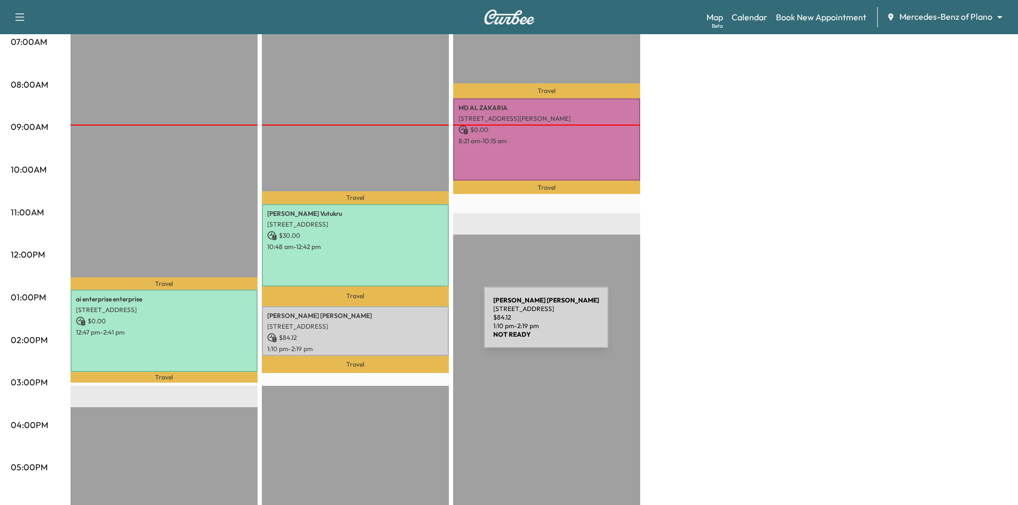
scroll to position [267, 0]
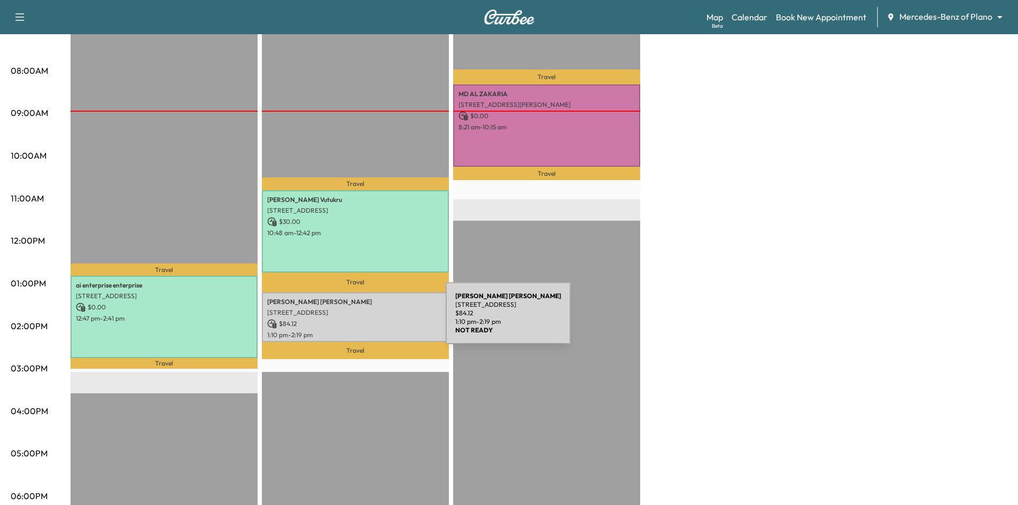
click at [344, 313] on div "Alfredo Cedillo 915 W Main St, Lewisville, TX 75067, USA $ 84.12 1:10 pm - 2:19…" at bounding box center [355, 317] width 187 height 50
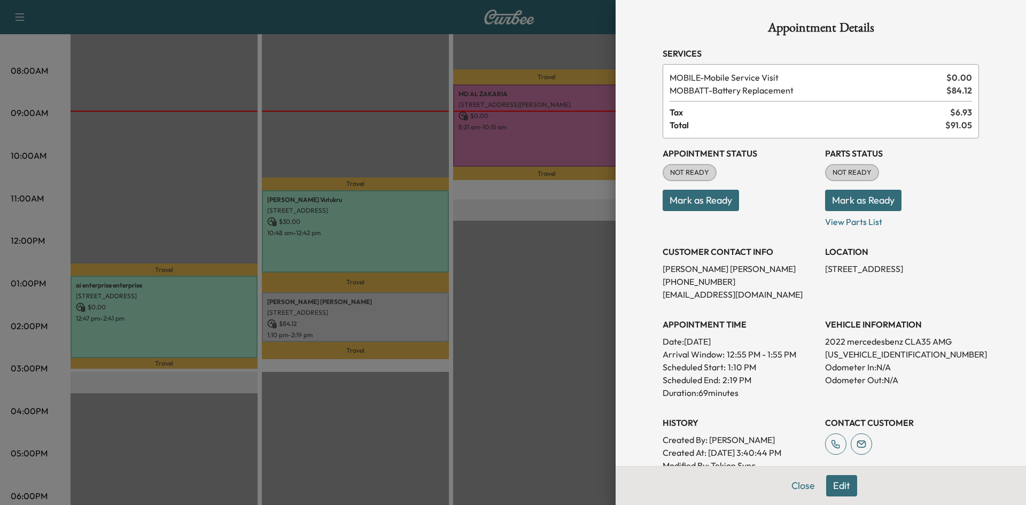
click at [717, 211] on div "Appointment Status NOT READY Mark as Ready" at bounding box center [740, 183] width 154 height 90
click at [712, 204] on button "Mark as Ready" at bounding box center [701, 200] width 76 height 21
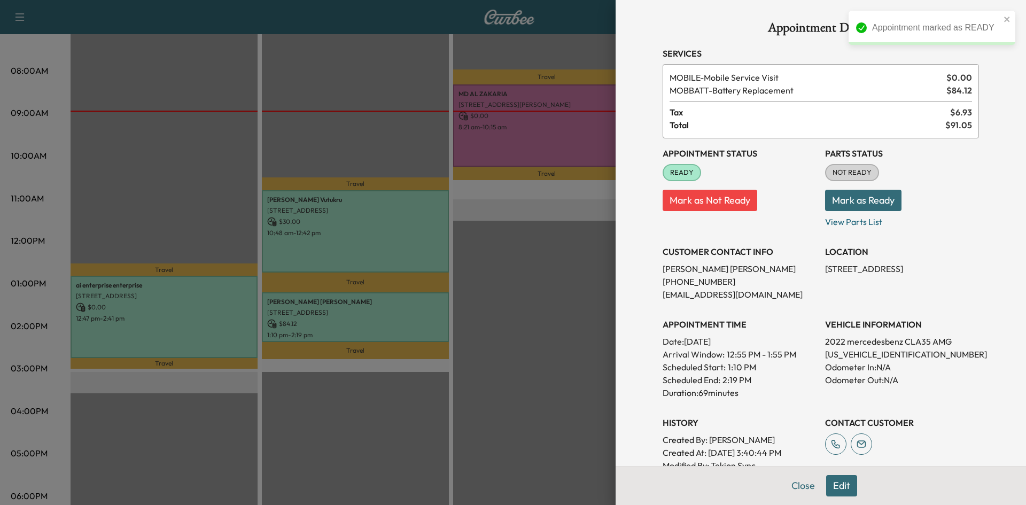
click at [528, 303] on div at bounding box center [513, 252] width 1026 height 505
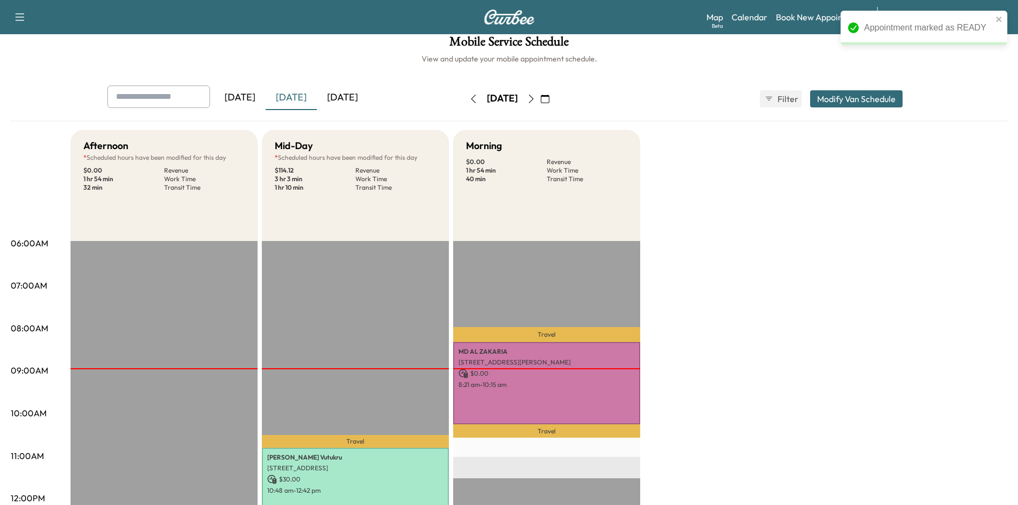
scroll to position [0, 0]
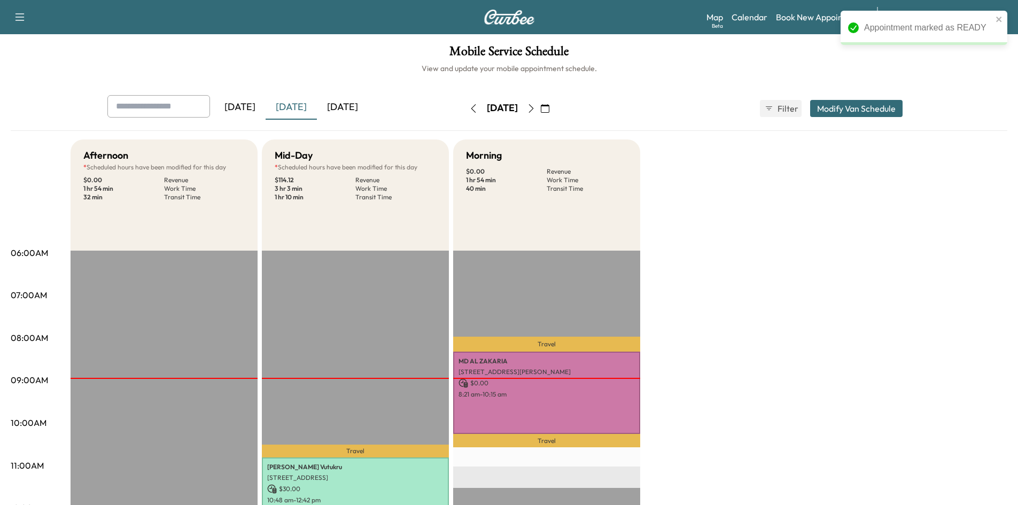
click at [156, 102] on input "text" at bounding box center [158, 106] width 103 height 22
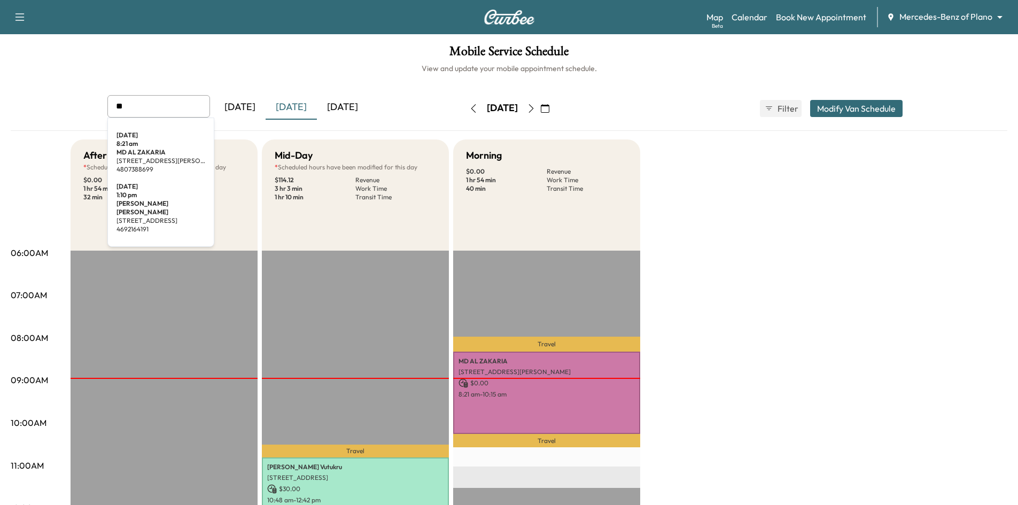
click at [143, 206] on h3 "Alfredo Cedillo" at bounding box center [161, 207] width 89 height 17
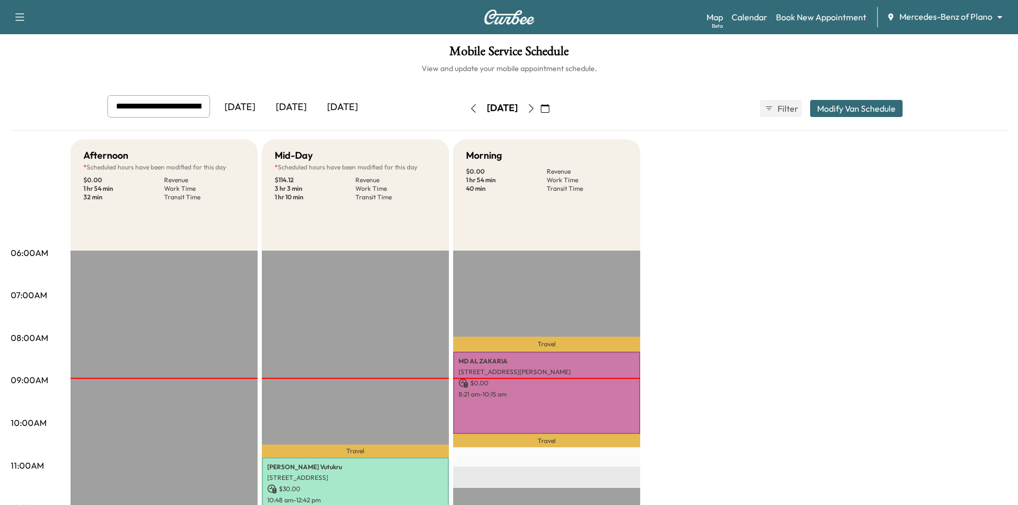
click at [201, 107] on div at bounding box center [199, 106] width 13 height 13
click at [184, 107] on input "**********" at bounding box center [158, 106] width 103 height 22
type input "**********"
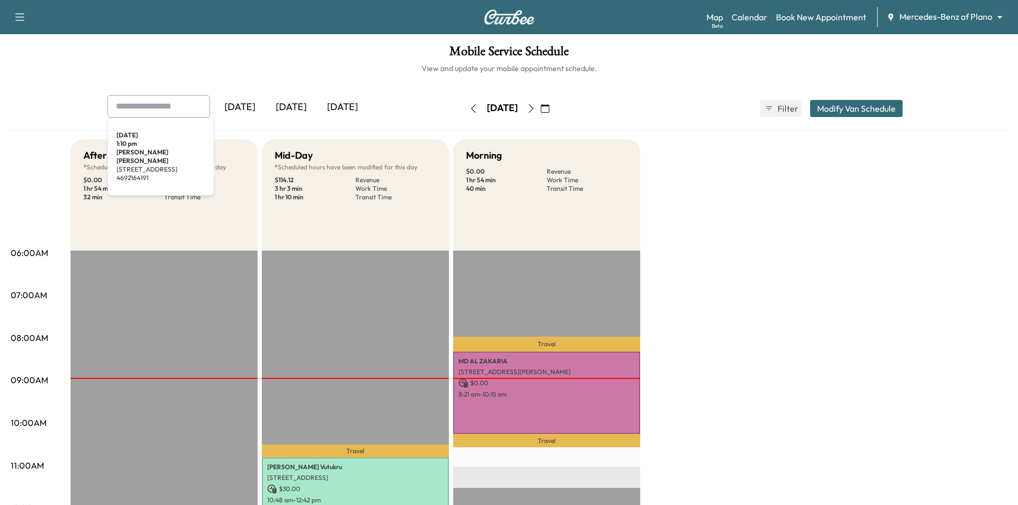
click at [536, 107] on icon "button" at bounding box center [531, 108] width 9 height 9
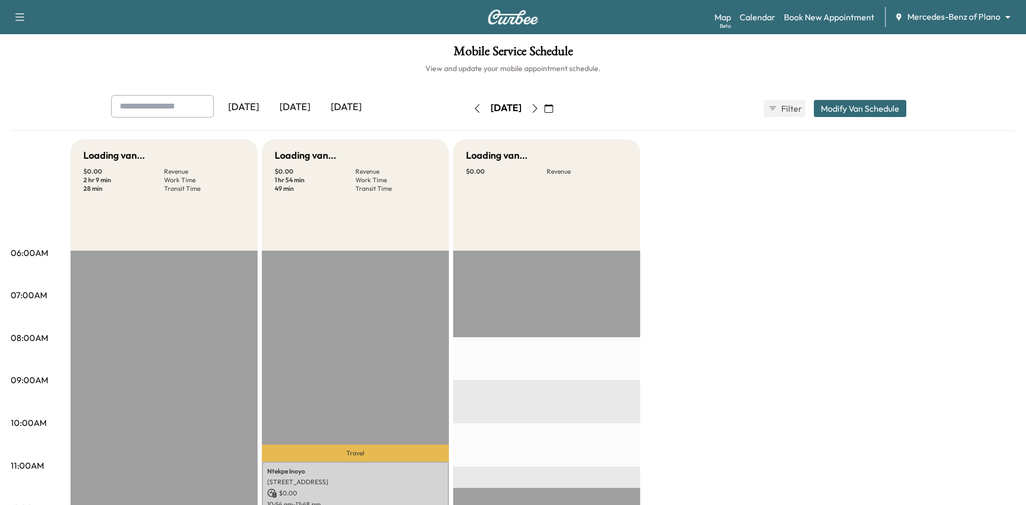
click at [558, 107] on button "button" at bounding box center [549, 108] width 18 height 17
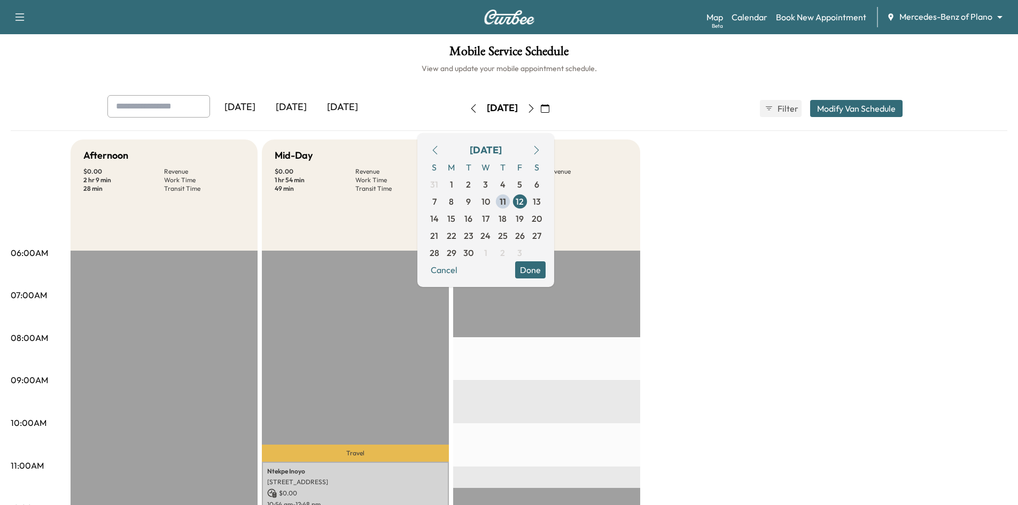
click at [536, 109] on icon "button" at bounding box center [531, 108] width 9 height 9
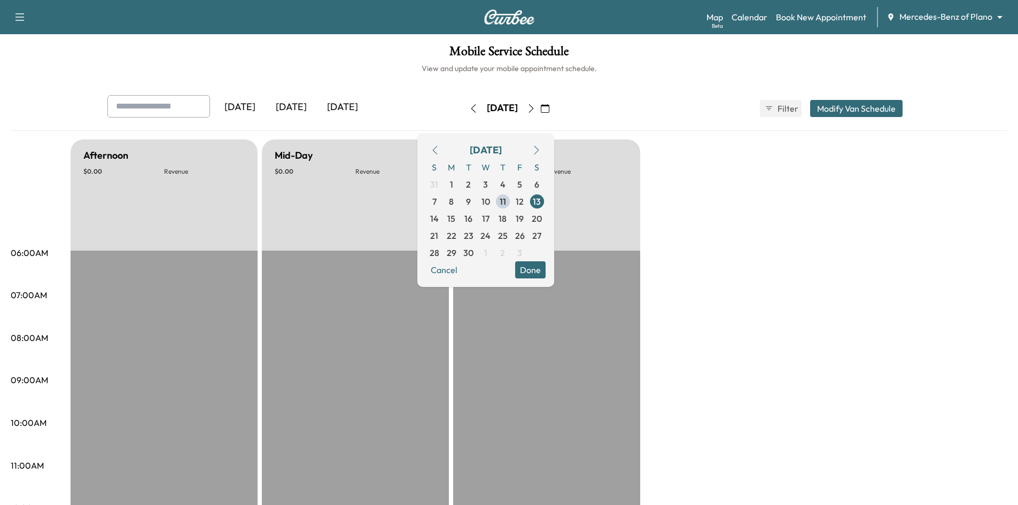
click at [536, 108] on icon "button" at bounding box center [531, 108] width 9 height 9
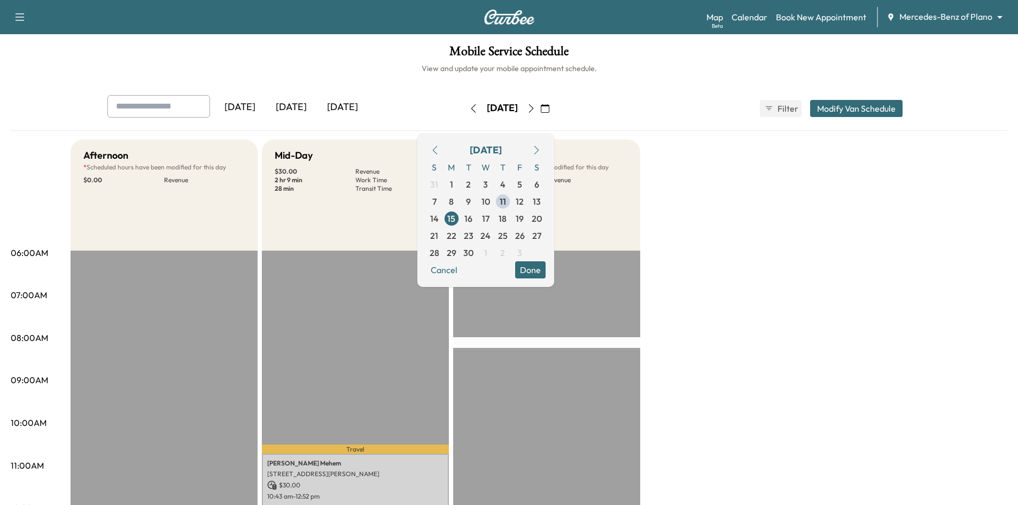
click at [296, 110] on div "[DATE]" at bounding box center [291, 107] width 51 height 25
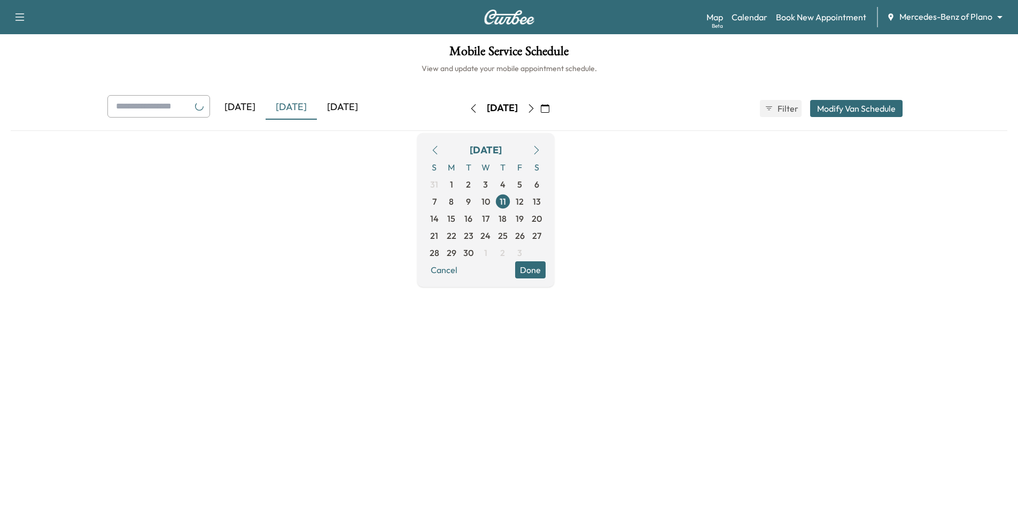
click at [189, 103] on input "text" at bounding box center [158, 106] width 103 height 22
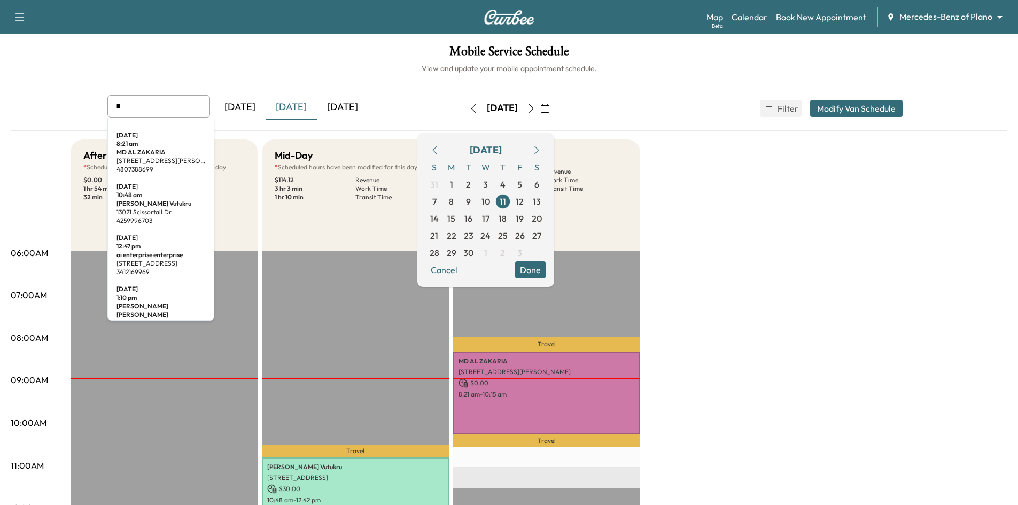
drag, startPoint x: 130, startPoint y: 106, endPoint x: 78, endPoint y: 106, distance: 51.8
click at [78, 106] on div "* Yesterday Today Tomorrow Thursday, September 11 September 2025 S M T W T F S …" at bounding box center [509, 113] width 997 height 36
type input "*"
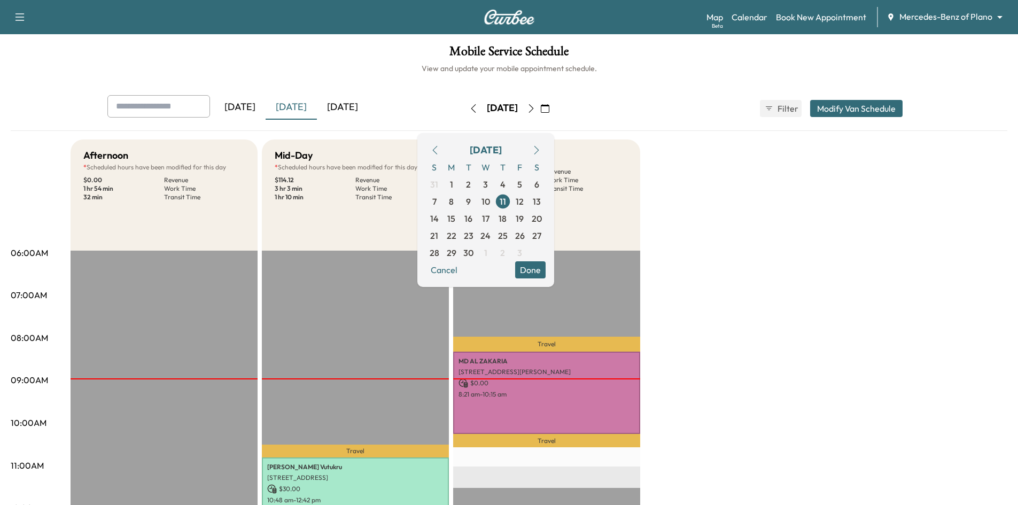
click at [333, 103] on div "[DATE]" at bounding box center [342, 107] width 51 height 25
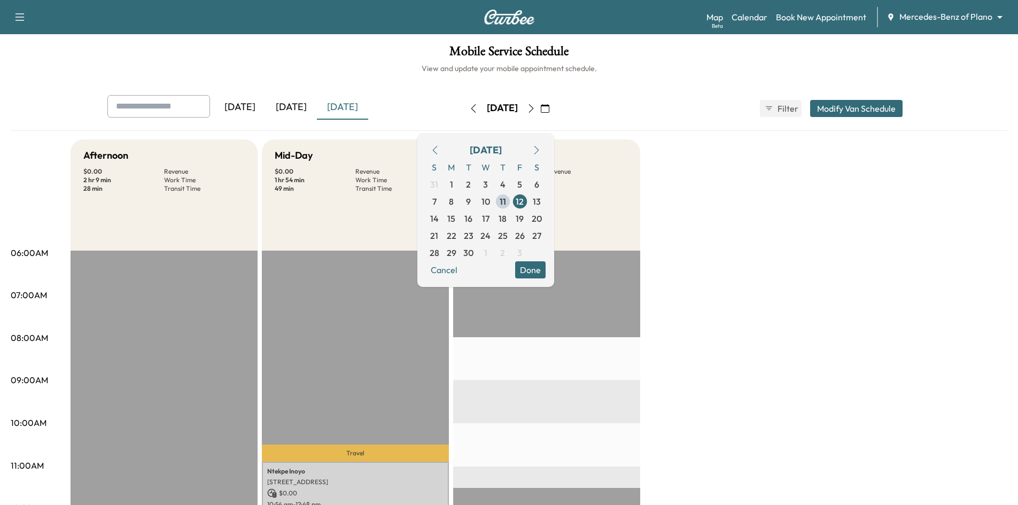
click at [171, 113] on input "text" at bounding box center [158, 106] width 103 height 22
